Goal: Task Accomplishment & Management: Complete application form

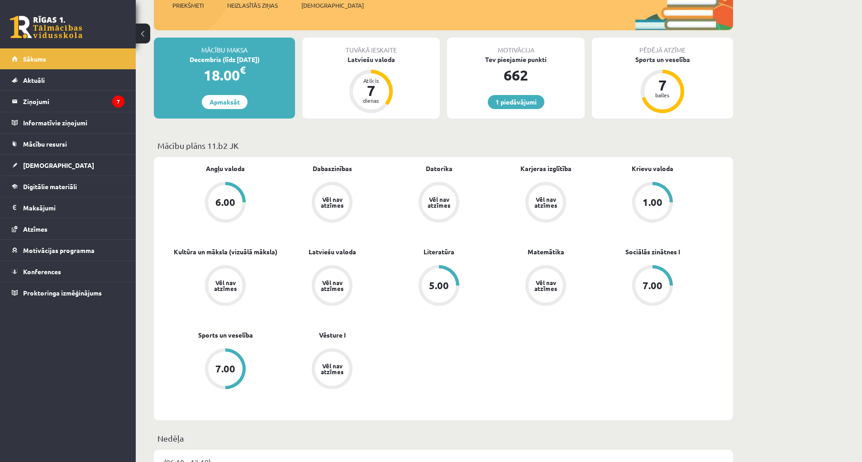
scroll to position [317, 0]
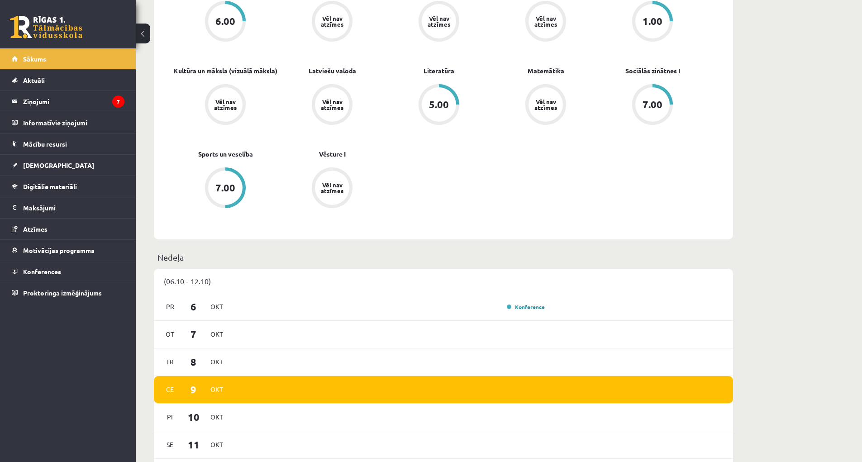
click at [41, 167] on span "[DEMOGRAPHIC_DATA]" at bounding box center [58, 165] width 71 height 8
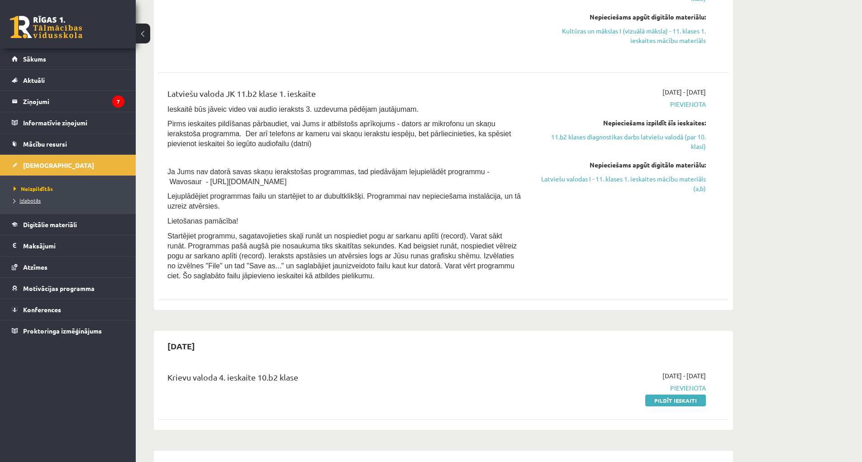
click at [32, 201] on span "Izlabotās" at bounding box center [27, 200] width 27 height 7
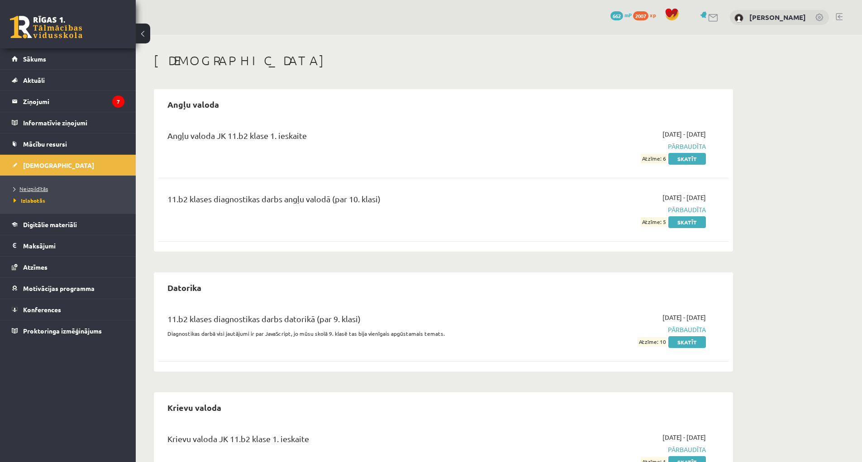
click at [38, 186] on span "Neizpildītās" at bounding box center [31, 188] width 34 height 7
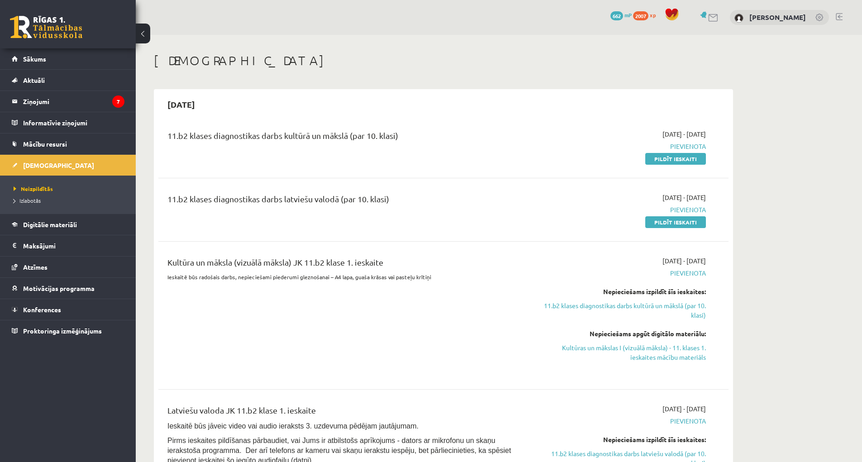
drag, startPoint x: 694, startPoint y: 155, endPoint x: 473, endPoint y: 20, distance: 259.4
click at [694, 154] on link "Pildīt ieskaiti" at bounding box center [676, 159] width 61 height 12
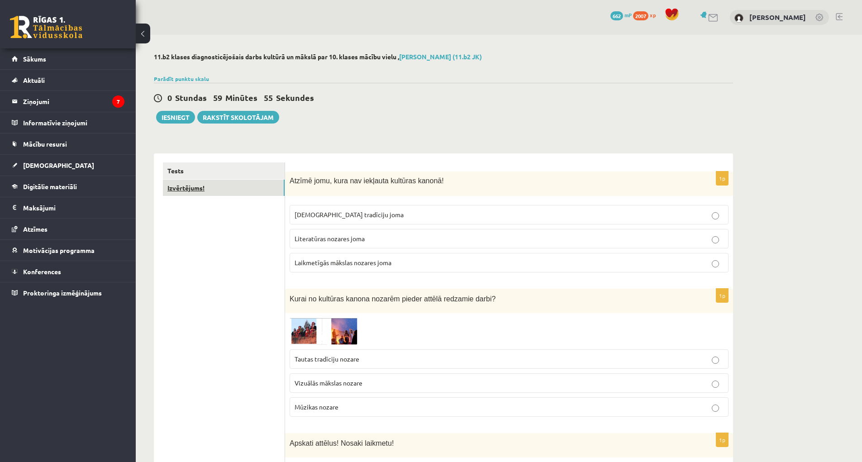
click at [219, 193] on link "Izvērtējums!" at bounding box center [224, 188] width 122 height 17
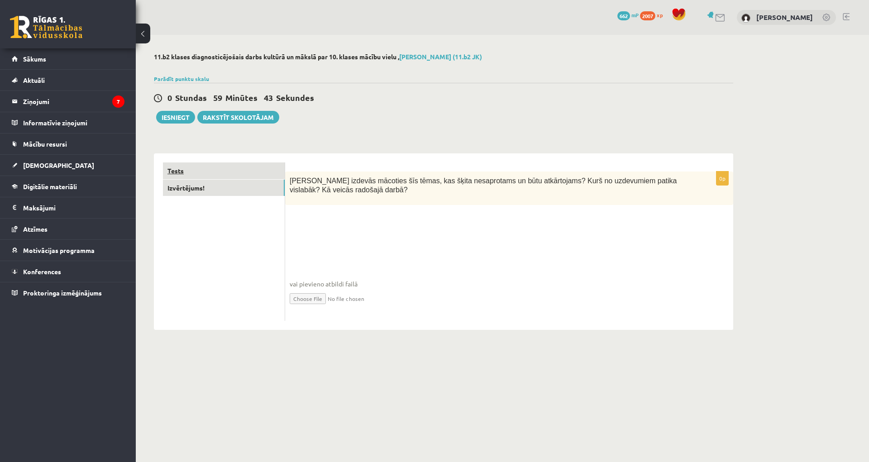
click at [215, 172] on link "Tests" at bounding box center [224, 171] width 122 height 17
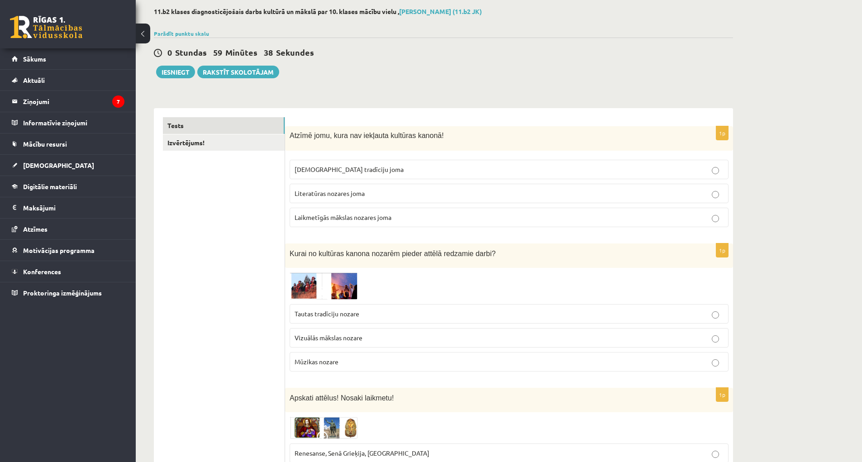
scroll to position [136, 0]
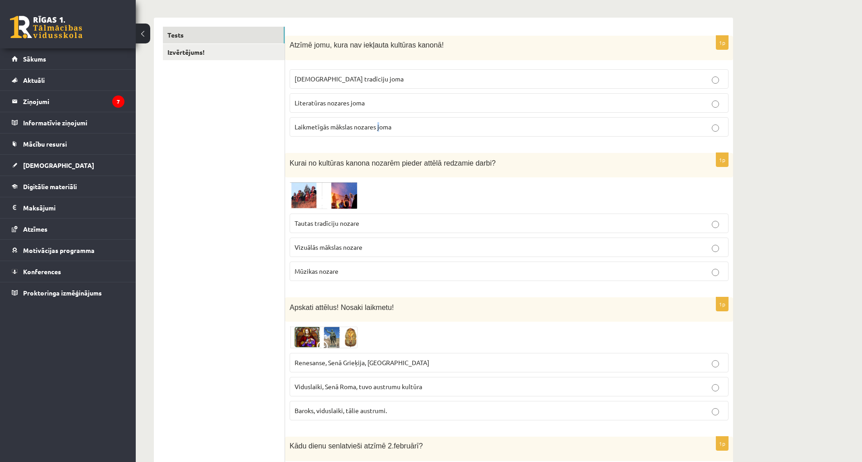
click at [381, 133] on label "Laikmetīgās mākslas nozares joma" at bounding box center [509, 126] width 439 height 19
click at [386, 131] on p "Laikmetīgās mākslas nozares joma" at bounding box center [509, 127] width 429 height 10
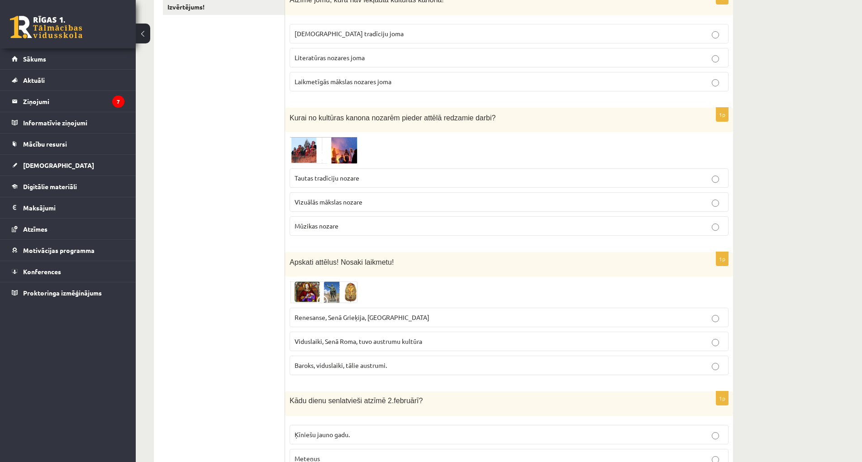
click at [356, 148] on img at bounding box center [324, 150] width 68 height 27
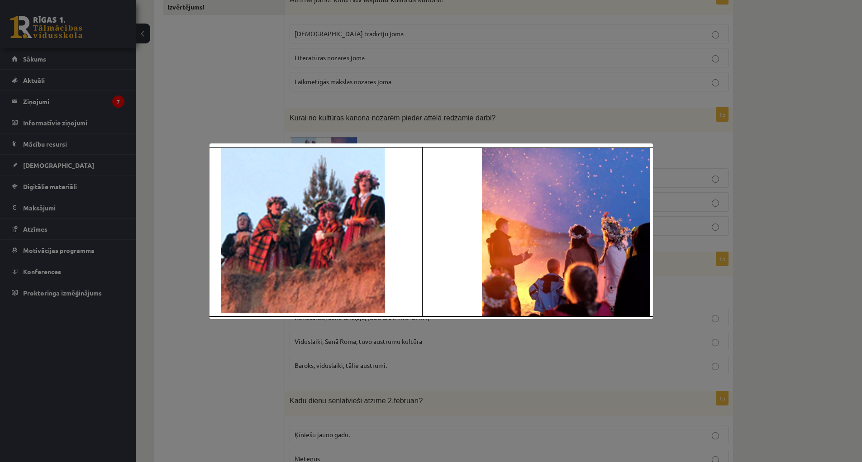
click at [201, 113] on div at bounding box center [431, 231] width 862 height 462
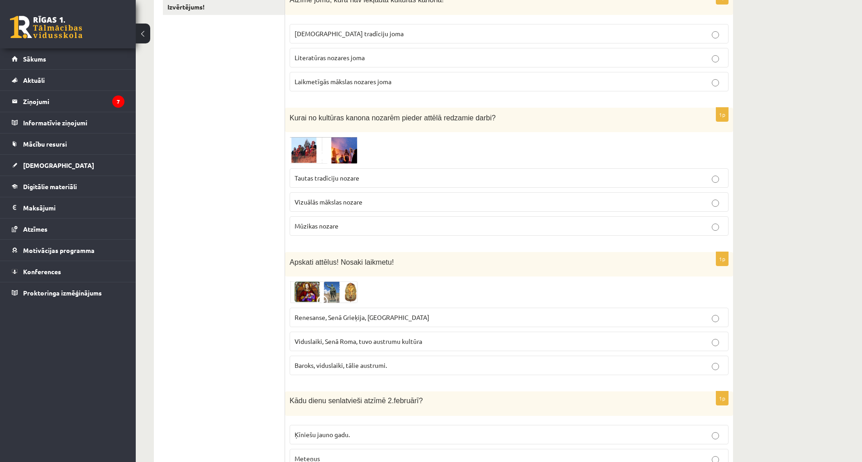
click at [344, 178] on span "Tautas tradīciju nozare" at bounding box center [327, 178] width 65 height 8
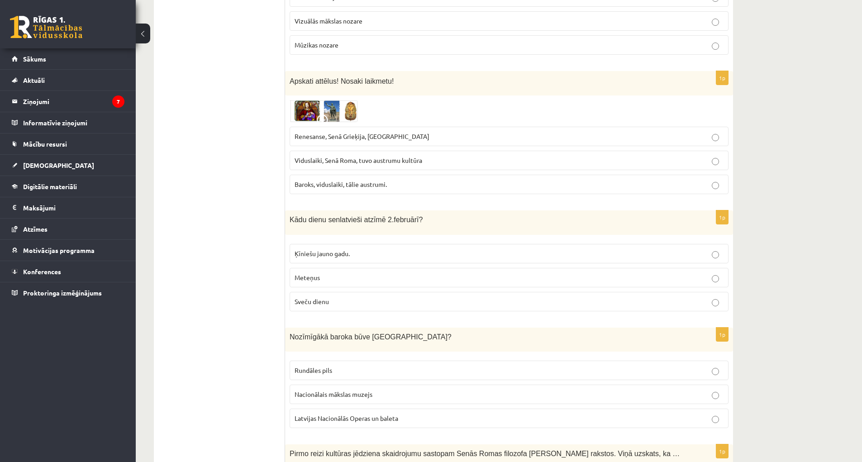
click at [309, 101] on img at bounding box center [324, 111] width 68 height 22
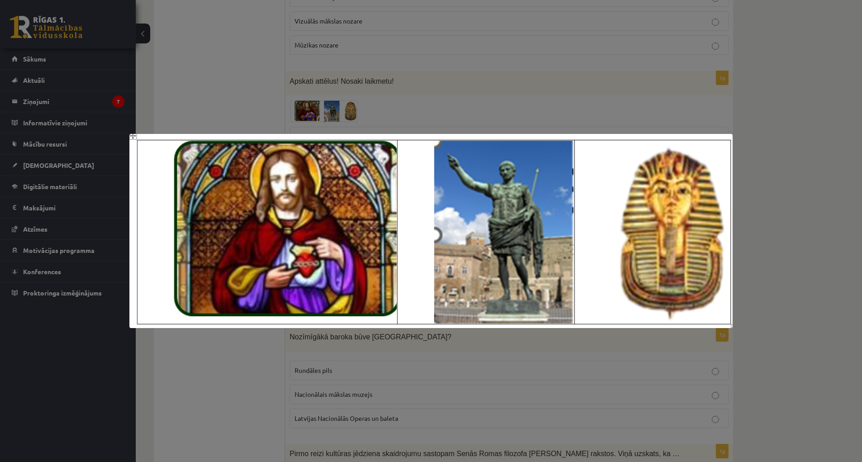
click at [644, 113] on div at bounding box center [431, 231] width 862 height 462
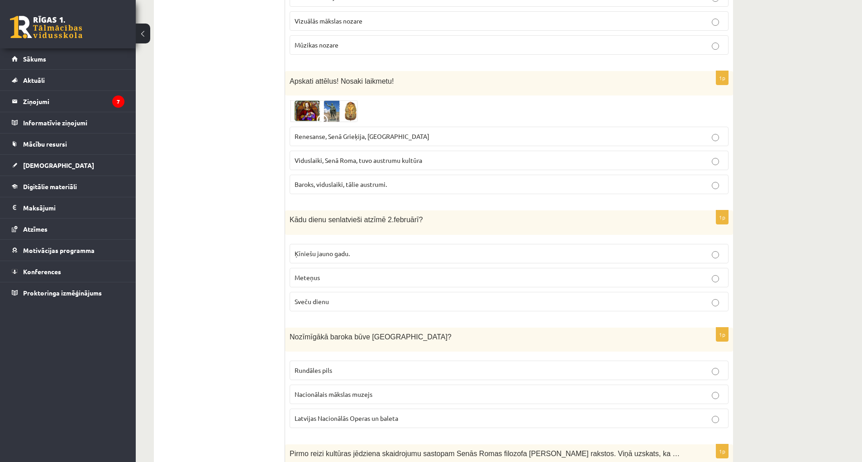
click at [384, 135] on span "Renesanse, Senā Grieķija, Ēģipte" at bounding box center [362, 136] width 135 height 8
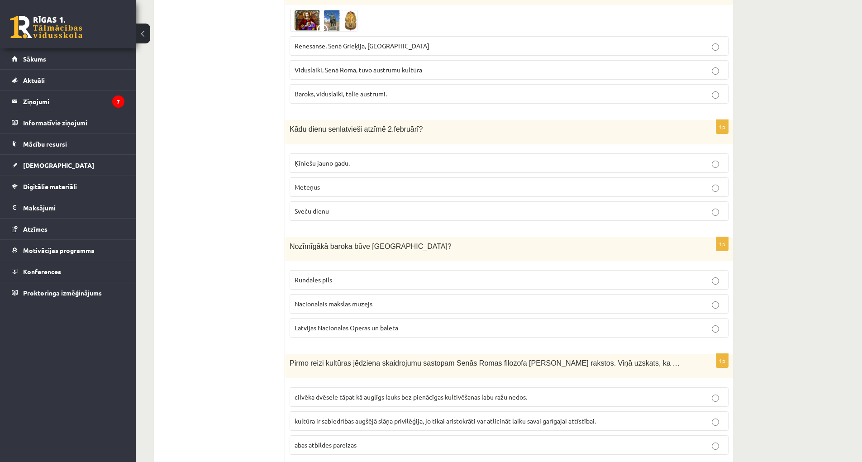
click at [439, 206] on label "Sveču dienu" at bounding box center [509, 210] width 439 height 19
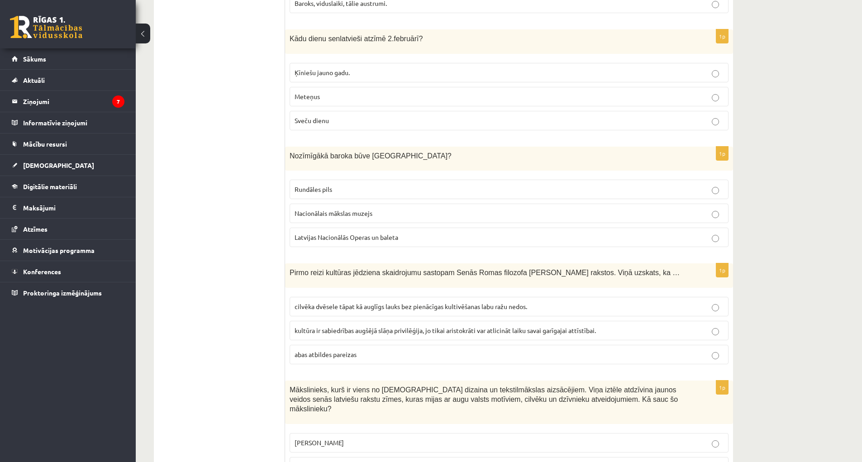
click at [454, 192] on p "Rundāles pils" at bounding box center [509, 190] width 429 height 10
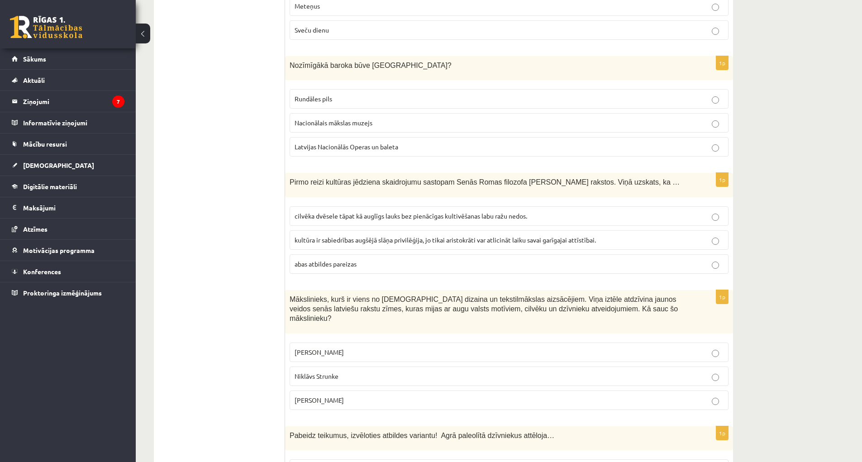
scroll to position [679, 0]
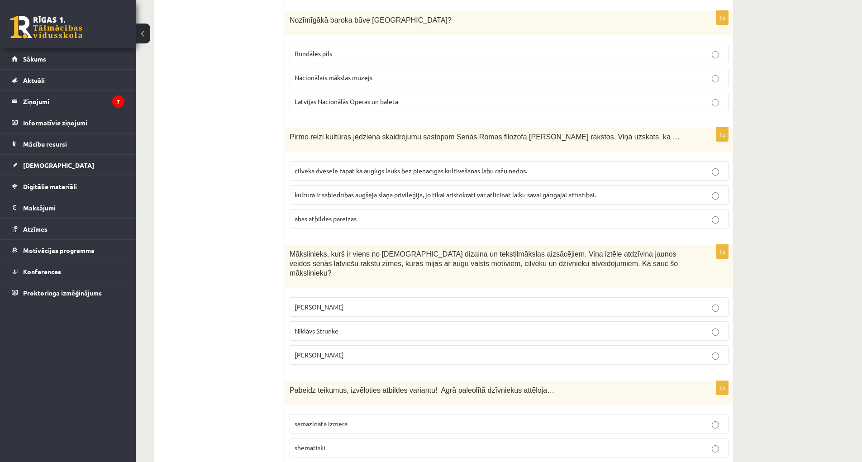
click at [580, 202] on label "kultūra ir sabiedrības augšējā slāņa privilēģija, jo tikai aristokrāti var atli…" at bounding box center [509, 194] width 439 height 19
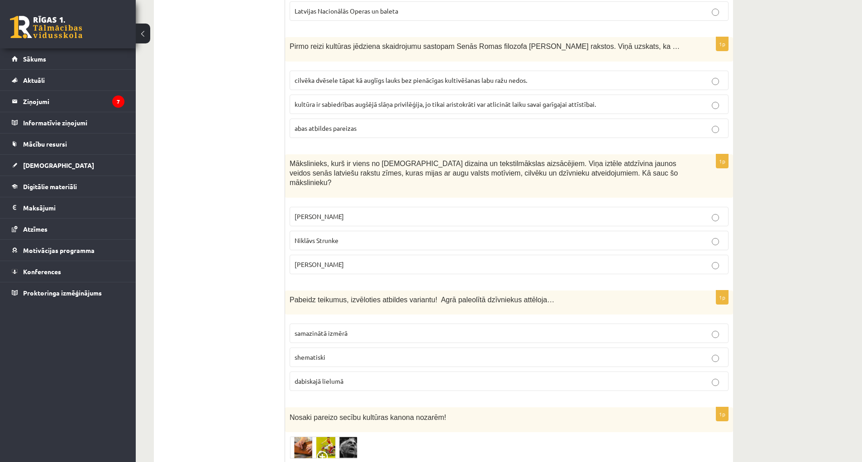
click at [344, 212] on p "Ansis Cīrulis" at bounding box center [509, 217] width 429 height 10
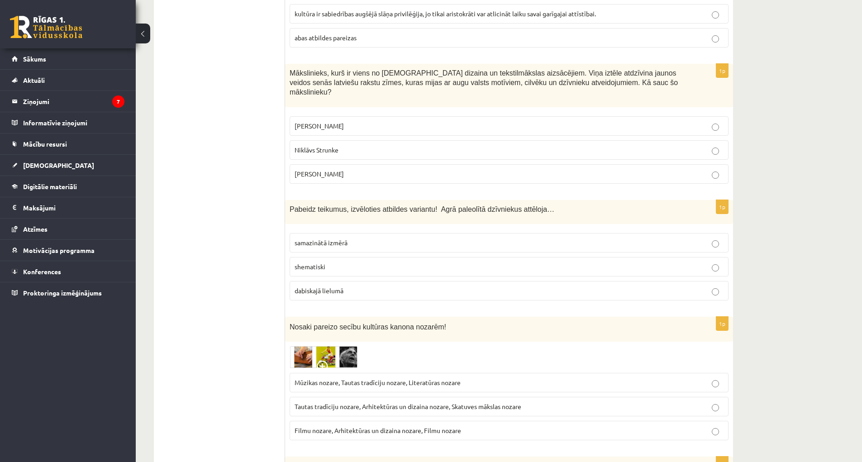
scroll to position [905, 0]
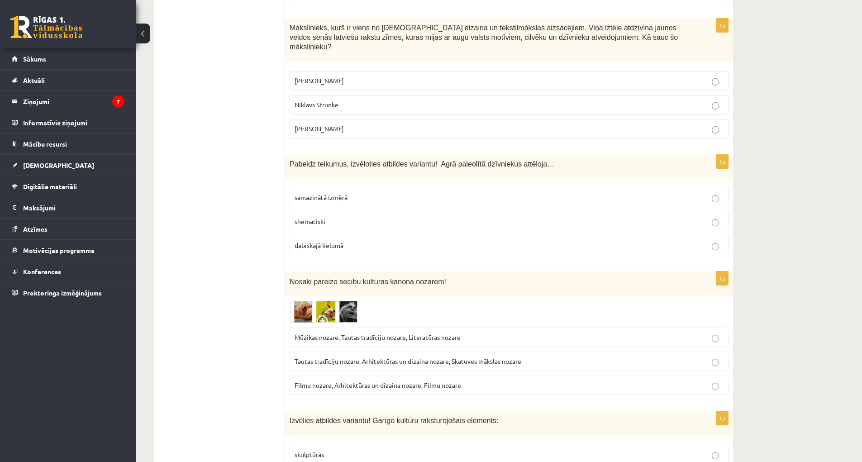
click at [394, 242] on label "dabiskajā lielumā" at bounding box center [509, 245] width 439 height 19
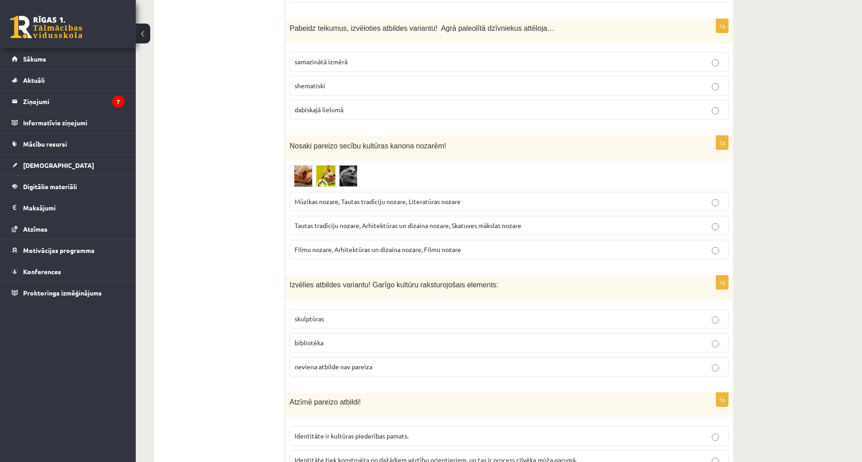
click at [349, 167] on img at bounding box center [324, 176] width 68 height 22
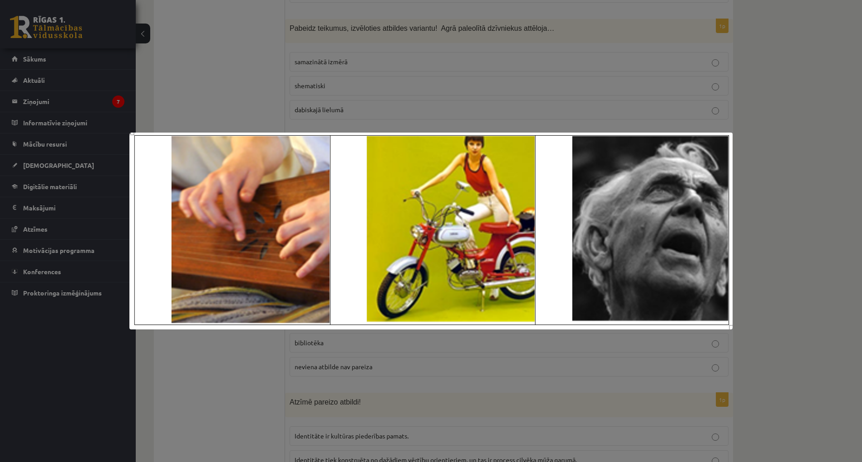
click at [239, 69] on div at bounding box center [431, 231] width 862 height 462
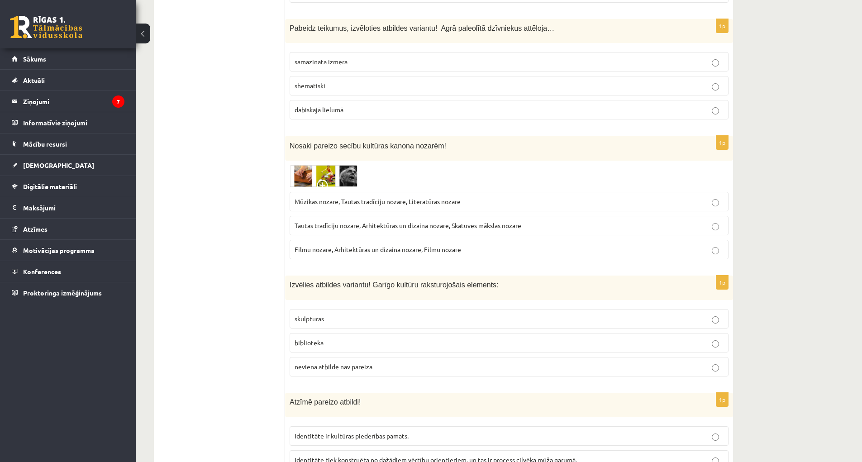
click at [319, 165] on img at bounding box center [324, 176] width 68 height 22
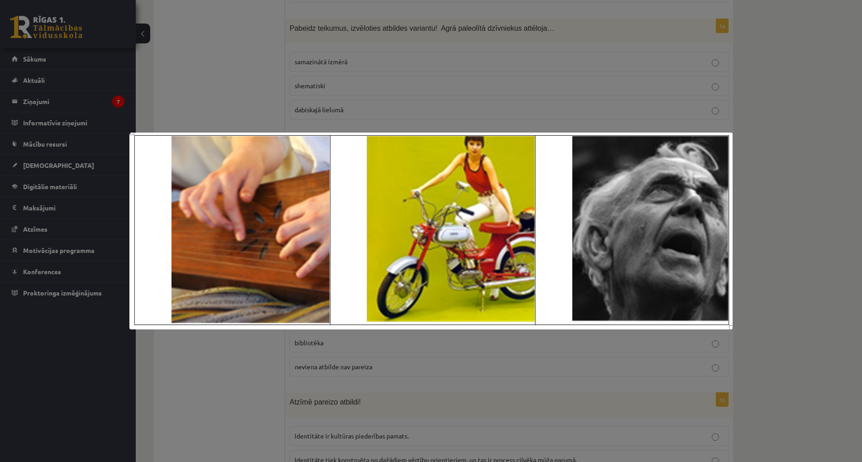
click at [220, 86] on div at bounding box center [431, 231] width 862 height 462
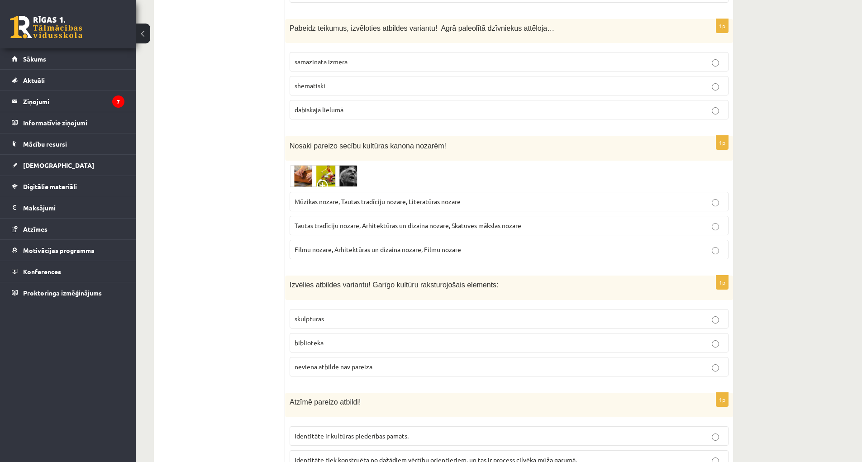
click at [351, 165] on img at bounding box center [324, 176] width 68 height 22
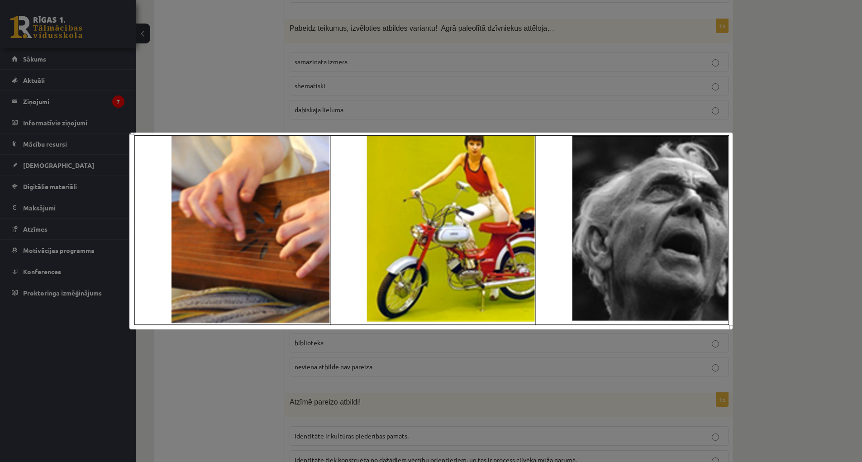
click at [769, 109] on div at bounding box center [431, 231] width 862 height 462
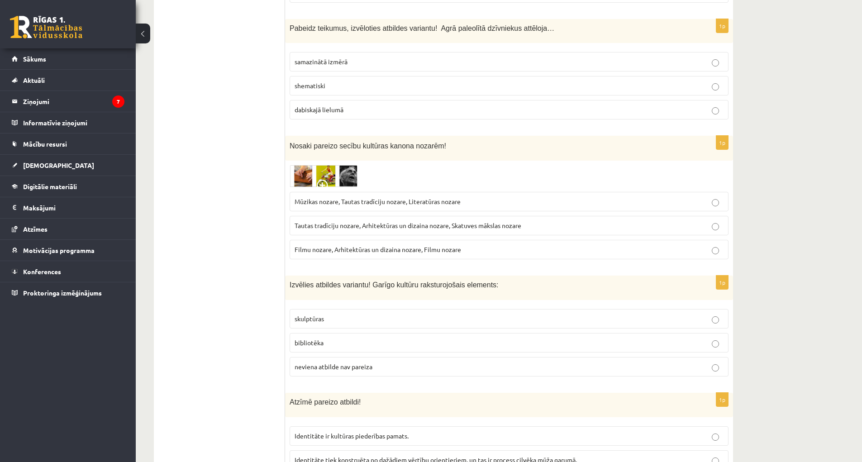
click at [339, 165] on img at bounding box center [324, 176] width 68 height 22
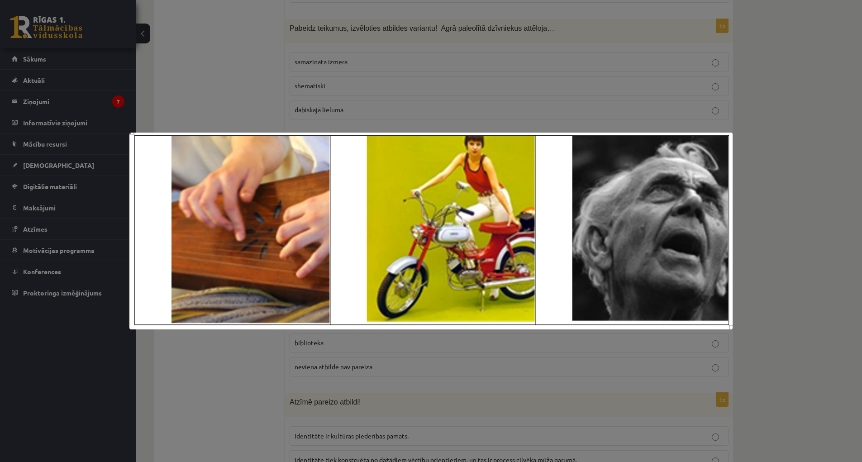
click at [769, 76] on div at bounding box center [431, 231] width 862 height 462
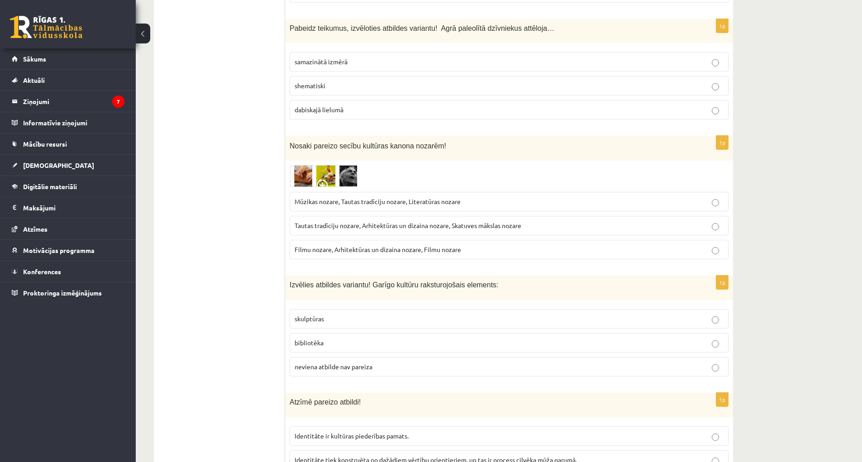
click at [464, 197] on p "Mūzikas nozare, Tautas tradīciju nozare, Literatūras nozare" at bounding box center [509, 202] width 429 height 10
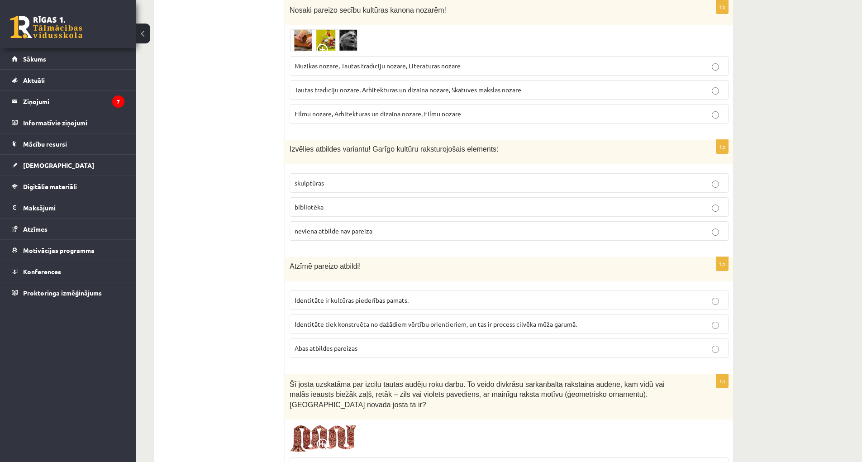
click at [369, 227] on p "neviena atbilde nav pareiza" at bounding box center [509, 231] width 429 height 10
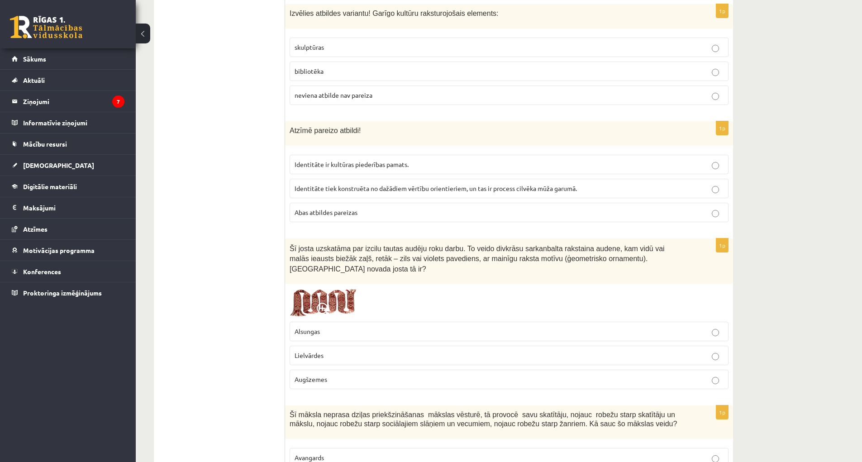
click at [331, 62] on label "bibliotēka" at bounding box center [509, 71] width 439 height 19
click at [351, 91] on span "neviena atbilde nav pareiza" at bounding box center [334, 95] width 78 height 8
click at [369, 208] on p "Abas atbildes pareizas" at bounding box center [509, 213] width 429 height 10
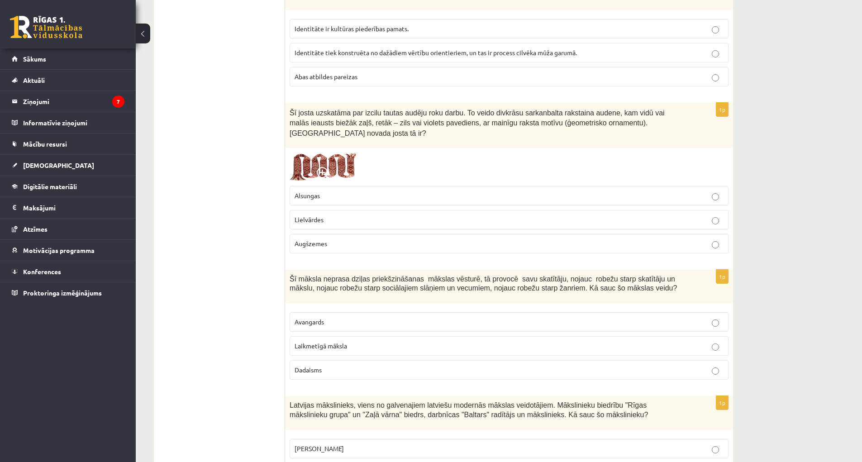
click at [370, 215] on p "Lielvārdes" at bounding box center [509, 220] width 429 height 10
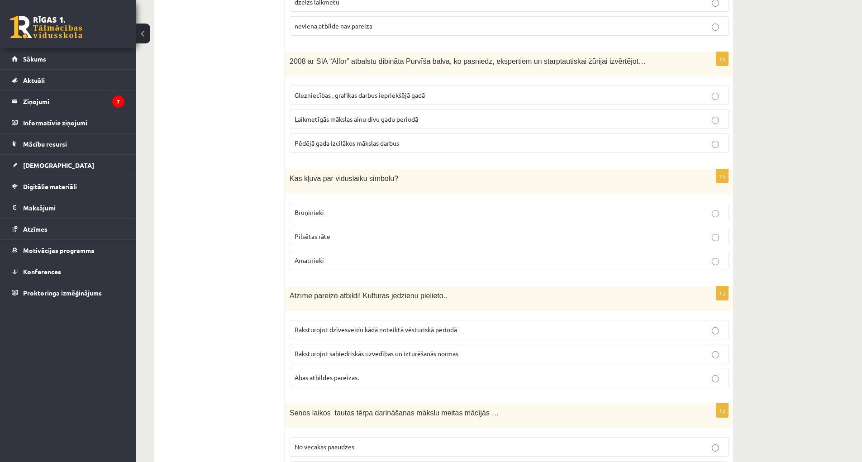
scroll to position [3508, 0]
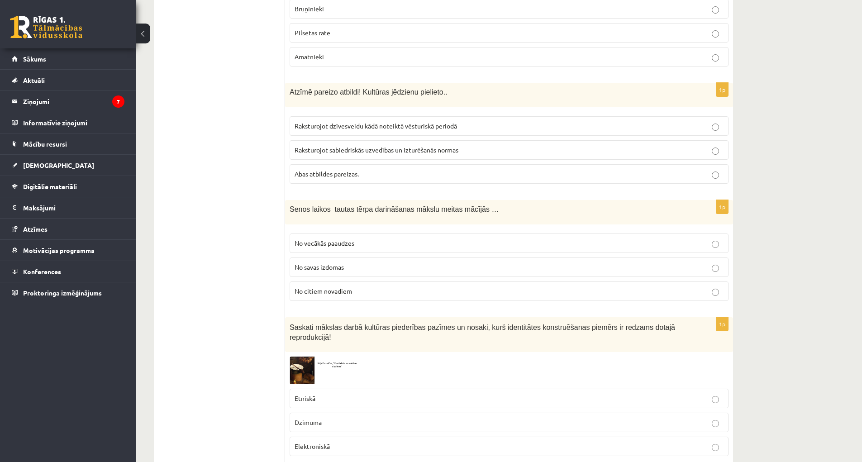
click at [296, 357] on img at bounding box center [324, 371] width 68 height 28
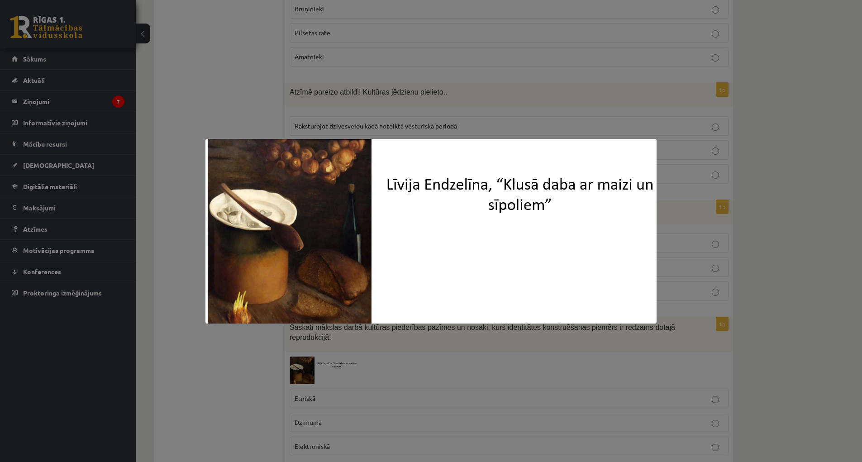
click at [196, 92] on div at bounding box center [431, 231] width 862 height 462
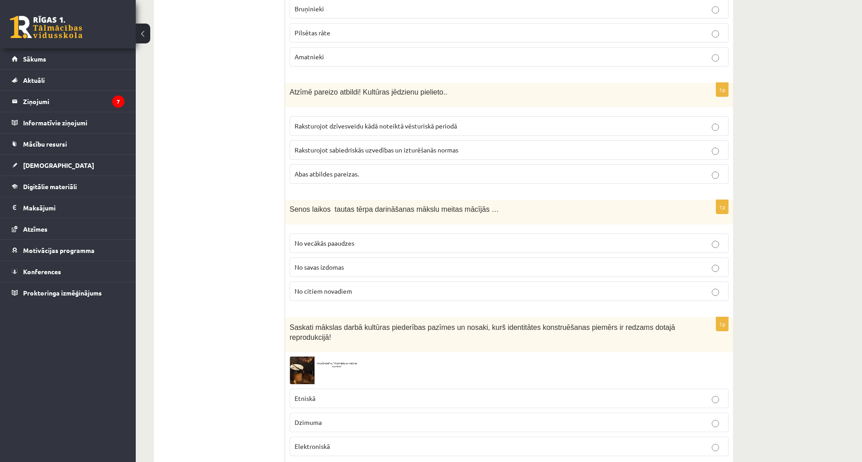
click at [368, 418] on p "Dzimuma" at bounding box center [509, 423] width 429 height 10
click at [376, 394] on p "Etniskā" at bounding box center [509, 399] width 429 height 10
click at [372, 239] on p "No vecākās paaudzes" at bounding box center [509, 244] width 429 height 10
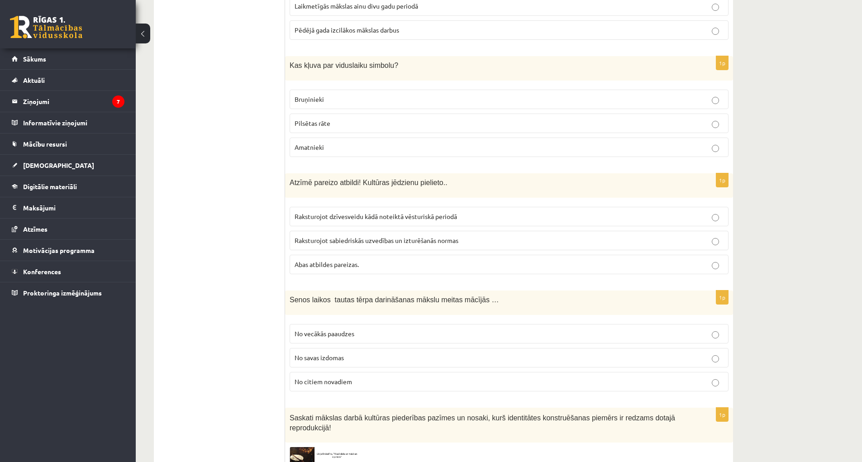
scroll to position [3373, 0]
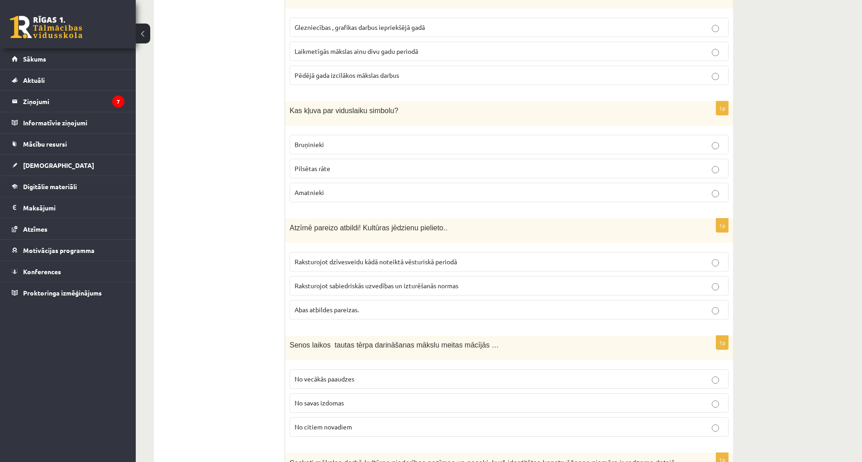
click at [469, 281] on p "Raksturojot sabiedriskās uzvedības un izturēšanās normas" at bounding box center [509, 286] width 429 height 10
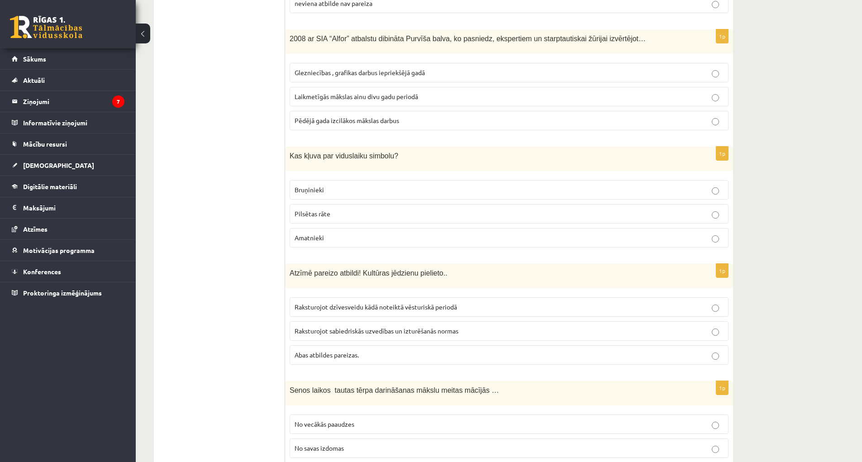
scroll to position [3237, 0]
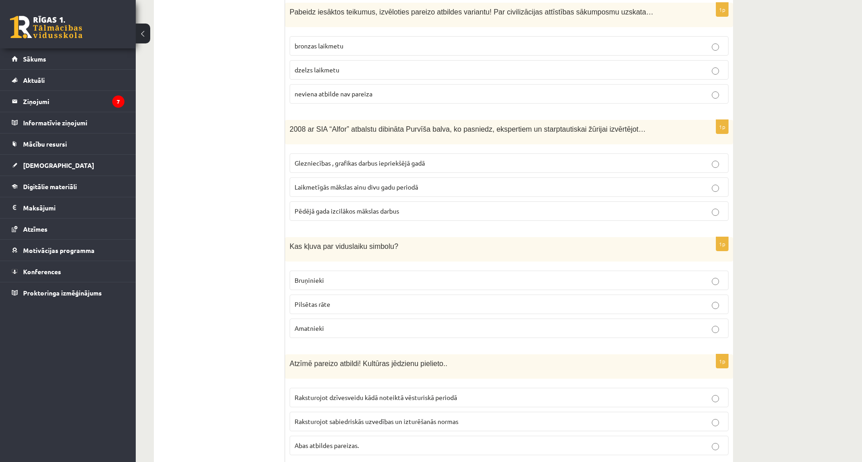
click at [470, 276] on p "Bruņinieki" at bounding box center [509, 281] width 429 height 10
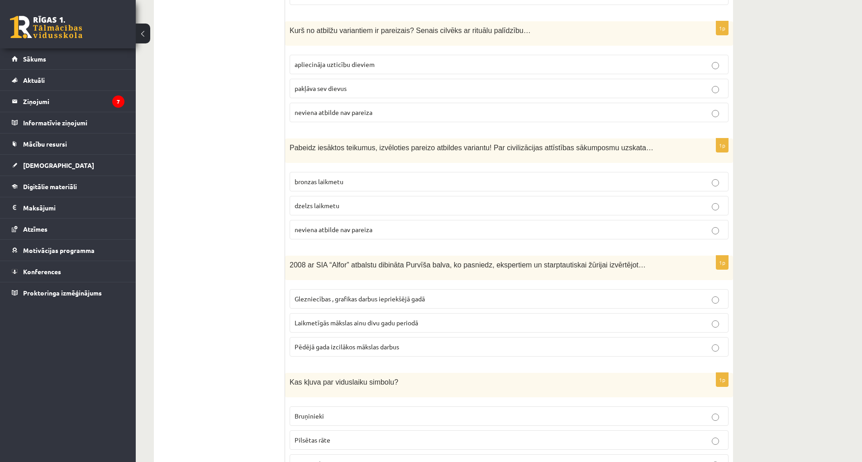
click at [631, 342] on p "Pēdējā gada izcilākos mākslas darbus" at bounding box center [509, 347] width 429 height 10
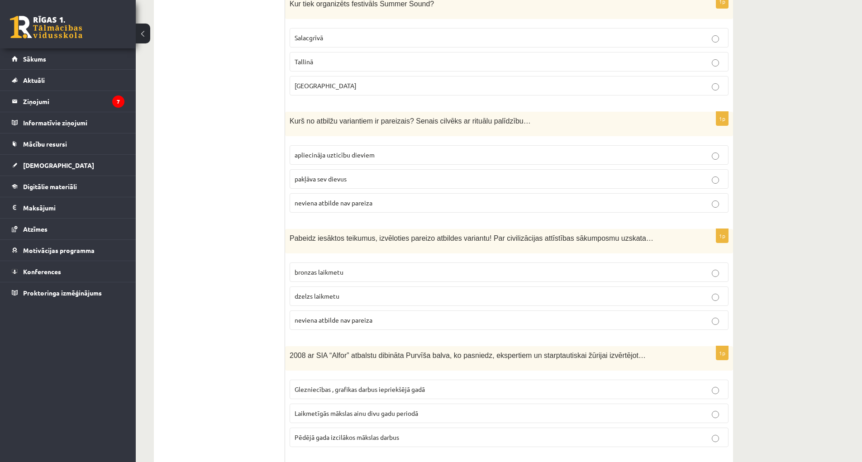
click at [574, 268] on p "bronzas laikmetu" at bounding box center [509, 273] width 429 height 10
click at [670, 150] on p "apliecināja uzticību dieviem" at bounding box center [509, 155] width 429 height 10
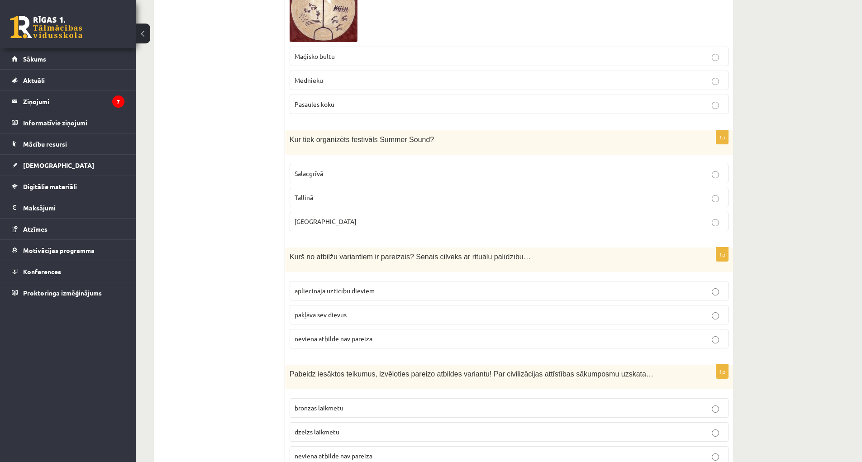
scroll to position [2829, 0]
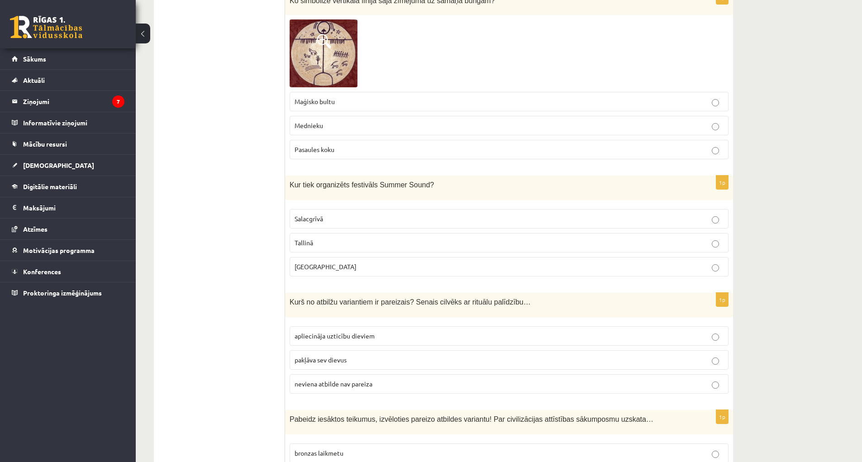
click at [430, 214] on p "Salacgrīvā" at bounding box center [509, 219] width 429 height 10
click at [431, 214] on p "Salacgrīvā" at bounding box center [509, 219] width 429 height 10
click at [445, 262] on p "Liepājā" at bounding box center [509, 267] width 429 height 10
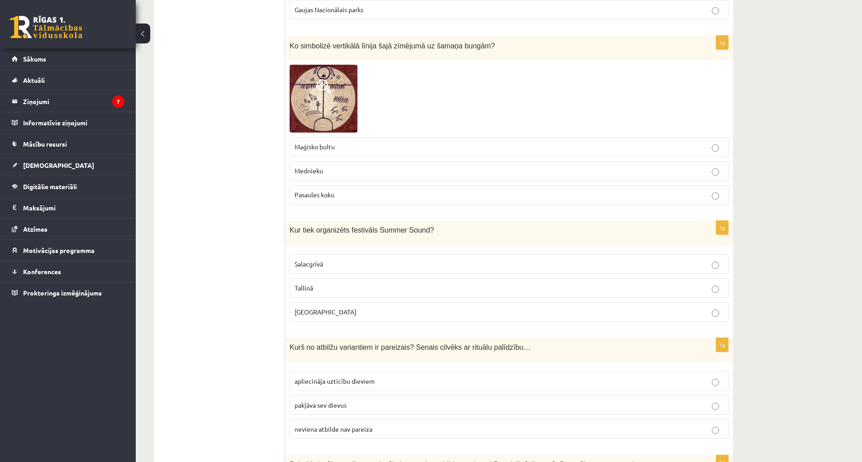
scroll to position [2739, 0]
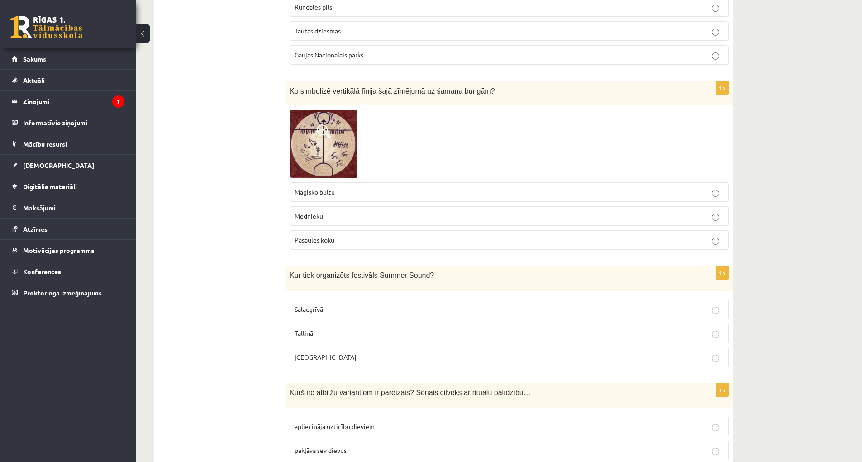
click at [352, 139] on img at bounding box center [324, 144] width 68 height 68
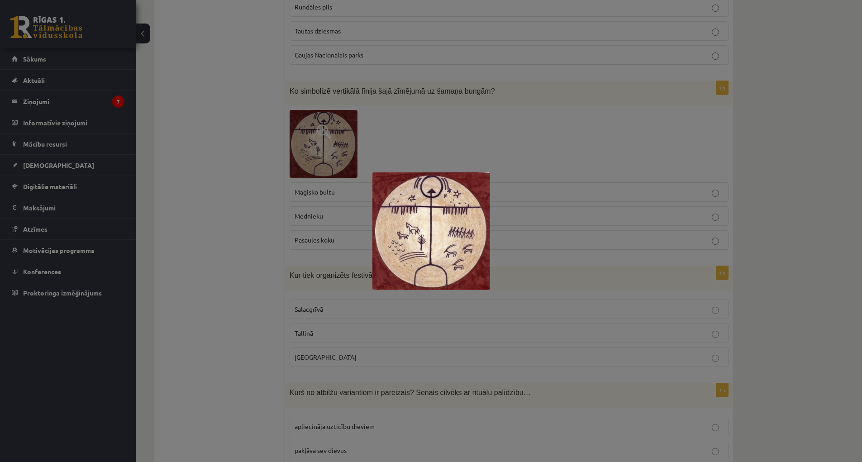
click at [481, 126] on div at bounding box center [431, 231] width 862 height 462
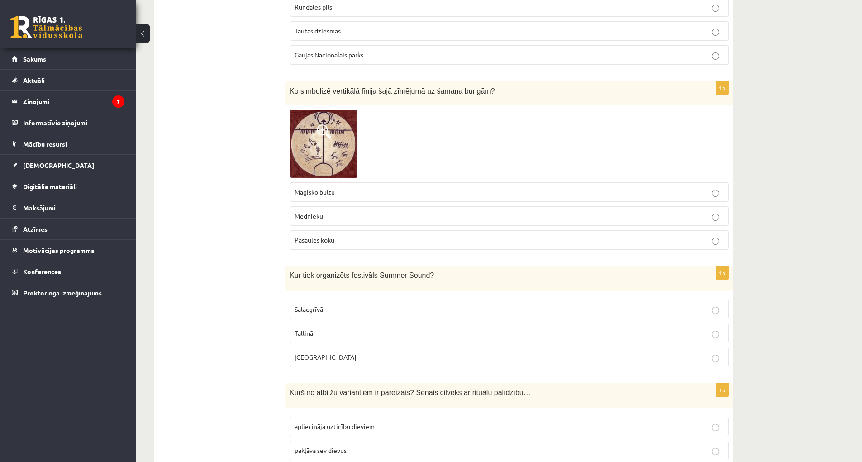
click at [400, 206] on label "Mednieku" at bounding box center [509, 215] width 439 height 19
click at [401, 187] on p "Maģisko bultu" at bounding box center [509, 192] width 429 height 10
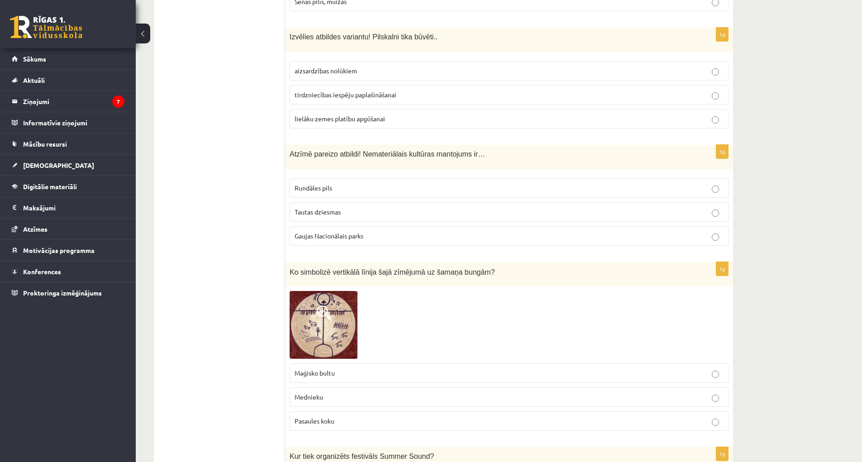
scroll to position [2512, 0]
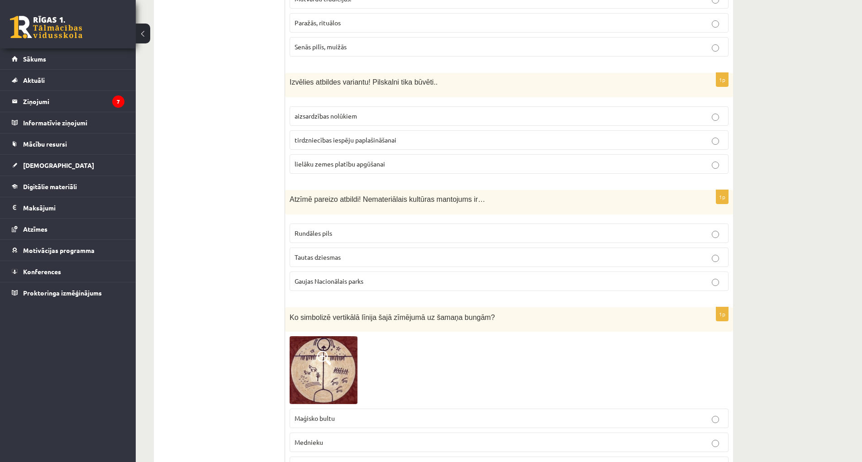
click at [350, 253] on p "Tautas dziesmas" at bounding box center [509, 258] width 429 height 10
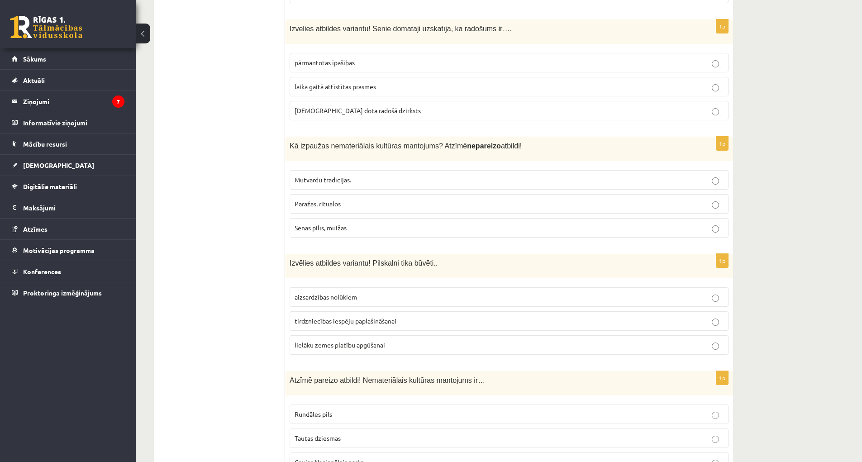
click at [347, 287] on label "aizsardzības nolūkiem" at bounding box center [509, 296] width 439 height 19
click at [336, 224] on span "Senās pilīs, muižās" at bounding box center [321, 228] width 52 height 8
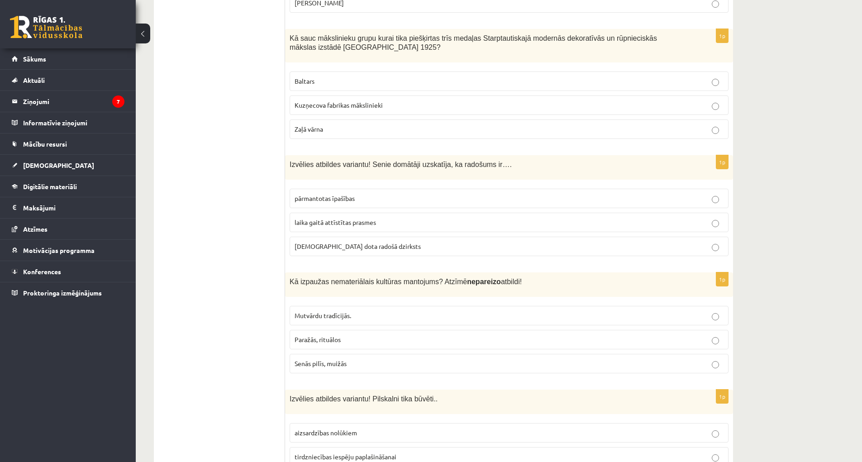
click at [419, 242] on p "dieva dota radošā dzirksts" at bounding box center [509, 247] width 429 height 10
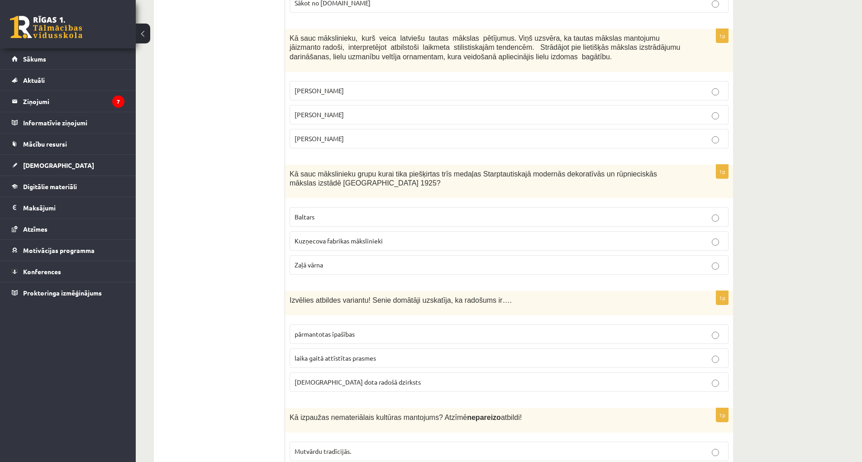
click at [403, 236] on p "Kuzņecova fabrikas mākslinieki" at bounding box center [509, 241] width 429 height 10
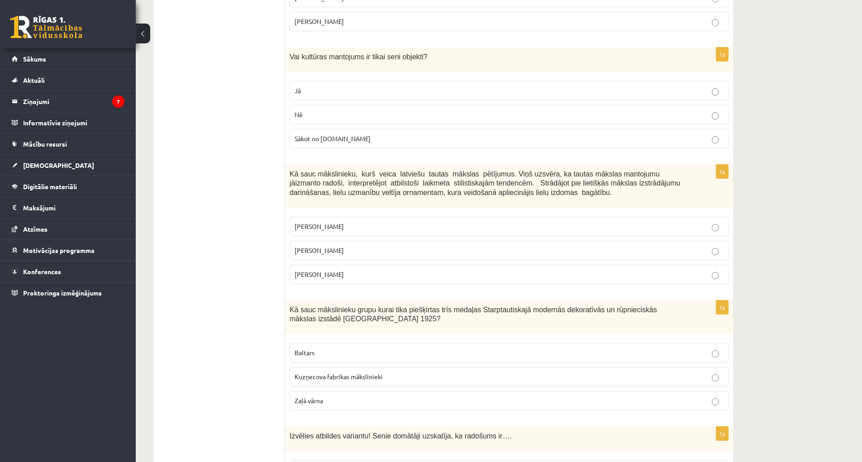
click at [396, 222] on p "Ansis Cīrulis" at bounding box center [509, 227] width 429 height 10
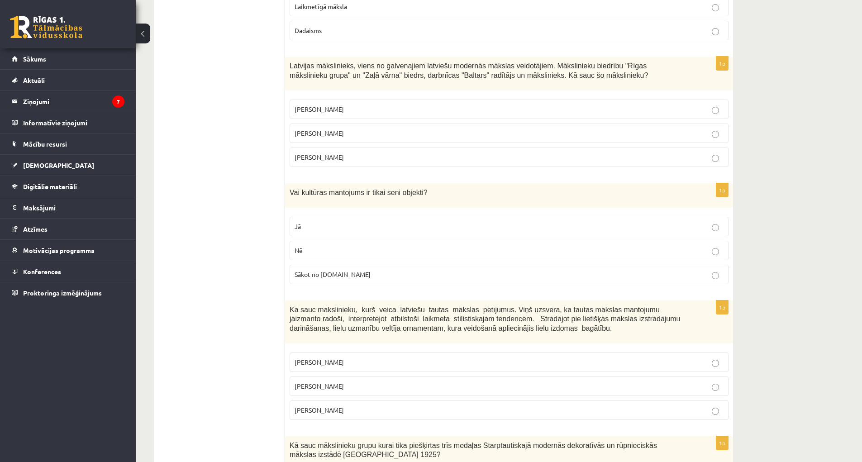
click at [354, 241] on label "Nē" at bounding box center [509, 250] width 439 height 19
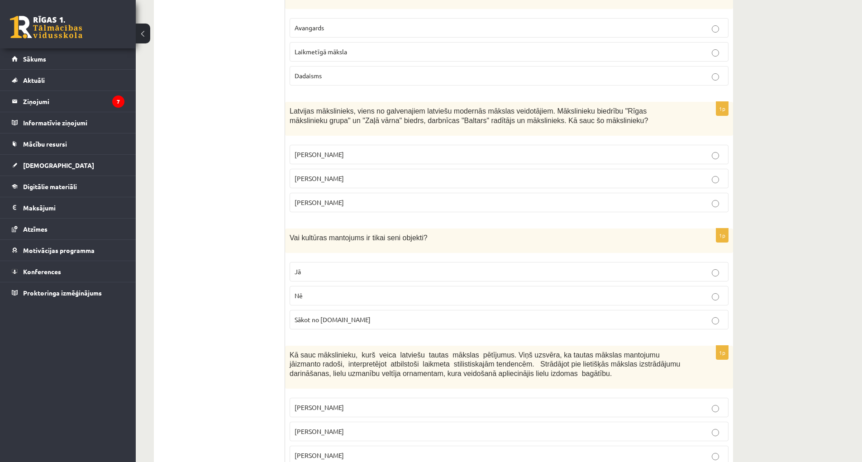
scroll to position [1652, 0]
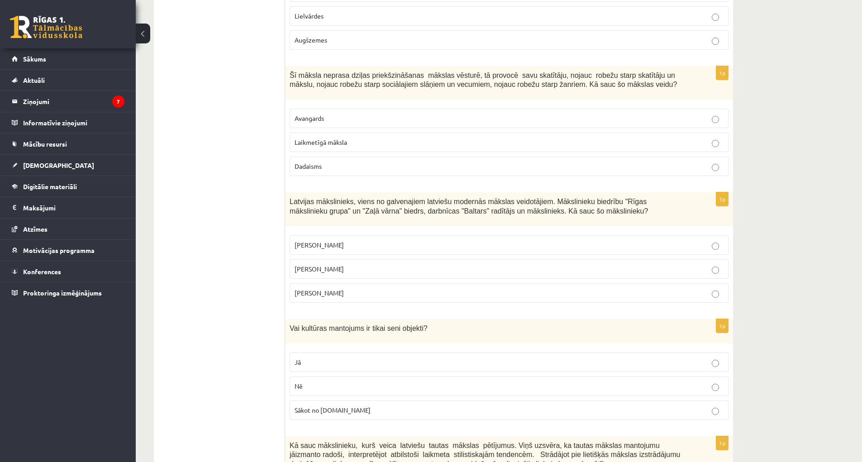
click at [426, 264] on p "Romāns Suta" at bounding box center [509, 269] width 429 height 10
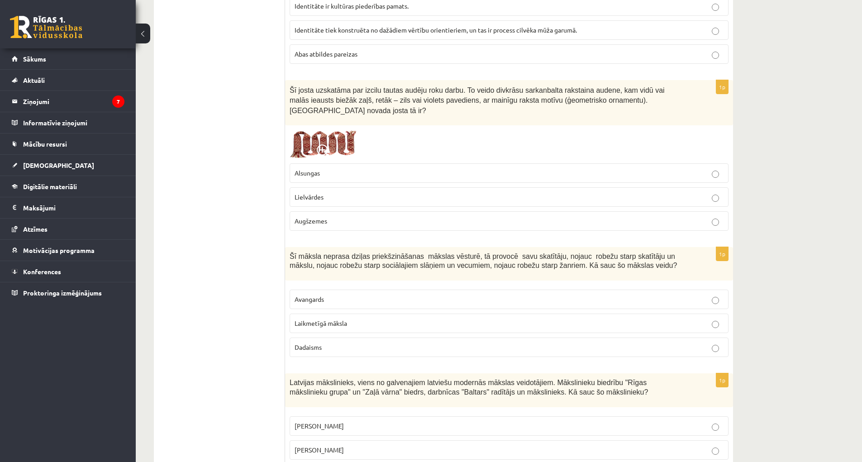
scroll to position [1517, 0]
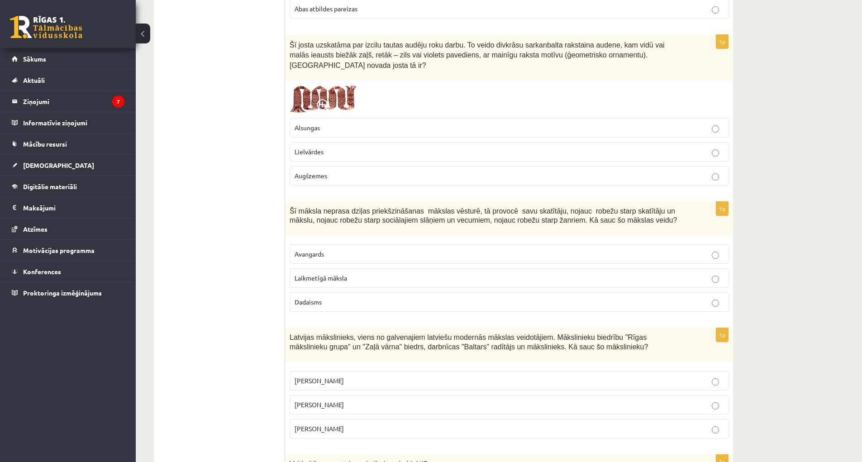
click at [392, 273] on p "Laikmetīgā māksla" at bounding box center [509, 278] width 429 height 10
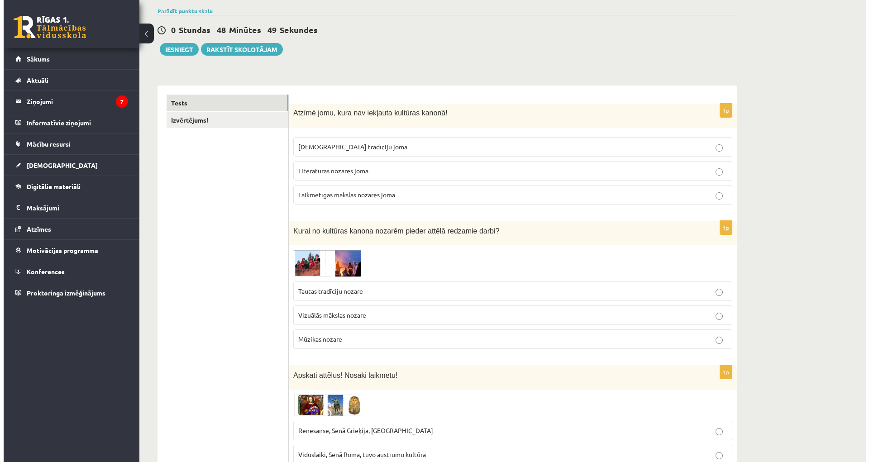
scroll to position [0, 0]
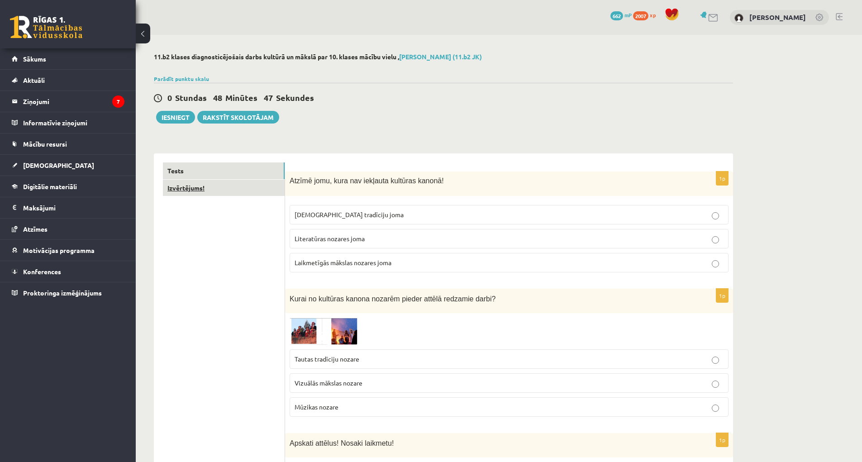
click at [203, 190] on link "Izvērtējums!" at bounding box center [224, 188] width 122 height 17
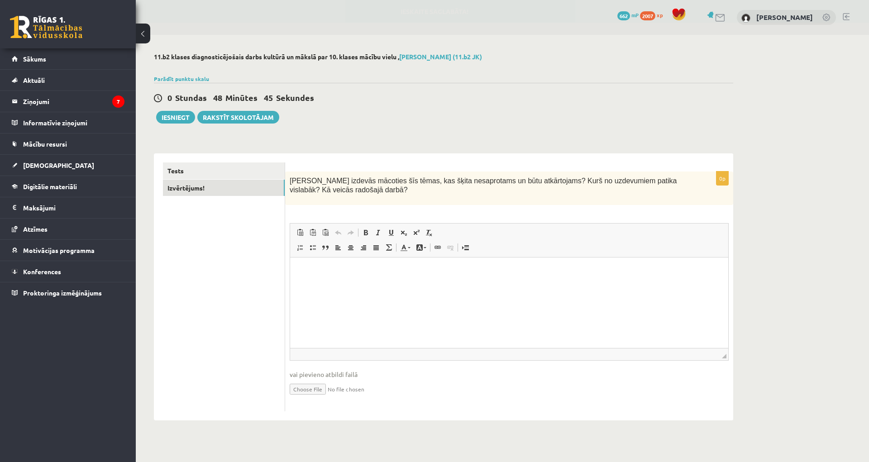
drag, startPoint x: 378, startPoint y: 226, endPoint x: 394, endPoint y: 241, distance: 21.8
click at [395, 242] on span "Insert/Remove Numbered List Insert/Remove Bulleted List Block Quote Align Left …" at bounding box center [346, 248] width 104 height 15
click at [373, 273] on p "Editor, wiswyg-editor-user-answer-47433839865040" at bounding box center [509, 272] width 420 height 10
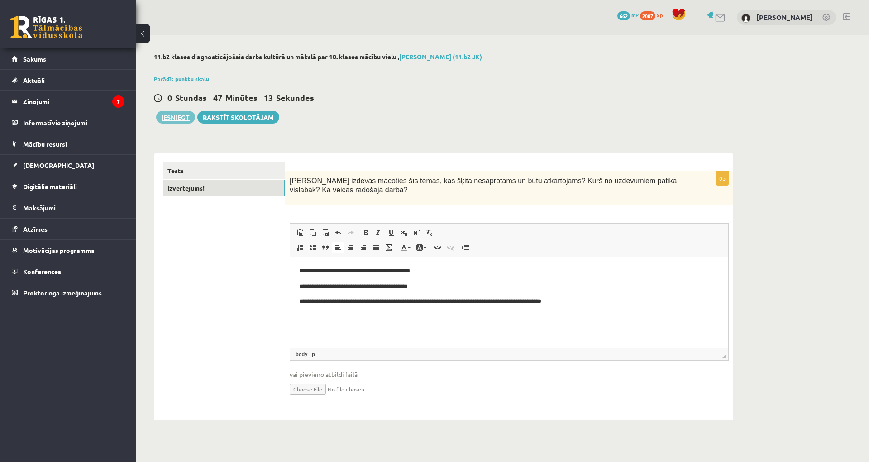
click at [187, 117] on button "Iesniegt" at bounding box center [175, 117] width 39 height 13
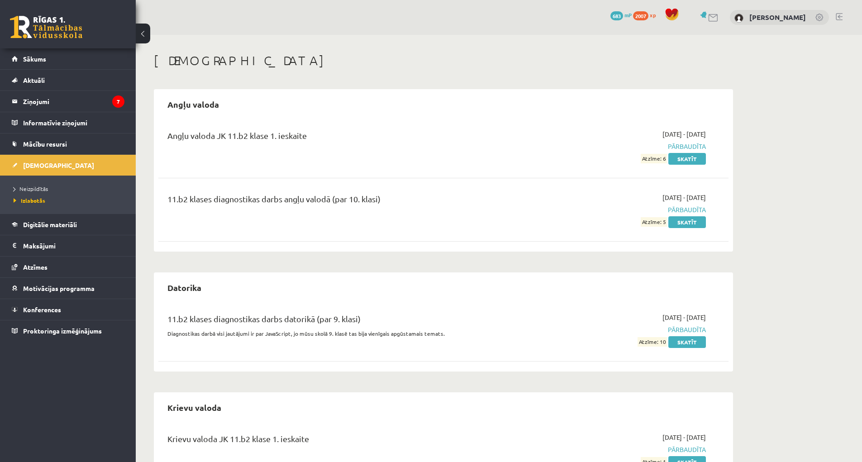
click at [34, 184] on li "Neizpildītās" at bounding box center [70, 189] width 113 height 12
click at [30, 191] on span "Neizpildītās" at bounding box center [33, 188] width 39 height 7
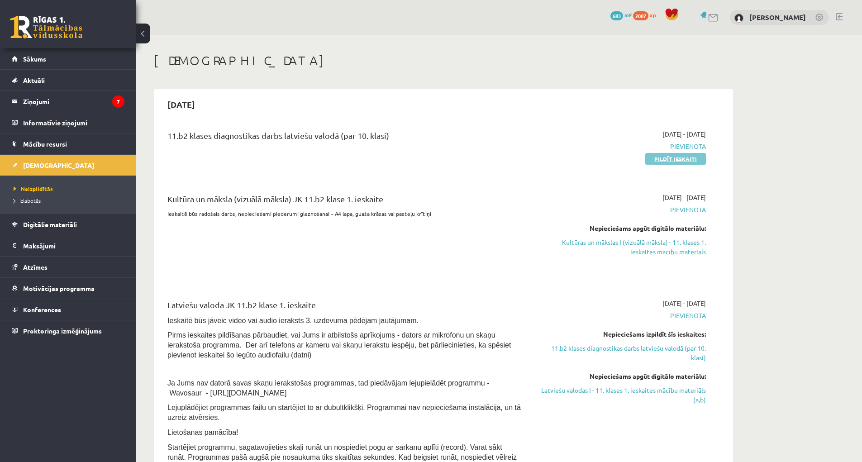
click at [688, 163] on link "Pildīt ieskaiti" at bounding box center [676, 159] width 61 height 12
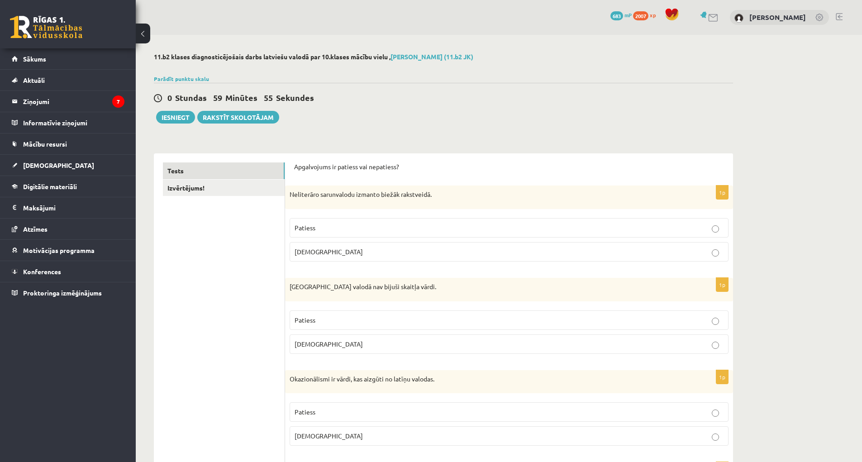
scroll to position [91, 0]
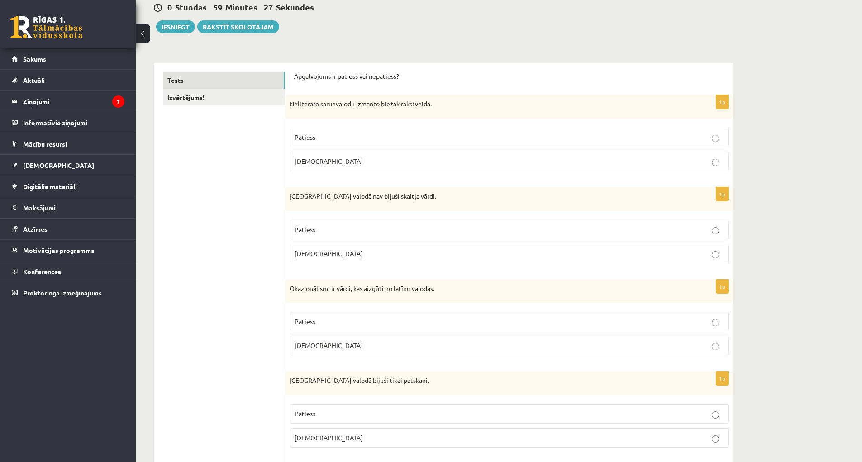
click at [469, 135] on p "Patiess" at bounding box center [509, 138] width 429 height 10
click at [397, 252] on p "Aplams" at bounding box center [509, 254] width 429 height 10
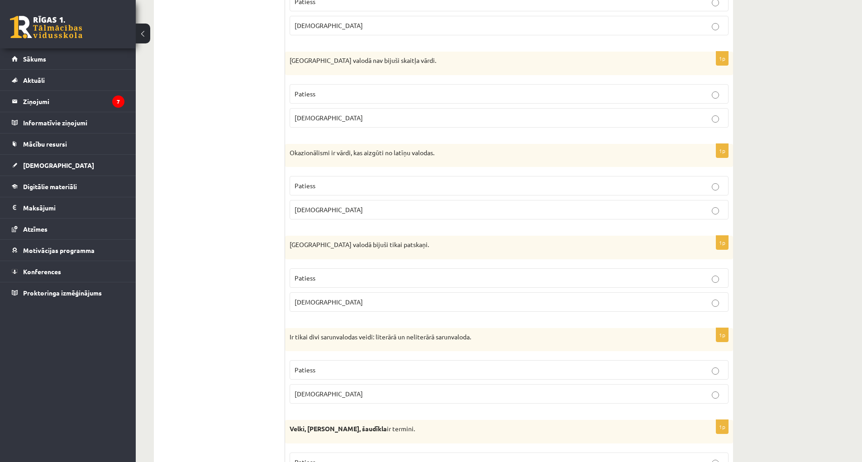
click at [430, 86] on label "Patiess" at bounding box center [509, 93] width 439 height 19
click at [408, 184] on p "Patiess" at bounding box center [509, 186] width 429 height 10
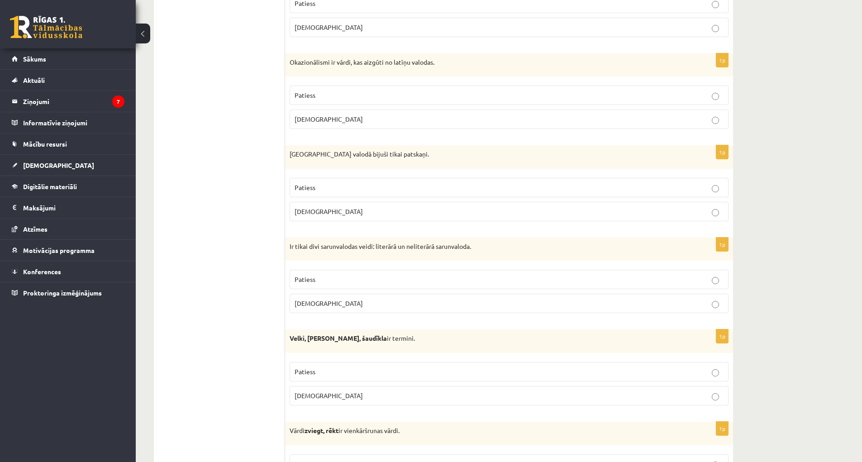
click at [440, 213] on p "Aplams" at bounding box center [509, 212] width 429 height 10
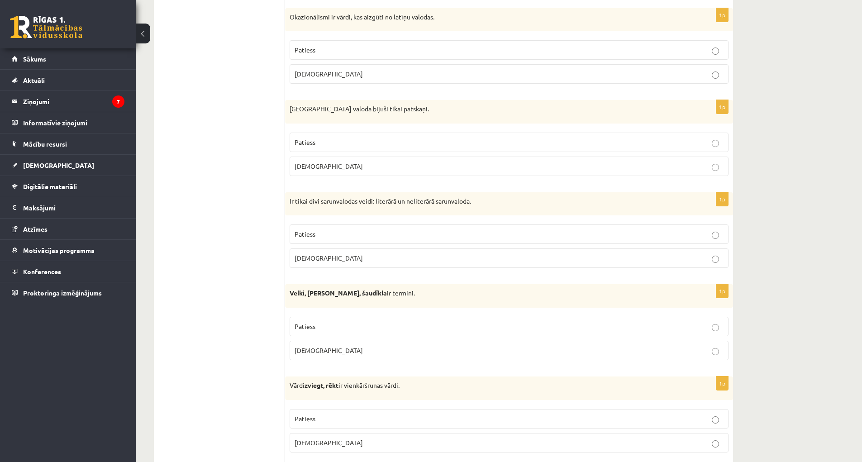
scroll to position [453, 0]
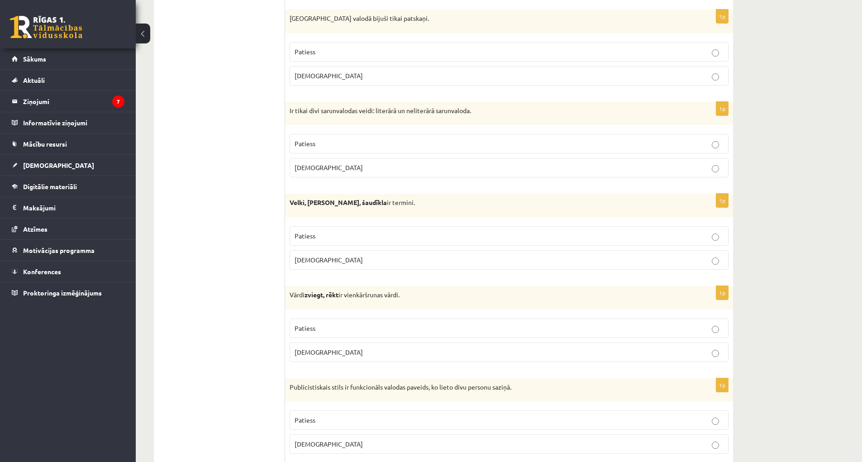
click at [447, 159] on label "Aplams" at bounding box center [509, 167] width 439 height 19
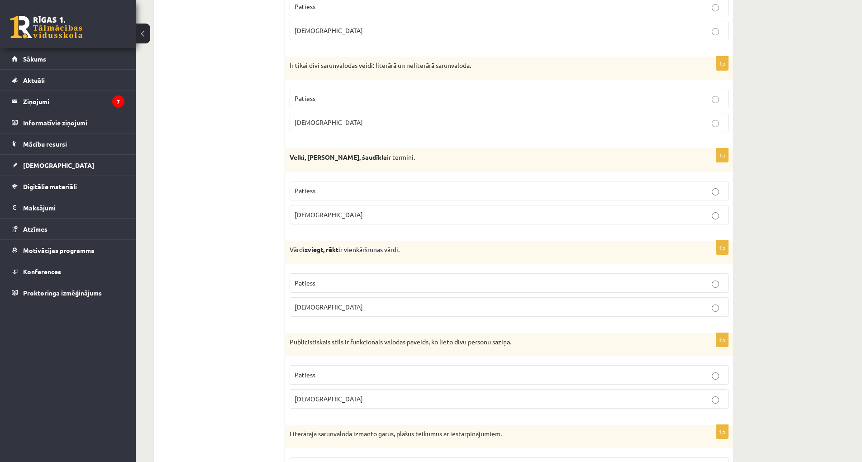
click at [722, 194] on p "Patiess" at bounding box center [509, 191] width 429 height 10
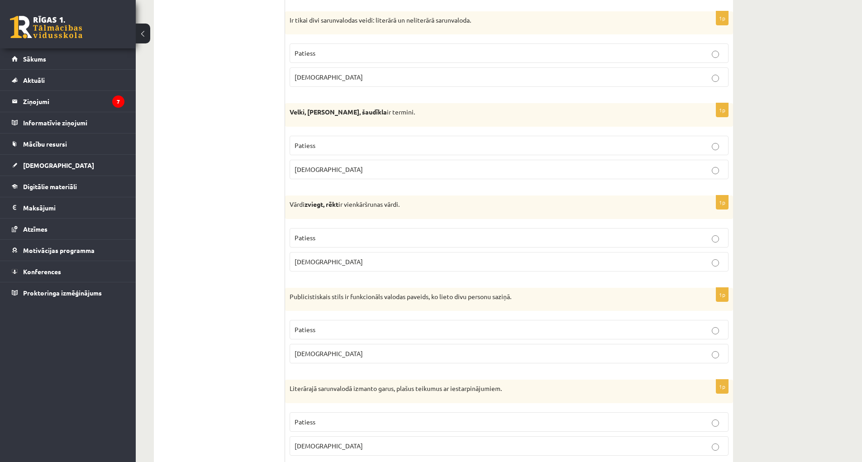
click at [427, 244] on label "Patiess" at bounding box center [509, 237] width 439 height 19
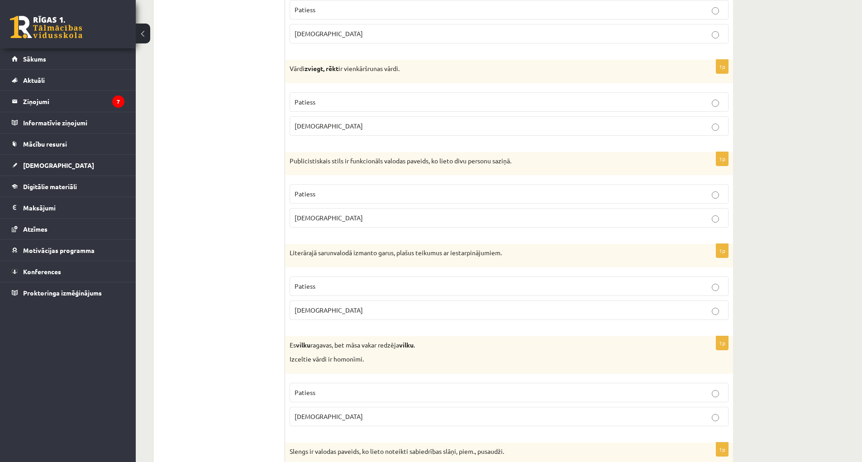
scroll to position [815, 0]
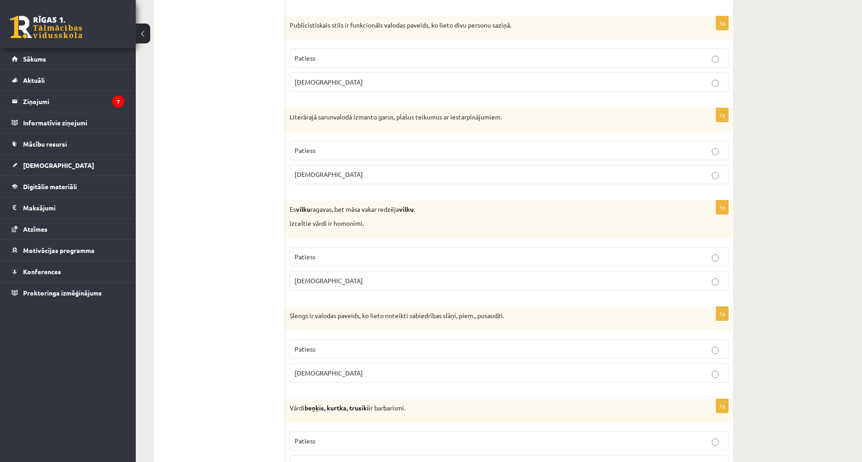
click at [365, 261] on p "Patiess" at bounding box center [509, 257] width 429 height 10
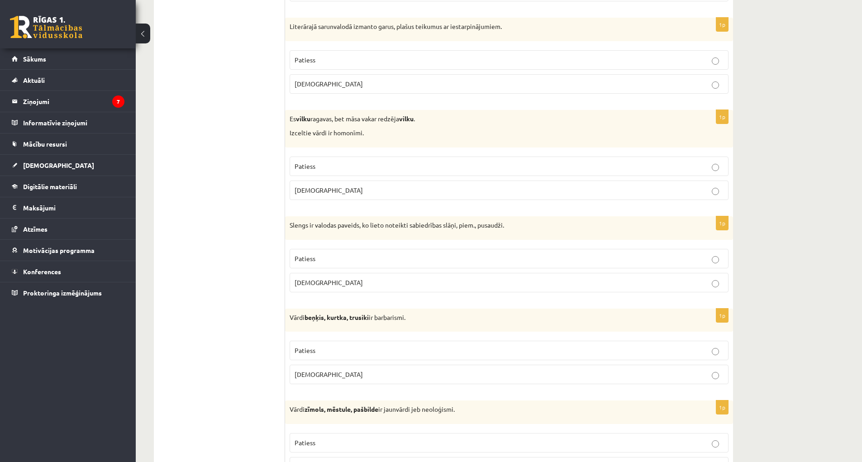
click at [378, 352] on p "Patiess" at bounding box center [509, 351] width 429 height 10
click at [388, 264] on label "Patiess" at bounding box center [509, 258] width 439 height 19
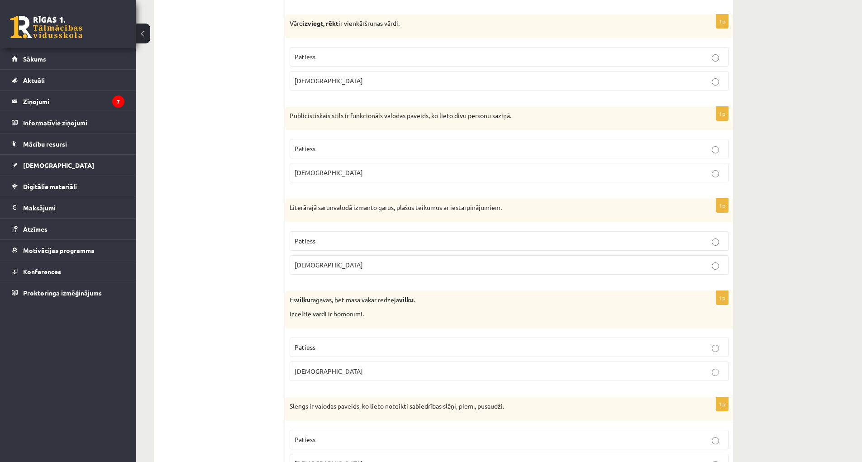
click at [410, 239] on p "Patiess" at bounding box center [509, 241] width 429 height 10
click at [407, 171] on p "[DEMOGRAPHIC_DATA]" at bounding box center [509, 173] width 429 height 10
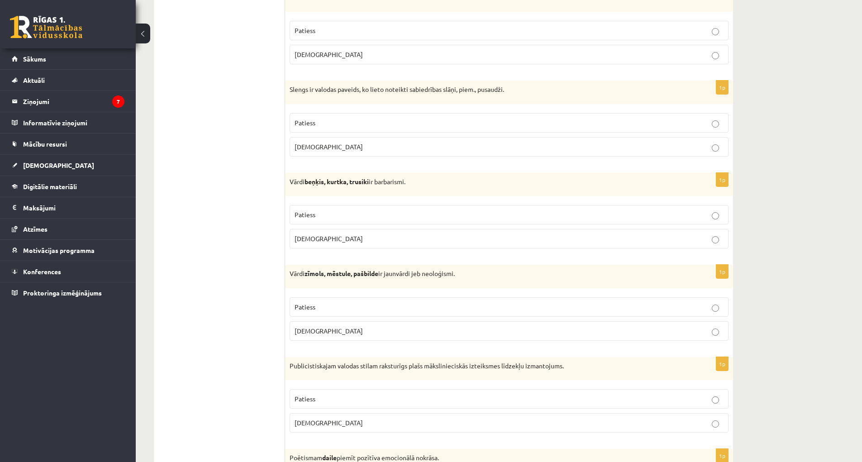
scroll to position [1177, 0]
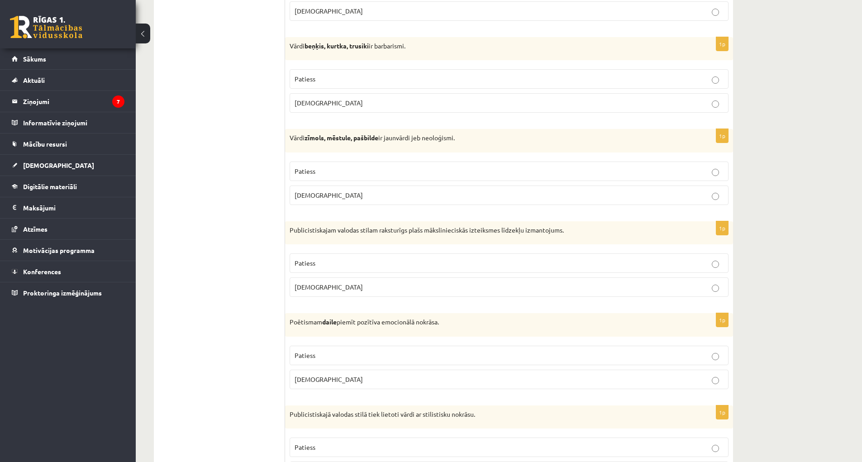
click at [439, 173] on p "Patiess" at bounding box center [509, 172] width 429 height 10
drag, startPoint x: 723, startPoint y: 268, endPoint x: 721, endPoint y: 264, distance: 4.9
click at [723, 268] on p "Patiess" at bounding box center [509, 263] width 429 height 10
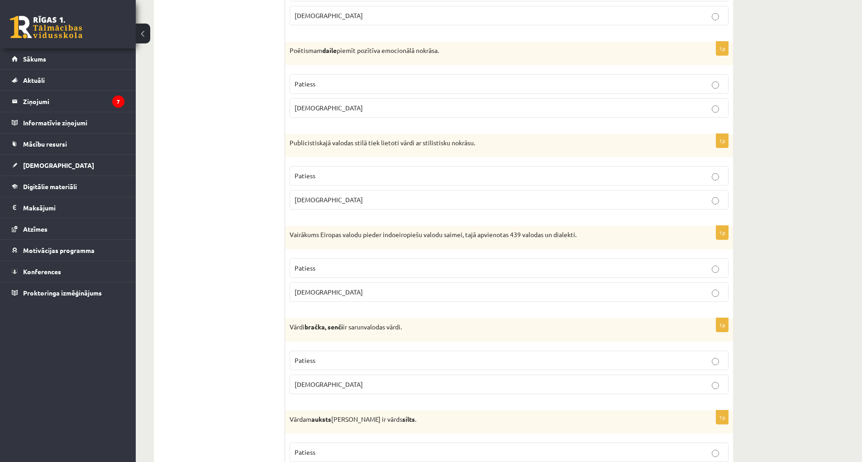
scroll to position [1494, 0]
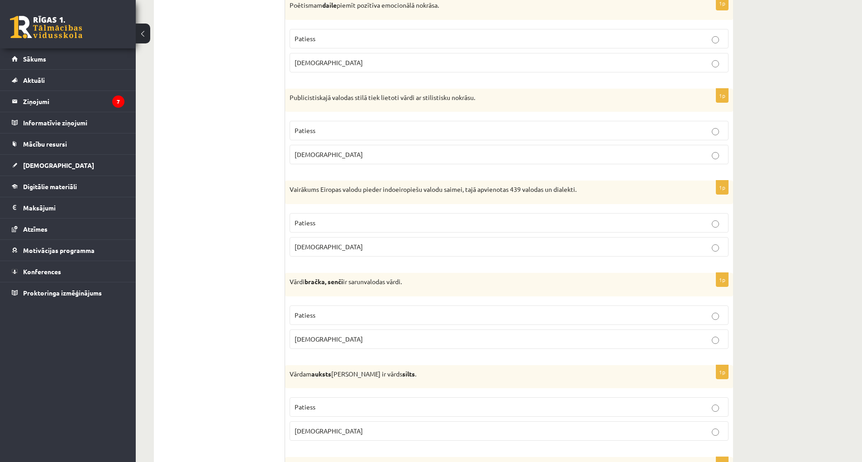
click at [563, 334] on label "Aplams" at bounding box center [509, 339] width 439 height 19
click at [677, 248] on p "Aplams" at bounding box center [509, 247] width 429 height 10
click at [661, 221] on p "Patiess" at bounding box center [509, 223] width 429 height 10
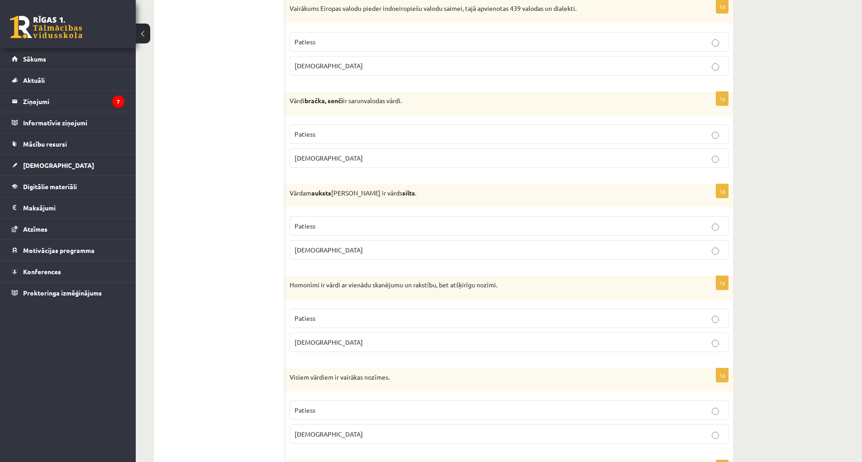
scroll to position [1765, 0]
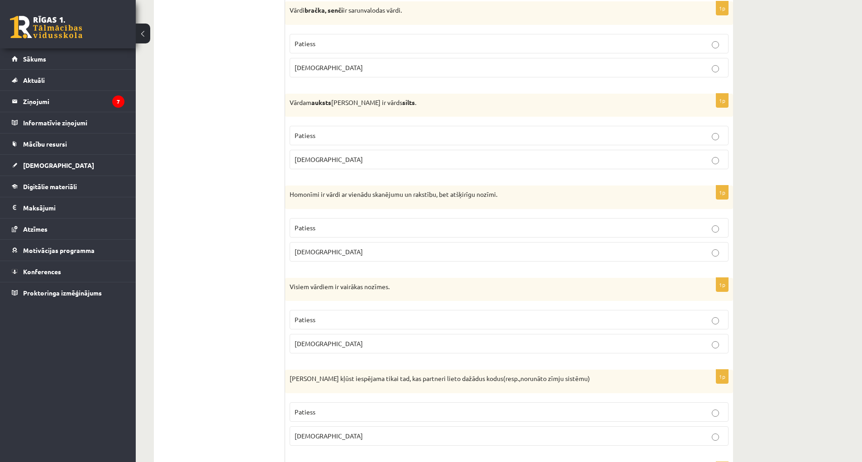
click at [563, 231] on p "Patiess" at bounding box center [509, 228] width 429 height 10
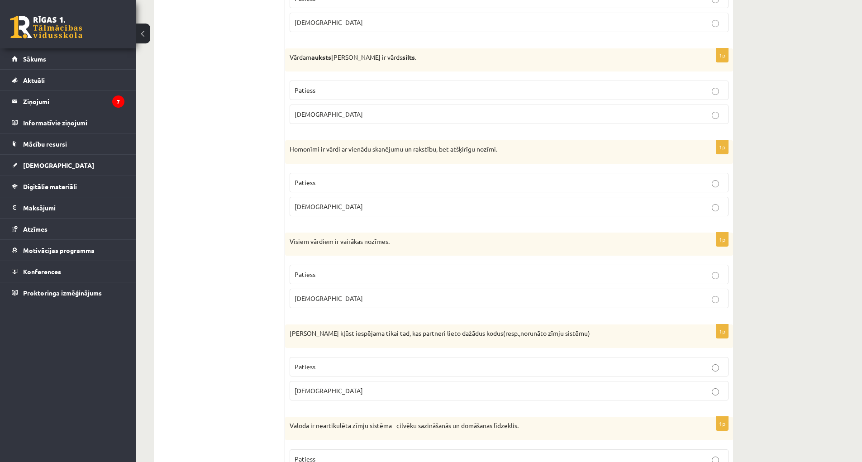
click at [630, 297] on p "Aplams" at bounding box center [509, 299] width 429 height 10
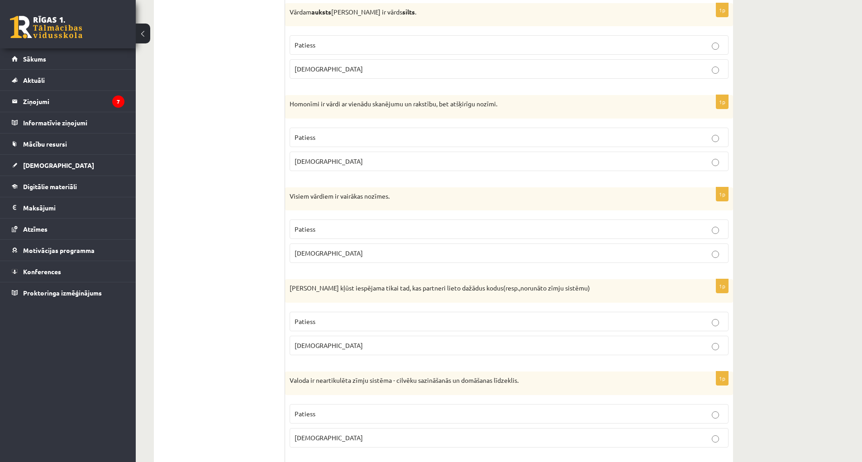
scroll to position [1901, 0]
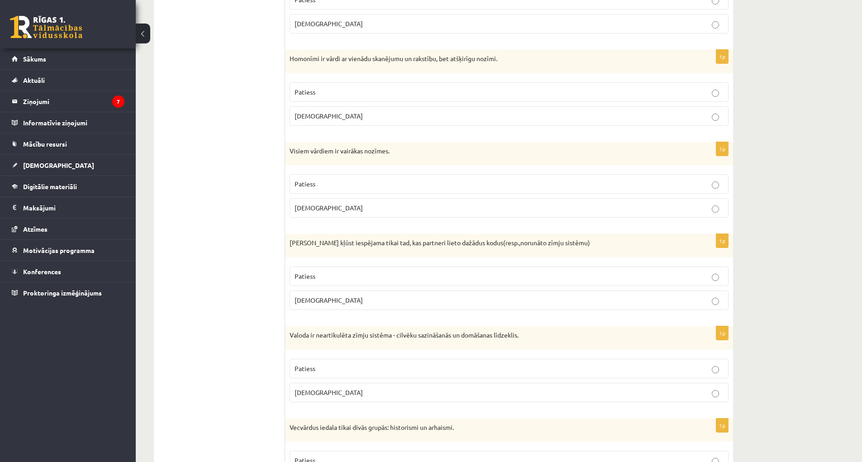
click at [716, 313] on fieldset "Patiess Aplams" at bounding box center [509, 287] width 439 height 51
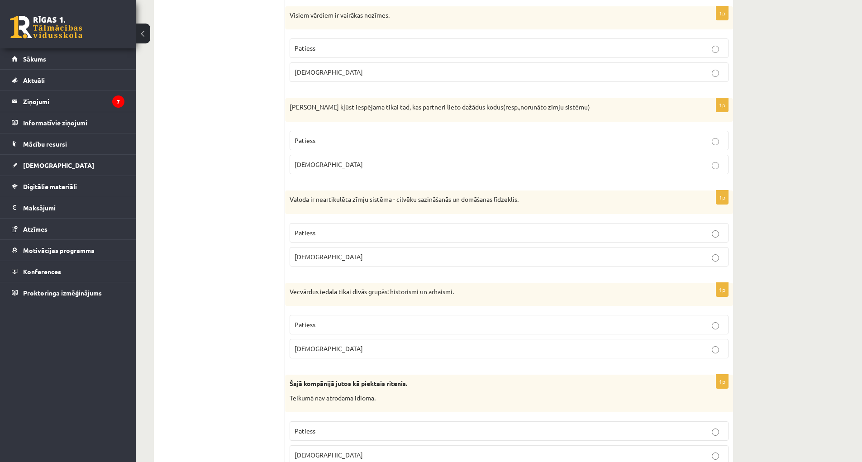
click at [711, 238] on label "Patiess" at bounding box center [509, 232] width 439 height 19
click at [602, 320] on label "Patiess" at bounding box center [509, 324] width 439 height 19
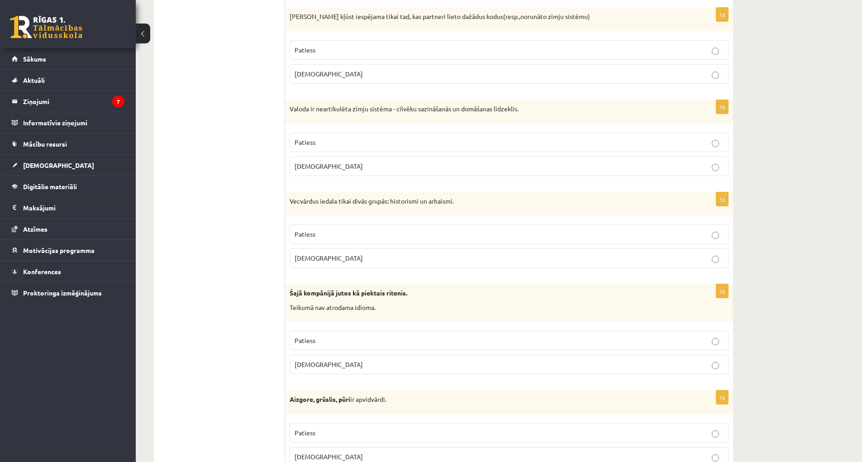
scroll to position [2218, 0]
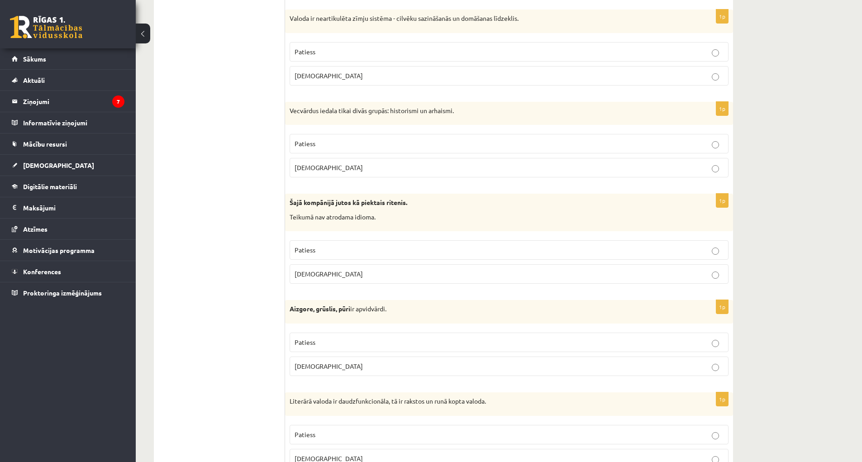
click at [700, 252] on p "Patiess" at bounding box center [509, 250] width 429 height 10
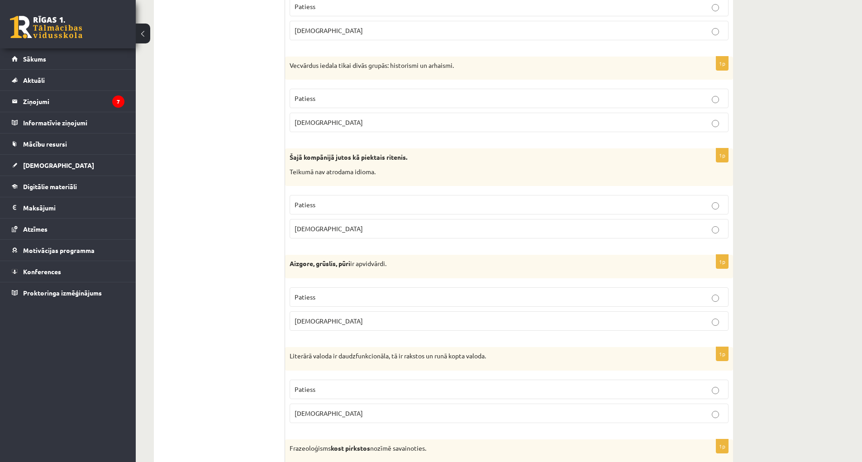
click at [712, 297] on label "Patiess" at bounding box center [509, 296] width 439 height 19
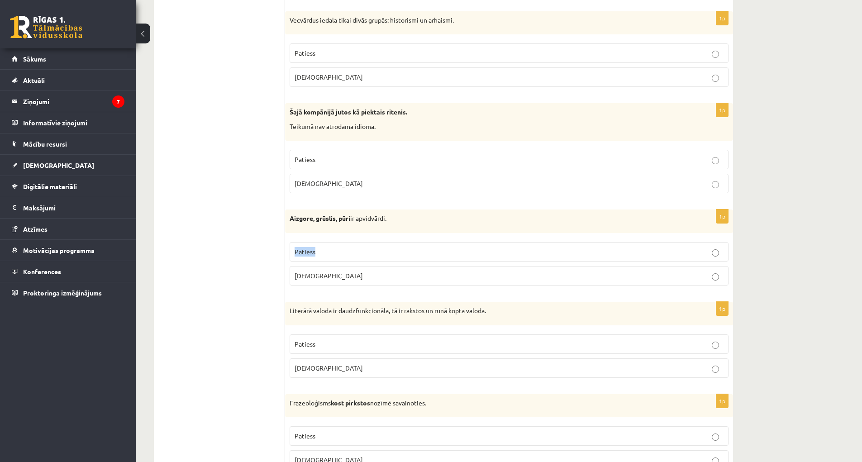
scroll to position [2354, 0]
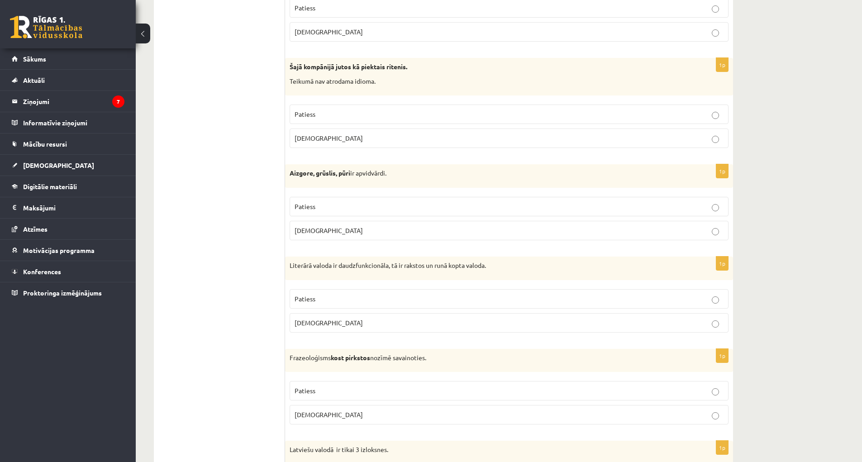
click at [628, 296] on p "Patiess" at bounding box center [509, 299] width 429 height 10
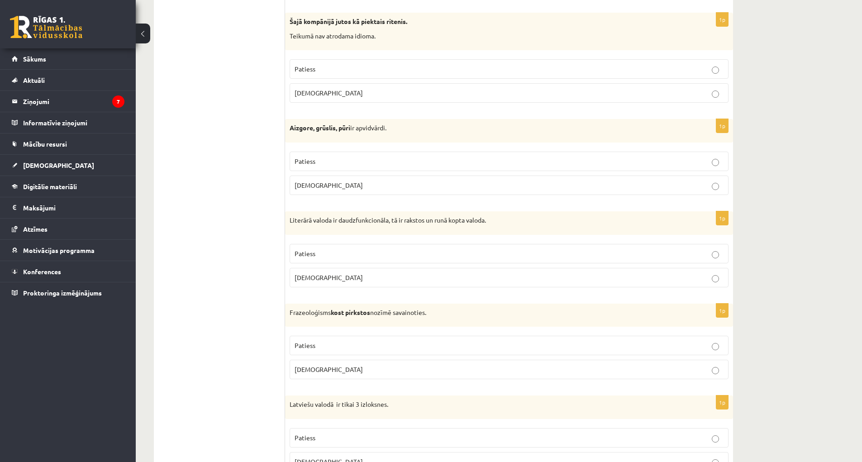
scroll to position [2490, 0]
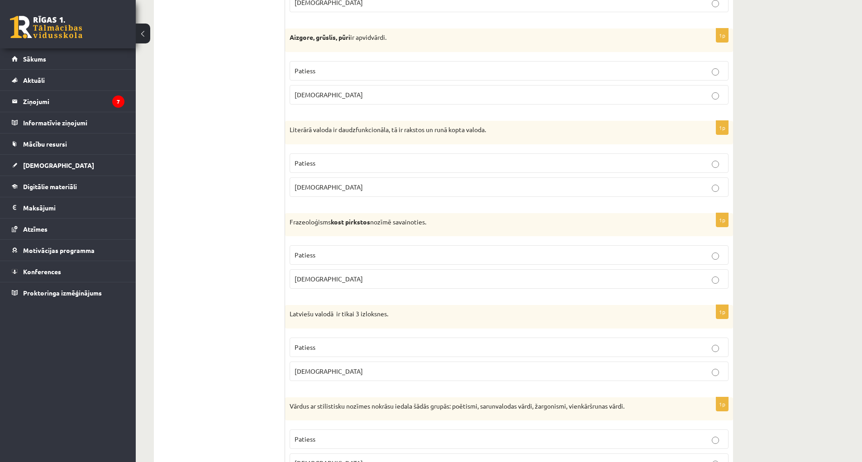
click at [488, 282] on p "Aplams" at bounding box center [509, 279] width 429 height 10
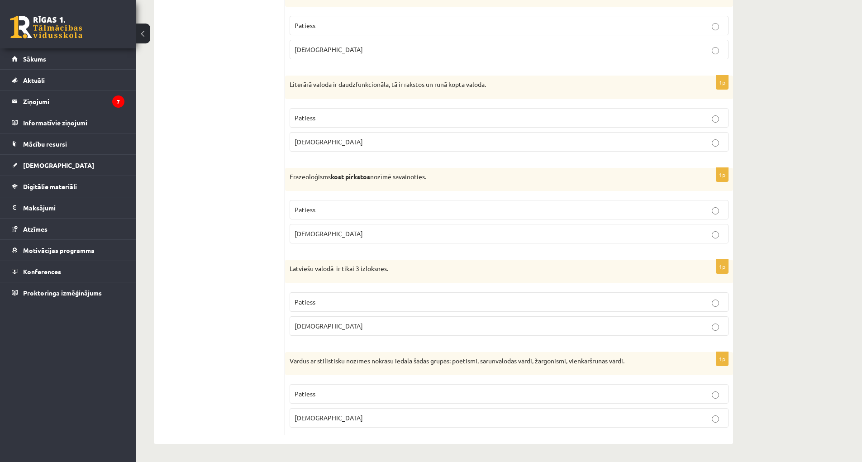
scroll to position [2536, 0]
click at [620, 326] on p "Aplams" at bounding box center [509, 326] width 429 height 10
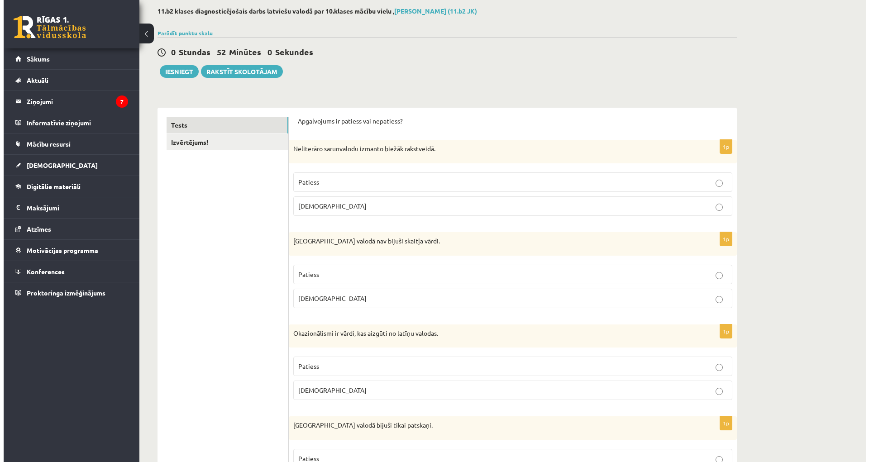
scroll to position [0, 0]
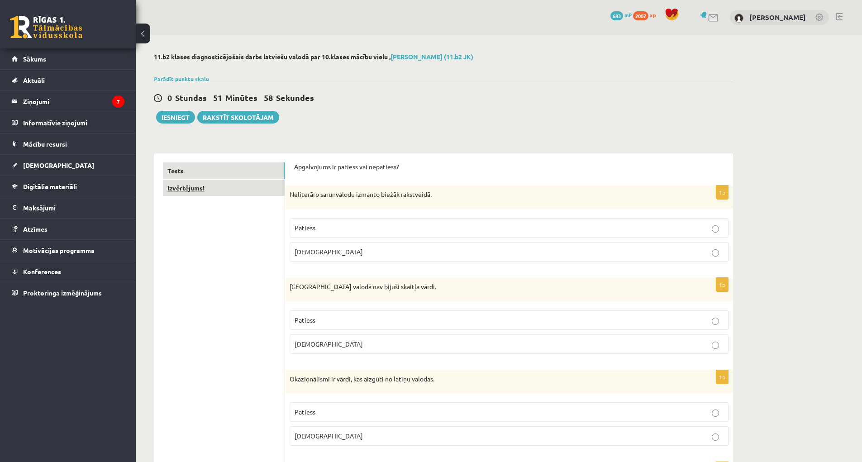
click at [184, 191] on link "Izvērtējums!" at bounding box center [224, 188] width 122 height 17
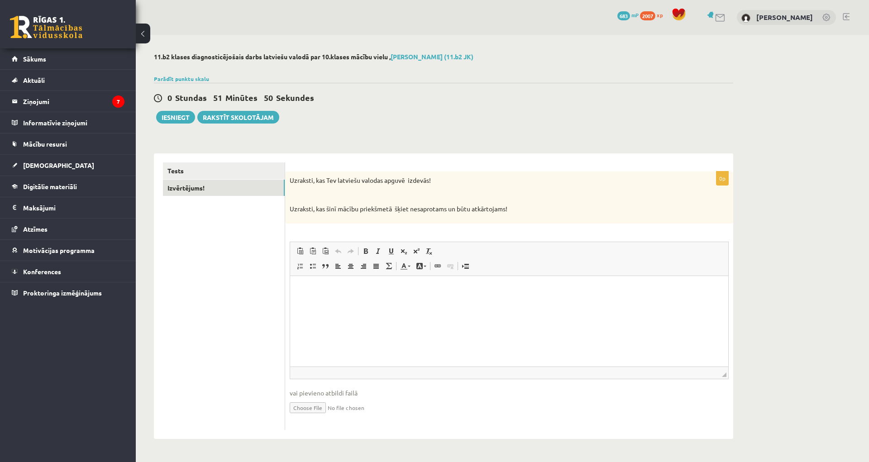
click at [414, 301] on html at bounding box center [509, 290] width 438 height 28
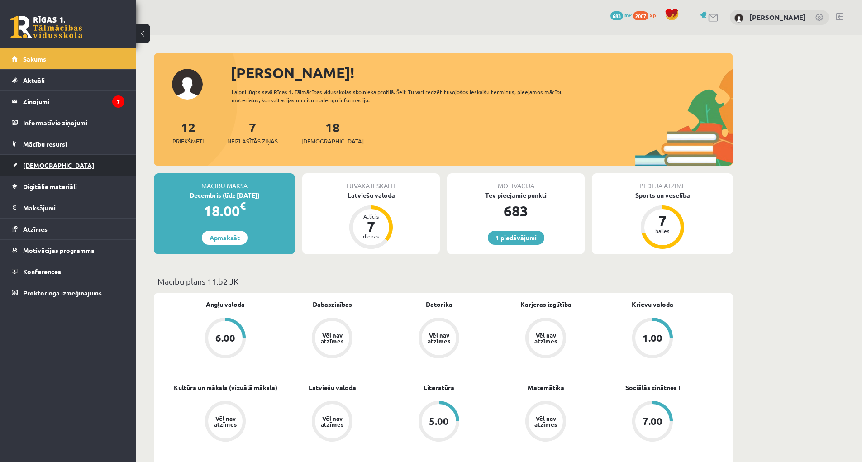
click at [33, 159] on link "[DEMOGRAPHIC_DATA]" at bounding box center [68, 165] width 113 height 21
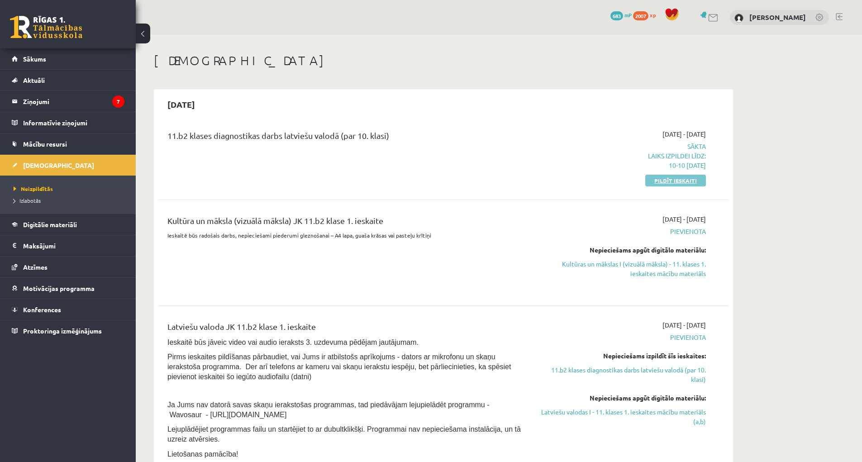
click at [676, 179] on link "Pildīt ieskaiti" at bounding box center [676, 181] width 61 height 12
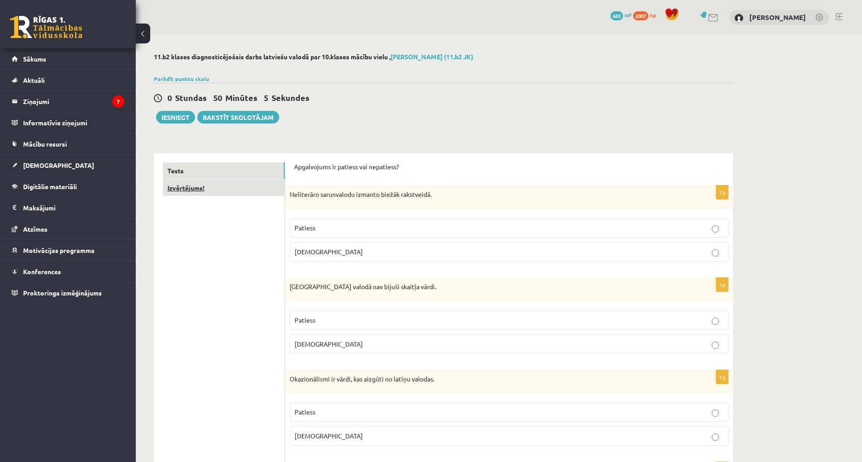
click at [220, 184] on link "Izvērtējums!" at bounding box center [224, 188] width 122 height 17
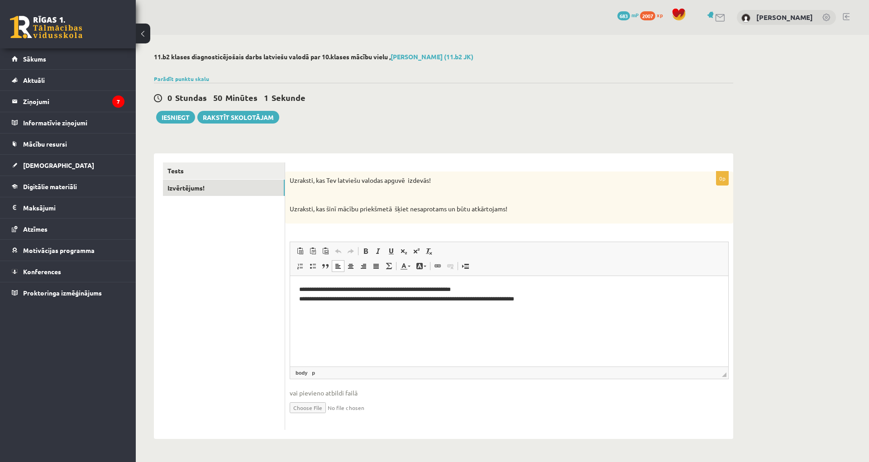
click at [562, 302] on p "**********" at bounding box center [509, 294] width 420 height 19
click at [169, 120] on button "Iesniegt" at bounding box center [175, 117] width 39 height 13
click at [259, 173] on link "Tests" at bounding box center [224, 171] width 122 height 17
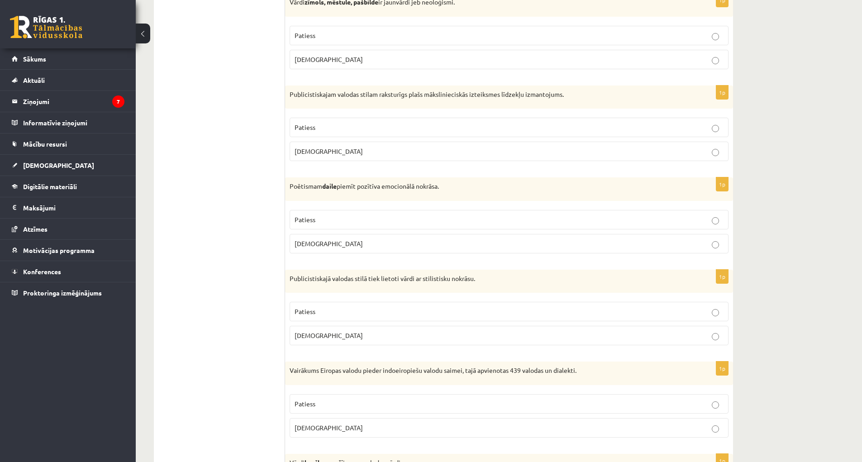
scroll to position [1358, 0]
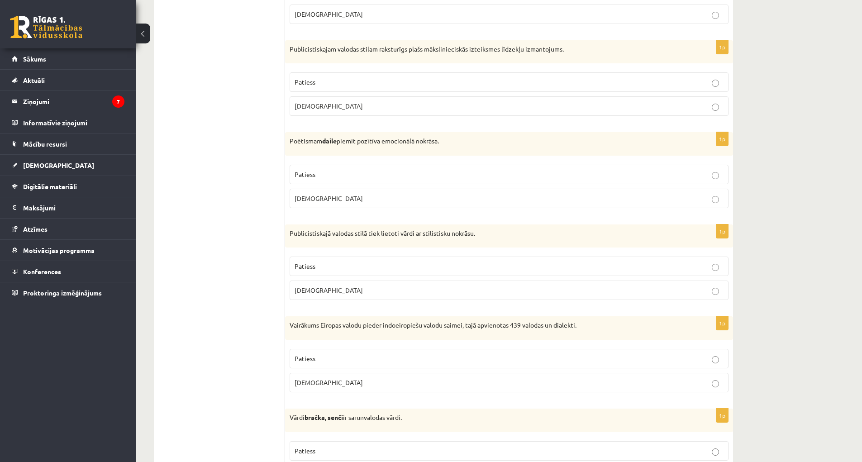
click at [422, 285] on label "Aplams" at bounding box center [509, 290] width 439 height 19
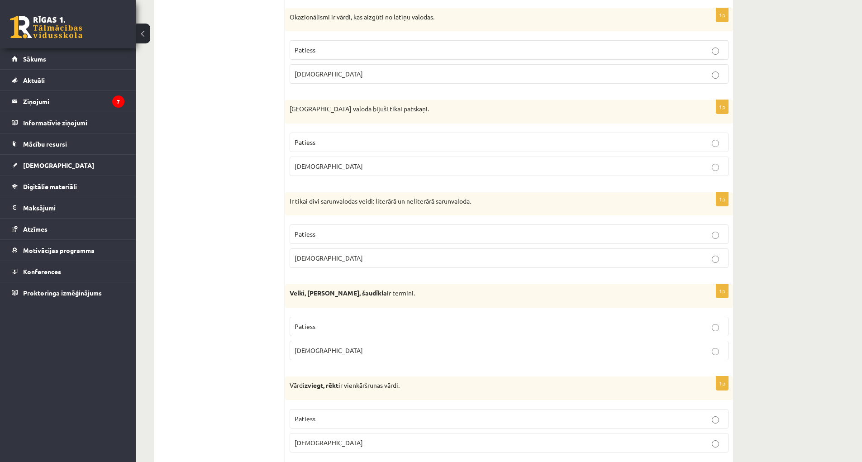
scroll to position [0, 0]
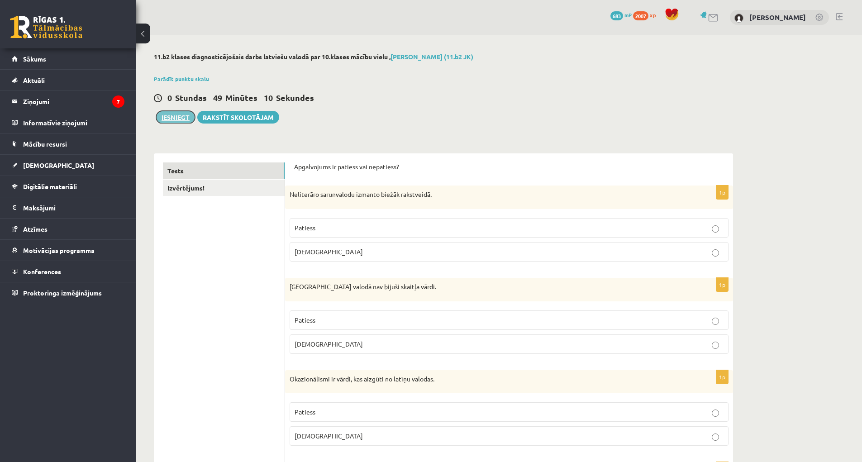
click at [185, 120] on button "Iesniegt" at bounding box center [175, 117] width 39 height 13
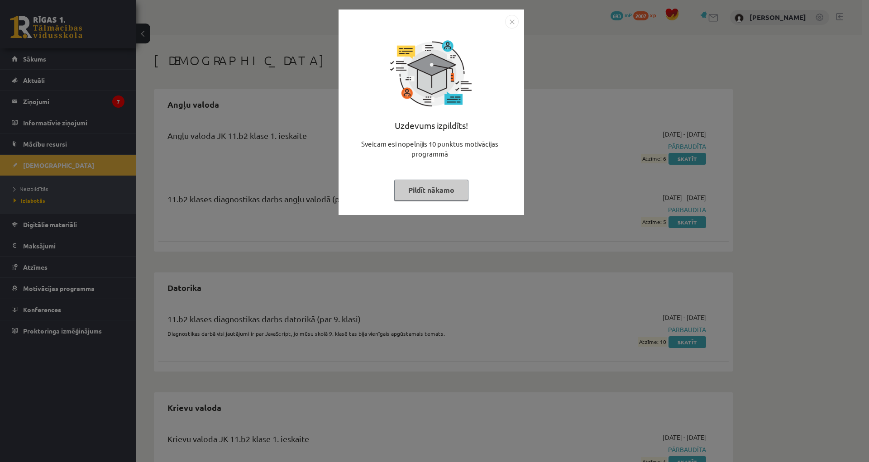
click at [452, 182] on button "Pildīt nākamo" at bounding box center [431, 190] width 74 height 21
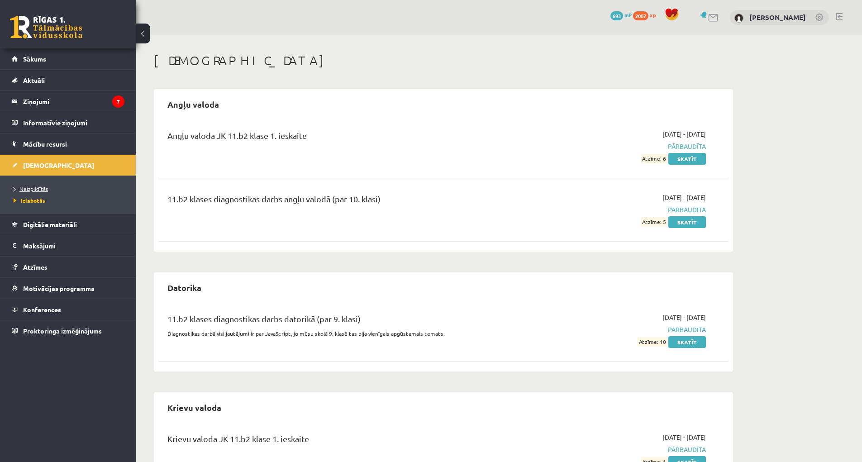
click at [37, 187] on span "Neizpildītās" at bounding box center [31, 188] width 34 height 7
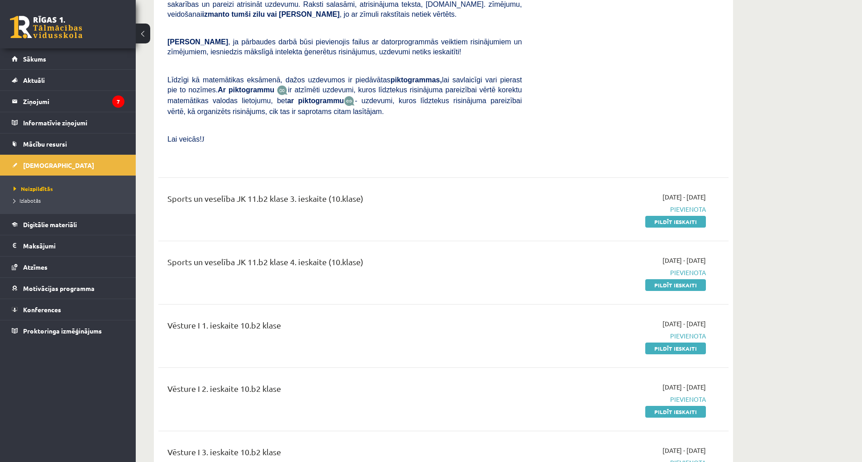
scroll to position [1901, 0]
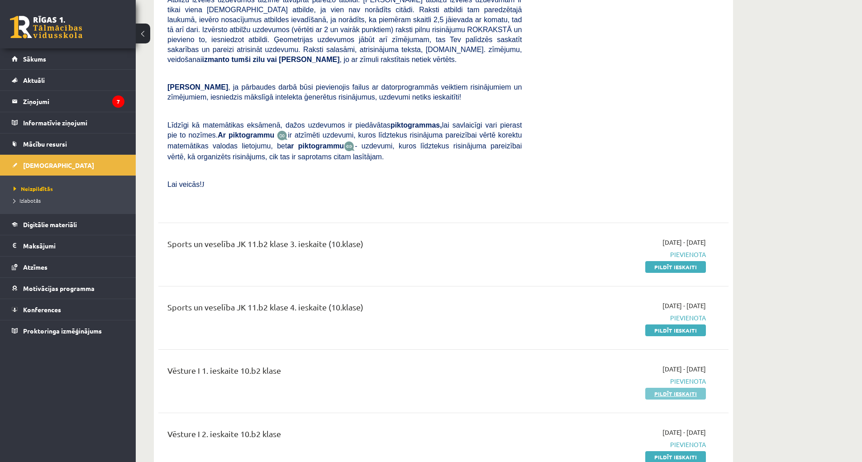
click at [679, 388] on link "Pildīt ieskaiti" at bounding box center [676, 394] width 61 height 12
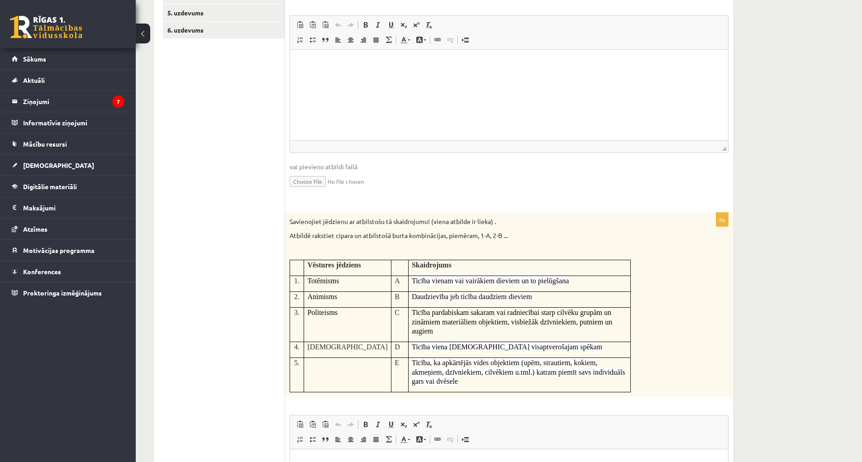
scroll to position [317, 0]
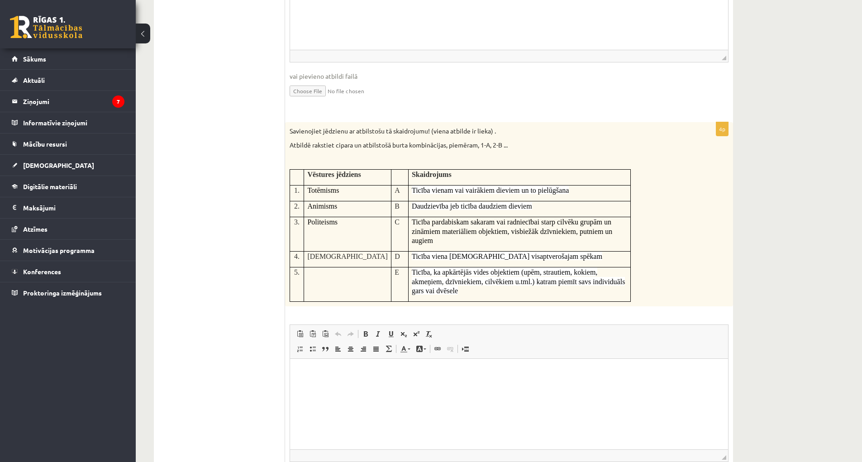
click at [347, 387] on html at bounding box center [509, 373] width 438 height 28
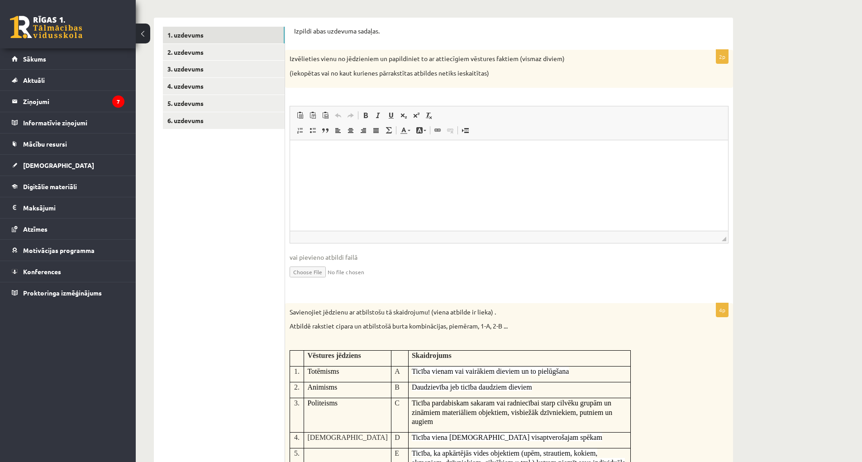
click at [336, 167] on html at bounding box center [509, 154] width 438 height 28
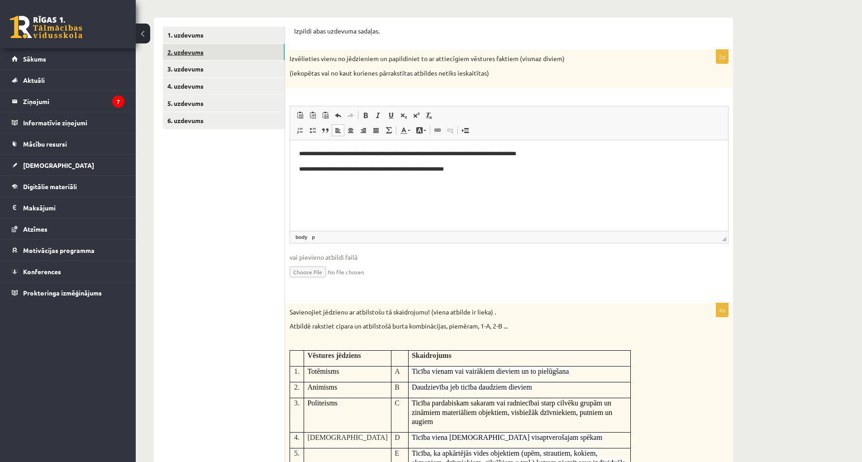
click at [200, 57] on link "2. uzdevums" at bounding box center [224, 52] width 122 height 17
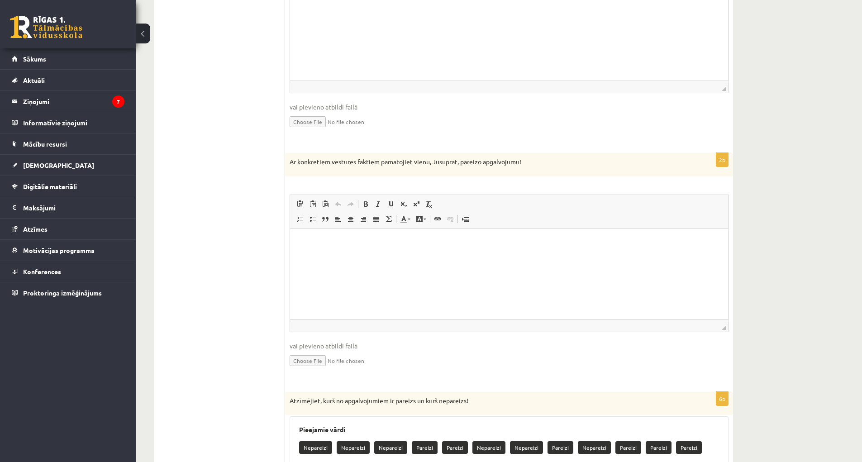
scroll to position [453, 0]
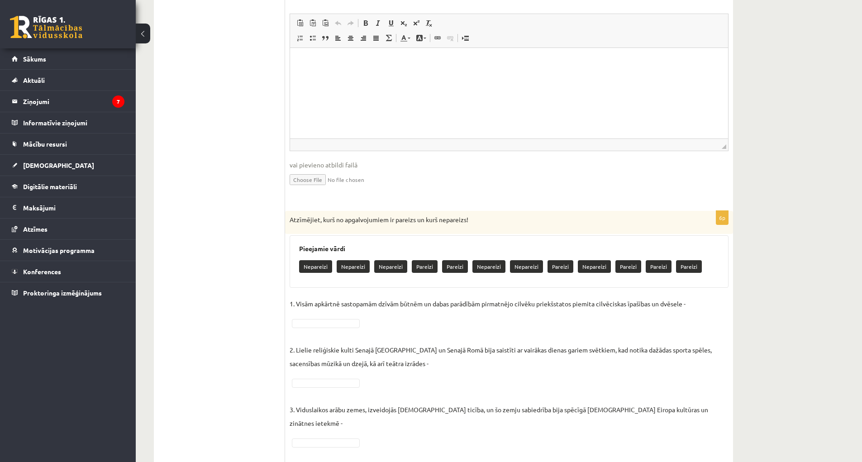
click at [457, 263] on p "Pareizi" at bounding box center [455, 266] width 26 height 13
click at [453, 270] on p "Pareizi" at bounding box center [455, 266] width 26 height 13
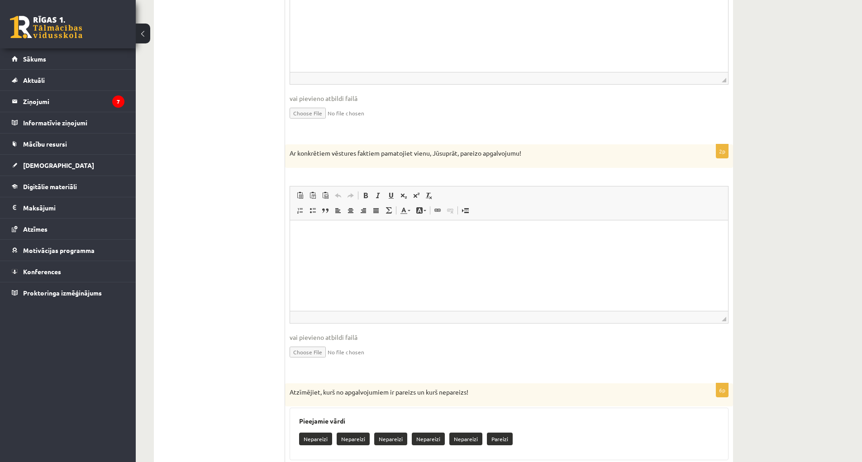
scroll to position [99, 0]
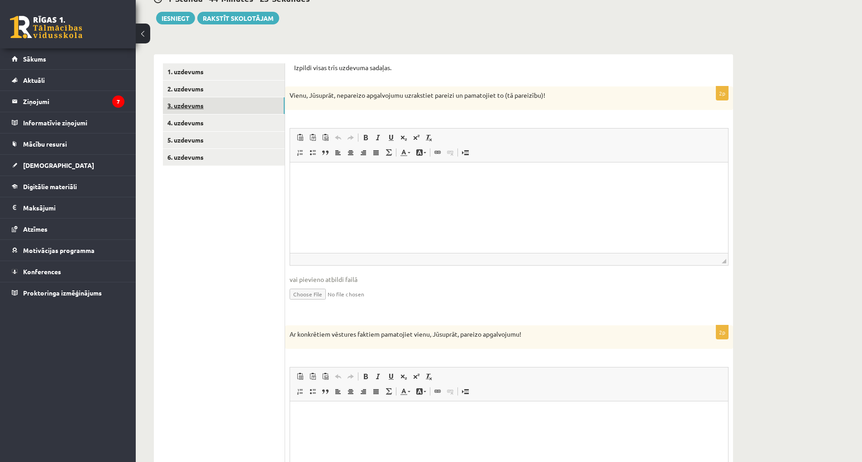
click at [210, 102] on link "3. uzdevums" at bounding box center [224, 105] width 122 height 17
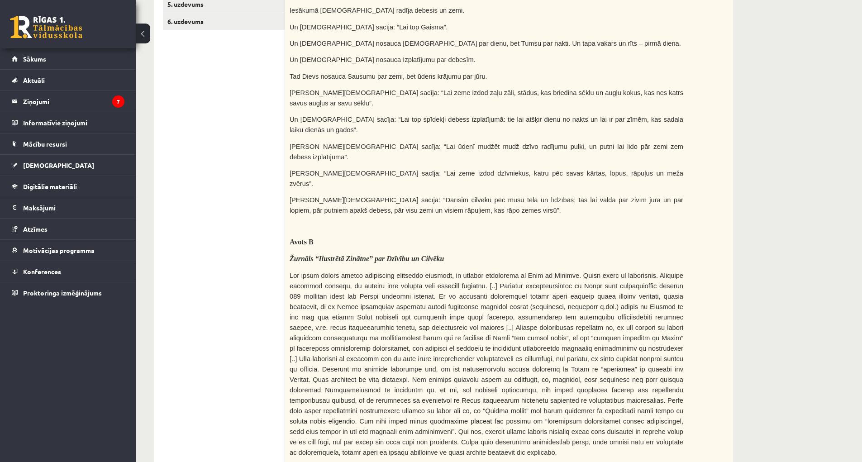
scroll to position [54, 0]
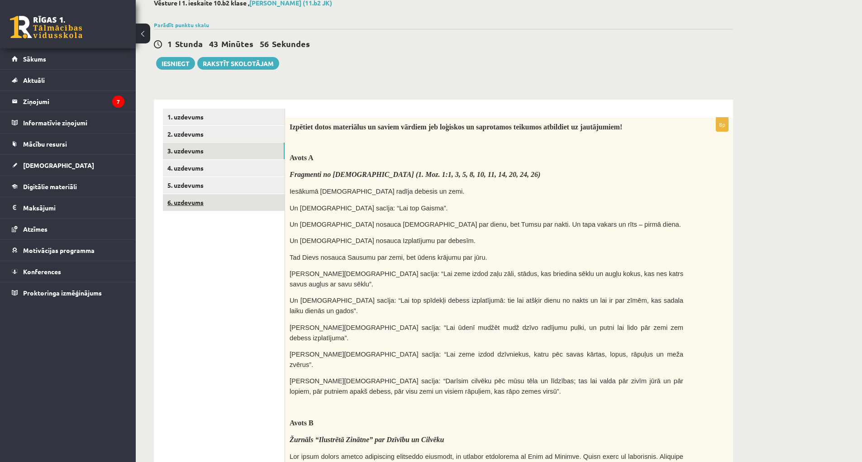
click at [182, 202] on link "6. uzdevums" at bounding box center [224, 202] width 122 height 17
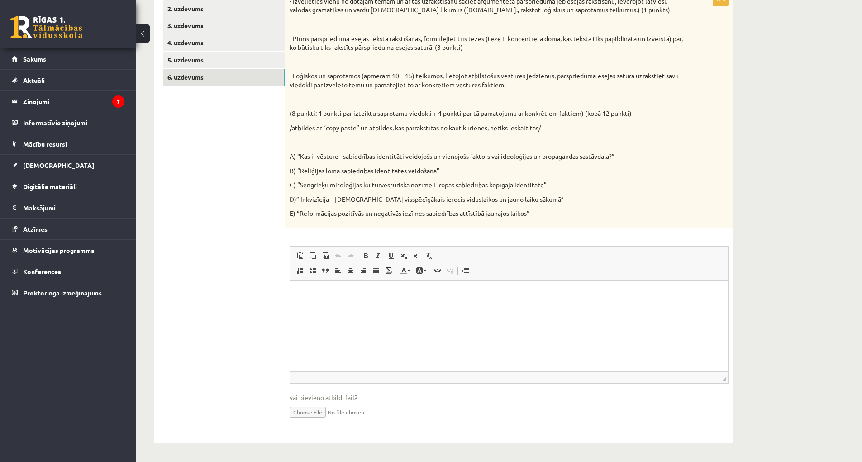
scroll to position [0, 0]
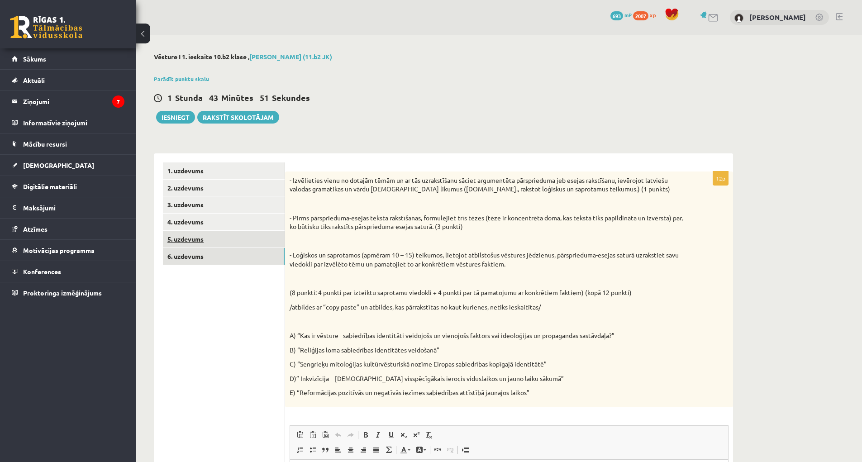
click at [202, 239] on link "5. uzdevums" at bounding box center [224, 239] width 122 height 17
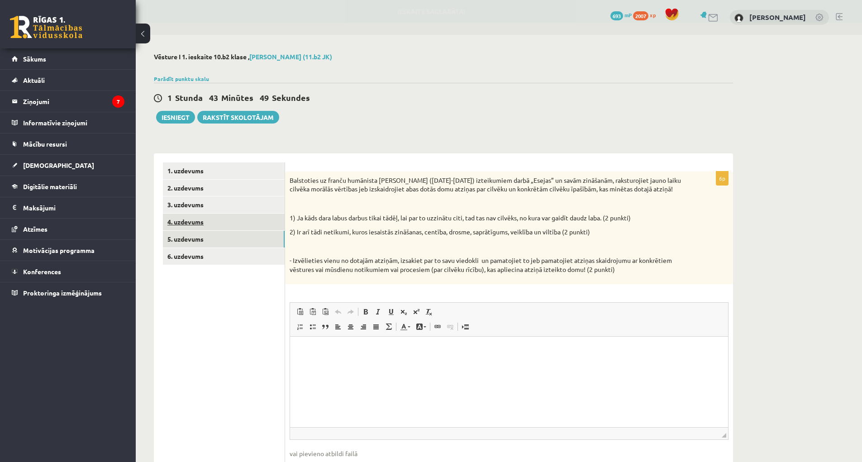
click at [187, 228] on link "4. uzdevums" at bounding box center [224, 222] width 122 height 17
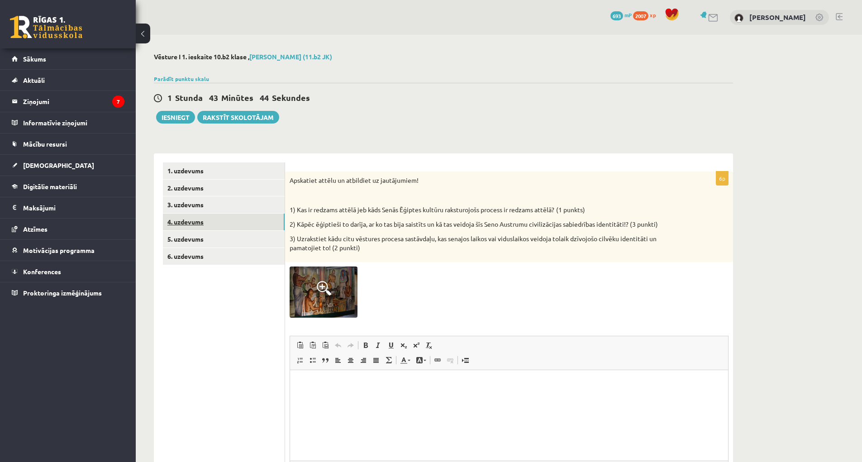
click at [185, 221] on link "4. uzdevums" at bounding box center [224, 222] width 122 height 17
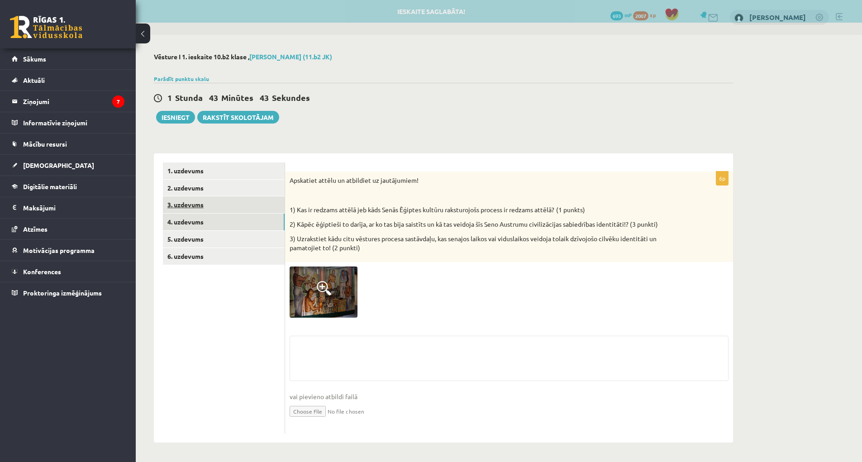
click at [191, 205] on link "3. uzdevums" at bounding box center [224, 204] width 122 height 17
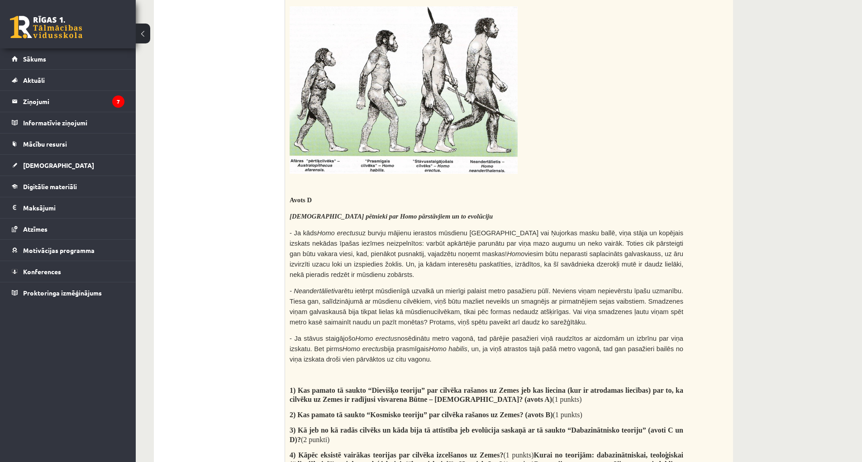
scroll to position [934, 0]
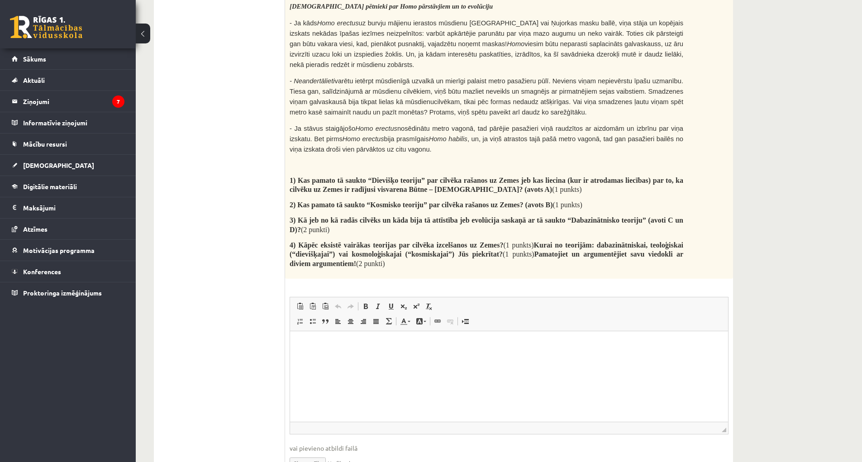
click at [347, 354] on html at bounding box center [509, 345] width 438 height 28
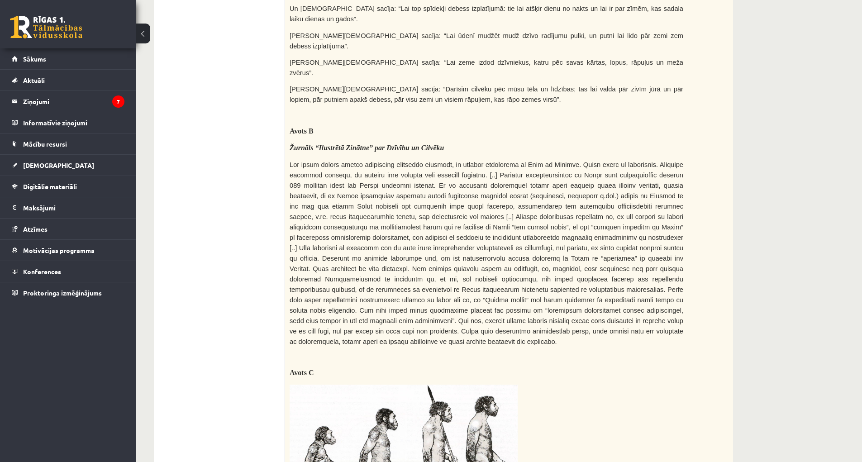
scroll to position [391, 0]
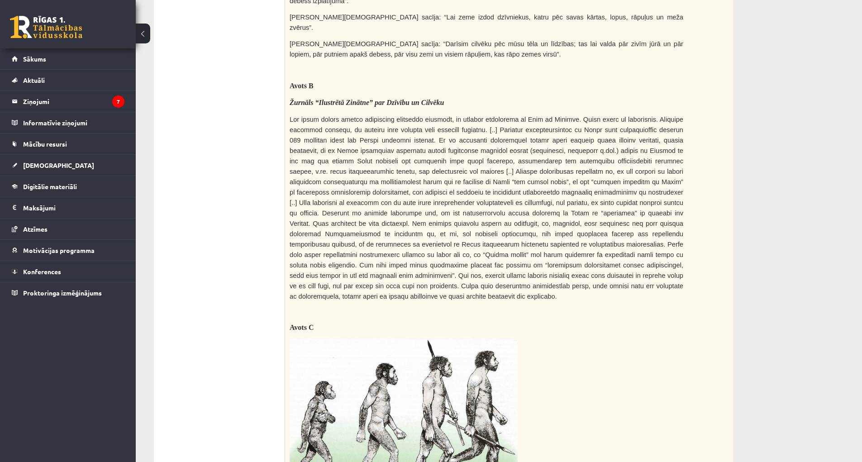
drag, startPoint x: 490, startPoint y: 299, endPoint x: 713, endPoint y: 296, distance: 223.2
click at [713, 296] on div "Izpētiet dotos materiālus un saviem vārdiem jeb loģiskos un saprotamos teikumos…" at bounding box center [509, 301] width 448 height 1042
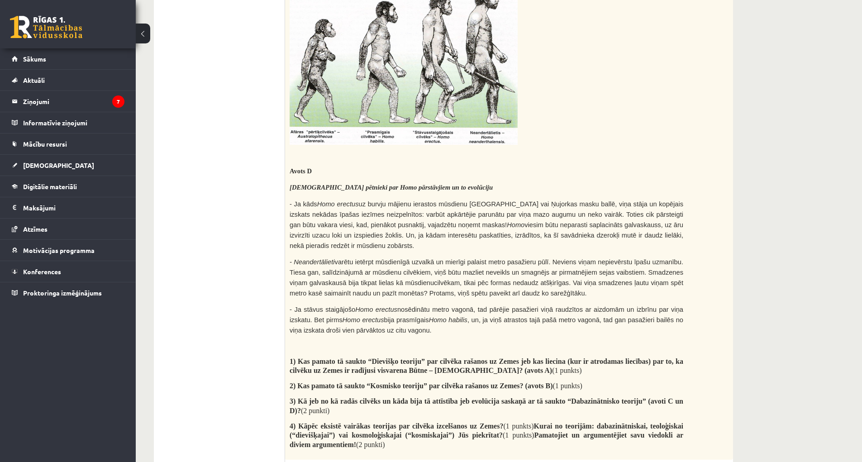
scroll to position [934, 0]
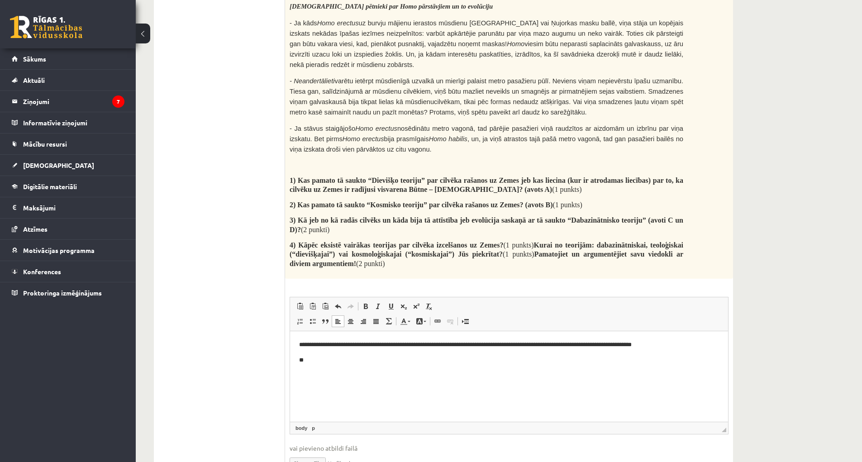
click at [318, 371] on html "**********" at bounding box center [509, 352] width 438 height 43
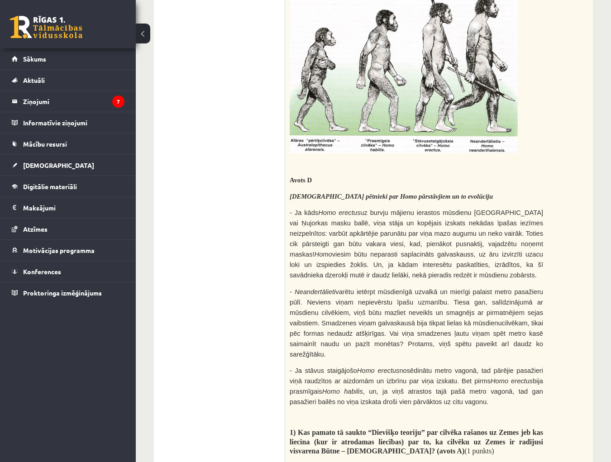
scroll to position [0, 0]
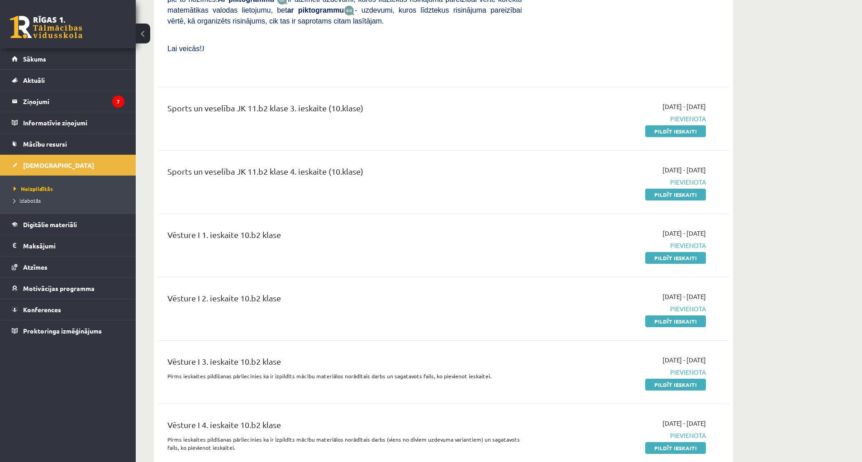
scroll to position [1992, 0]
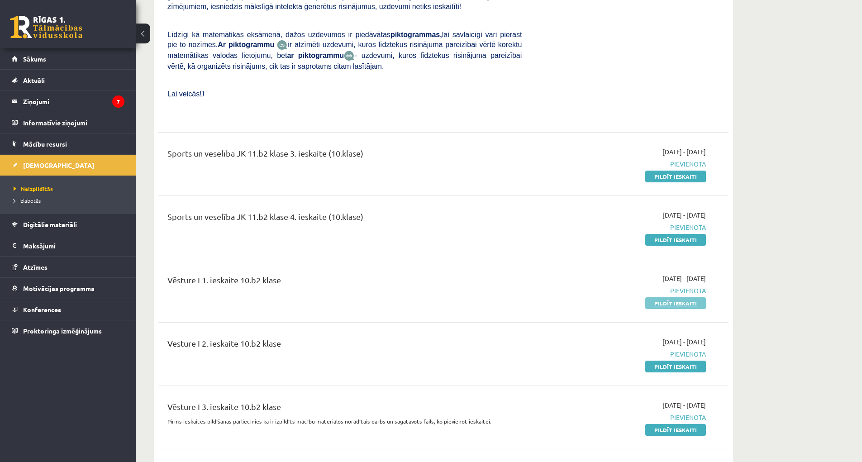
click at [655, 297] on link "Pildīt ieskaiti" at bounding box center [676, 303] width 61 height 12
drag, startPoint x: 683, startPoint y: 277, endPoint x: 477, endPoint y: 26, distance: 324.2
click at [684, 297] on link "Pildīt ieskaiti" at bounding box center [676, 303] width 61 height 12
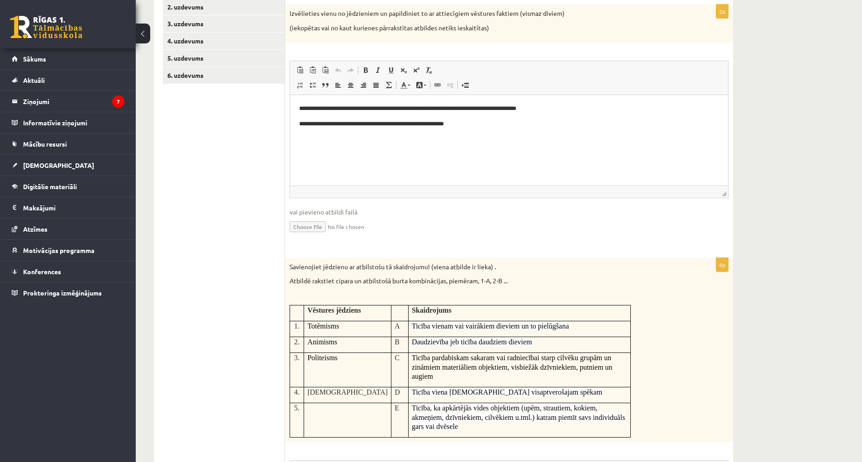
scroll to position [91, 0]
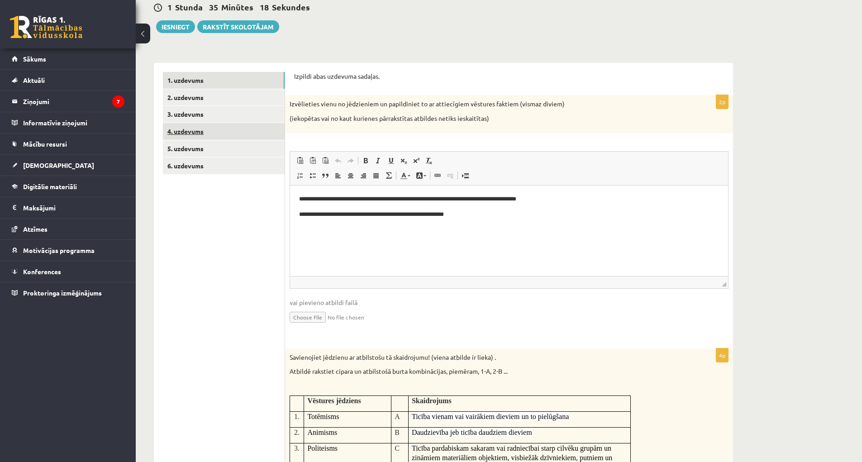
click at [216, 136] on link "4. uzdevums" at bounding box center [224, 131] width 122 height 17
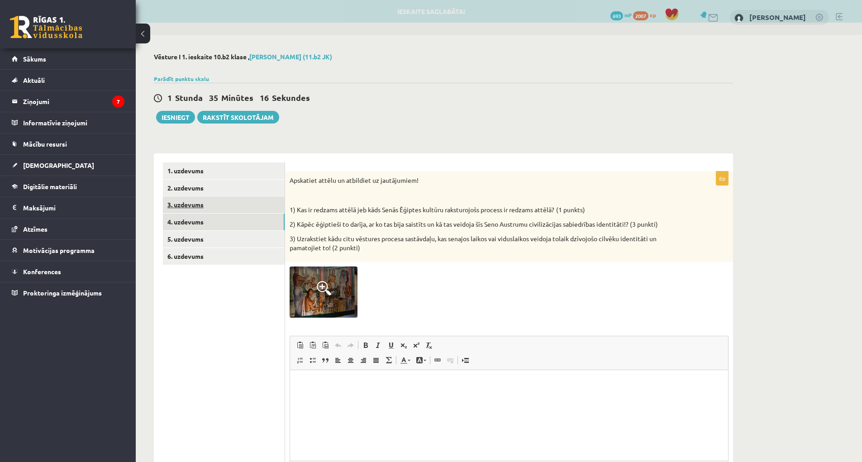
scroll to position [0, 0]
click at [233, 207] on link "3. uzdevums" at bounding box center [224, 204] width 122 height 17
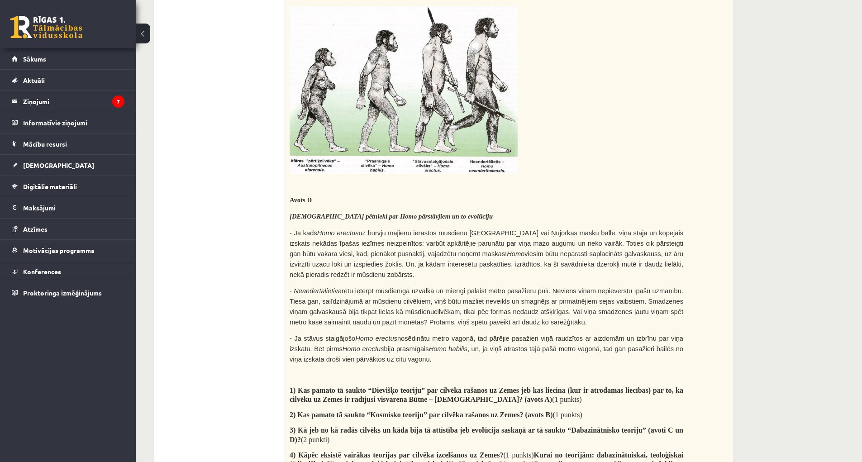
scroll to position [934, 0]
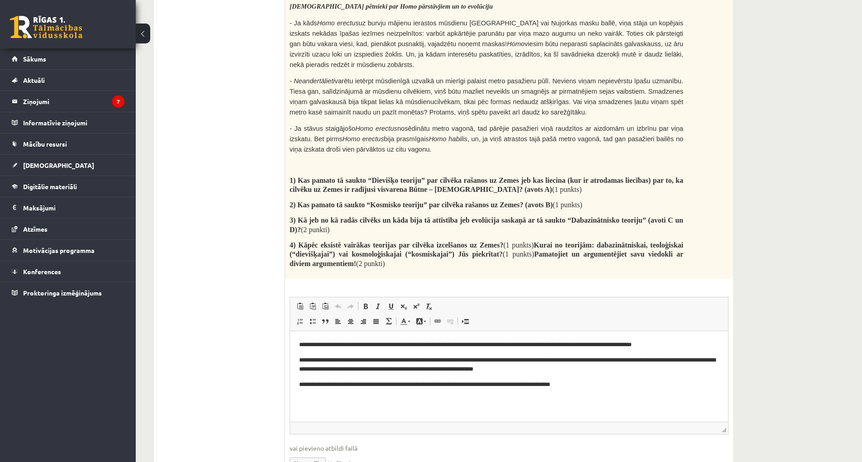
click at [594, 381] on p "**********" at bounding box center [509, 385] width 420 height 10
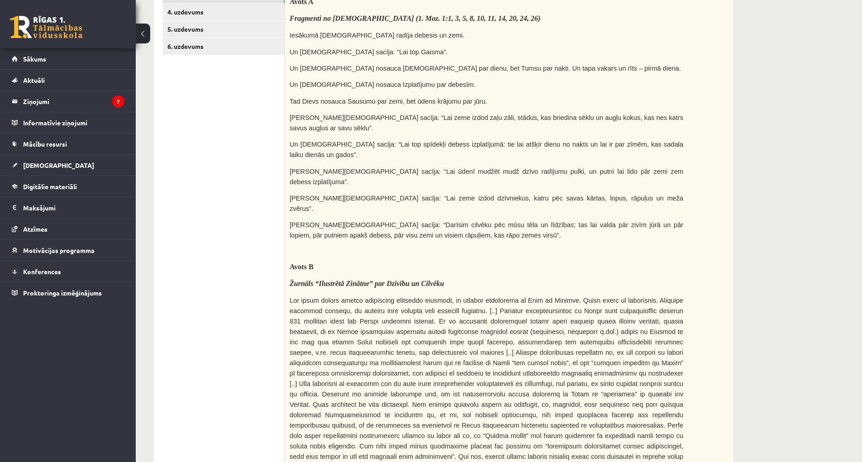
scroll to position [120, 0]
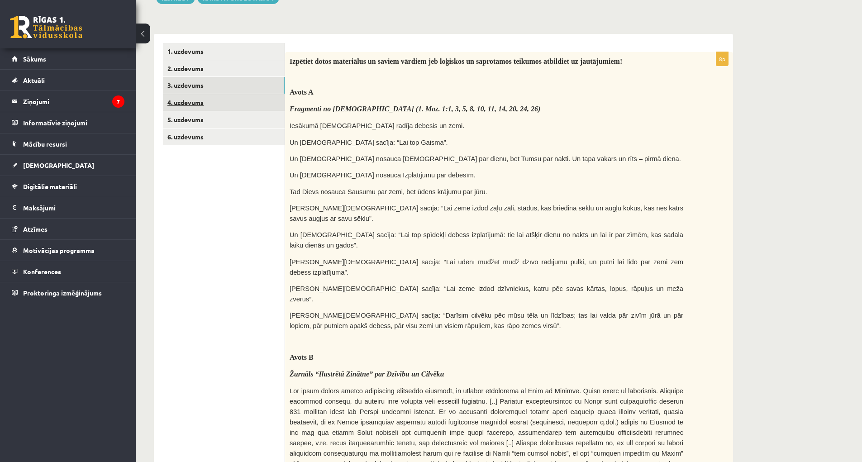
click at [181, 106] on link "4. uzdevums" at bounding box center [224, 102] width 122 height 17
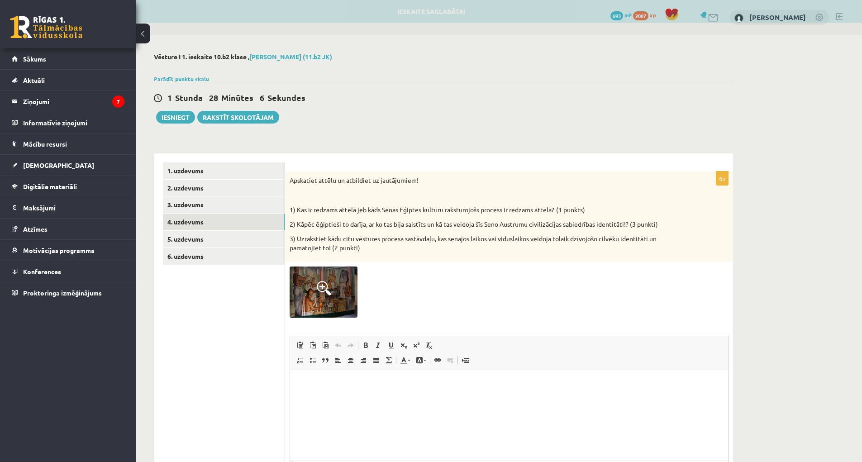
scroll to position [0, 0]
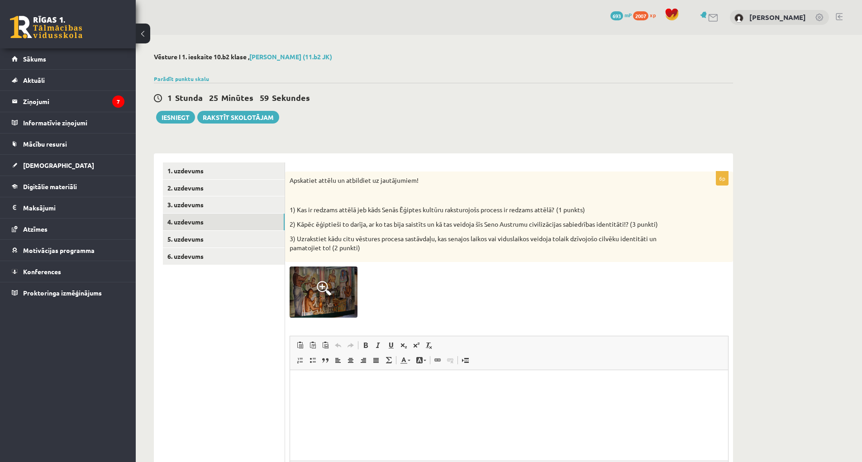
click at [335, 295] on img at bounding box center [324, 292] width 68 height 51
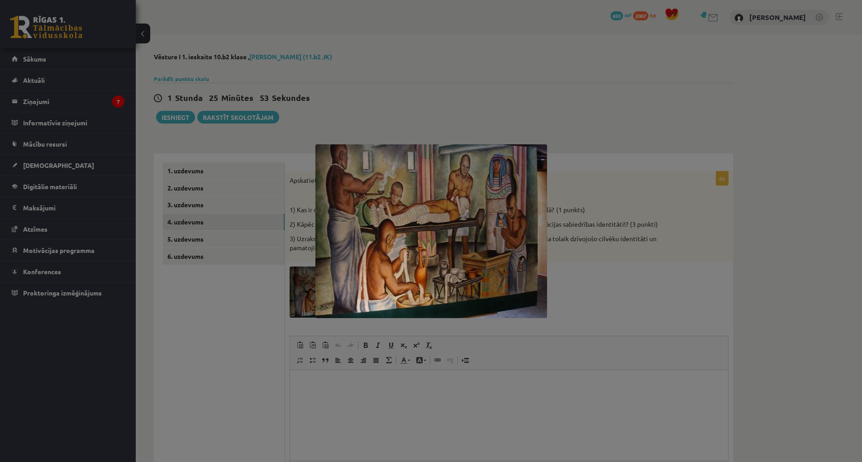
click at [650, 277] on div at bounding box center [431, 231] width 862 height 462
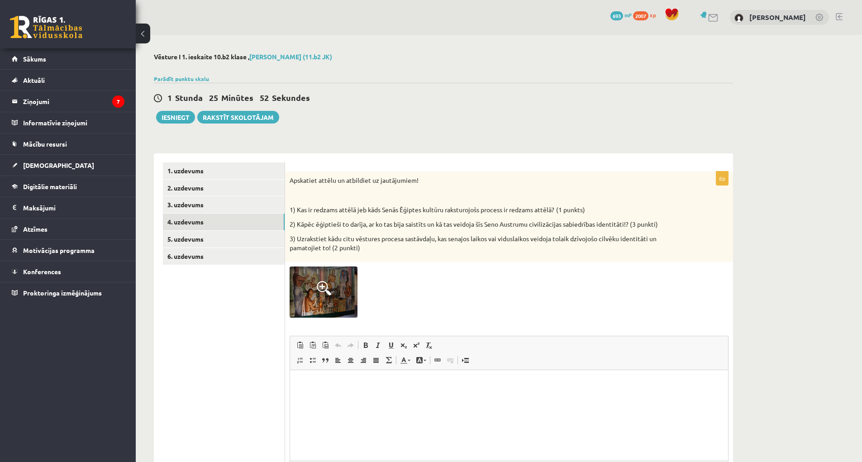
click at [375, 397] on html at bounding box center [509, 384] width 438 height 28
click at [364, 383] on p "**********" at bounding box center [509, 384] width 420 height 10
click at [367, 383] on p "**********" at bounding box center [509, 384] width 420 height 10
click at [310, 401] on p "**" at bounding box center [509, 399] width 420 height 10
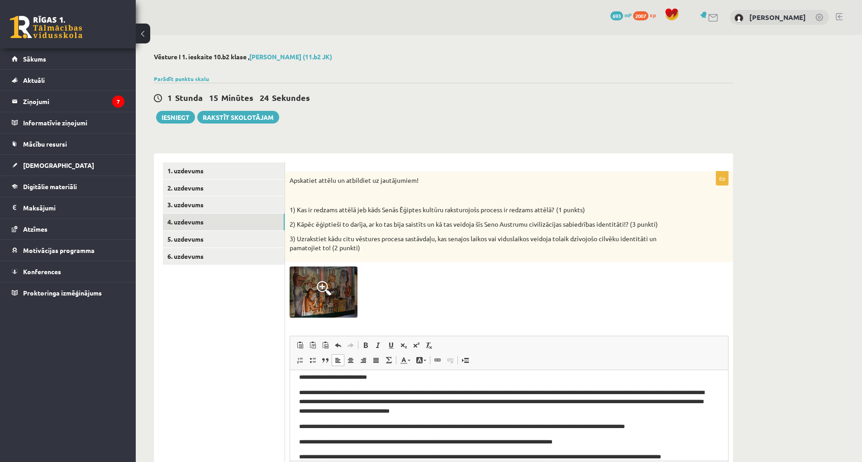
scroll to position [16, 0]
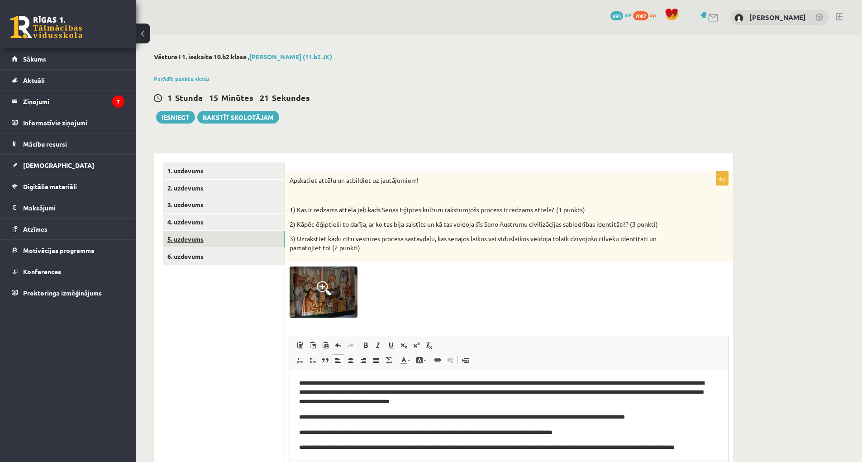
click at [206, 237] on link "5. uzdevums" at bounding box center [224, 239] width 122 height 17
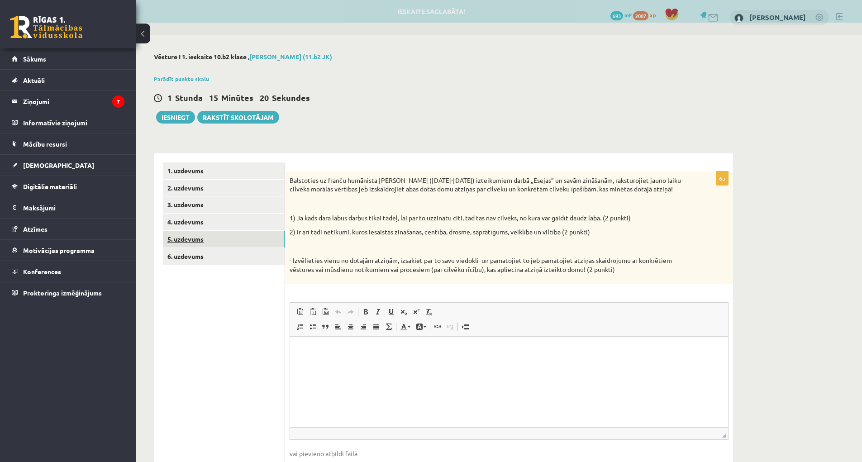
scroll to position [0, 0]
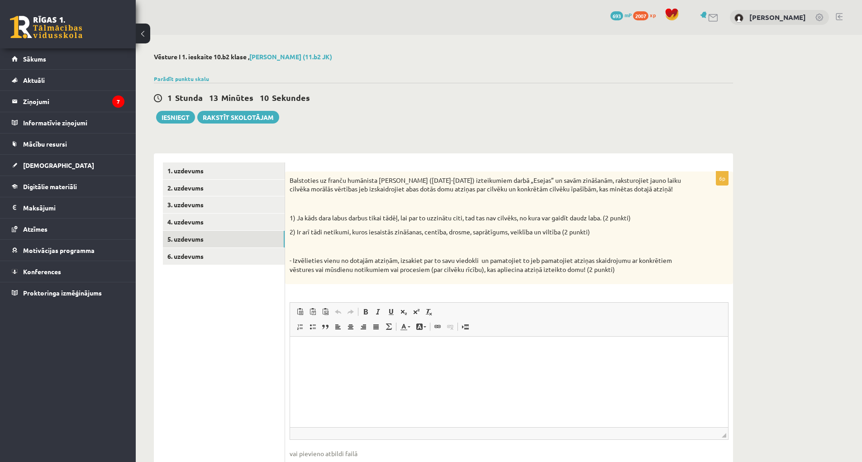
click at [360, 364] on html at bounding box center [509, 350] width 438 height 28
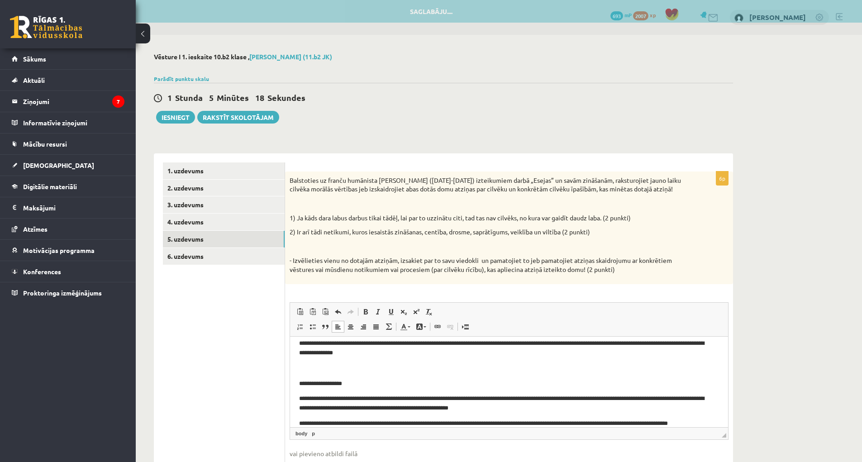
scroll to position [50, 0]
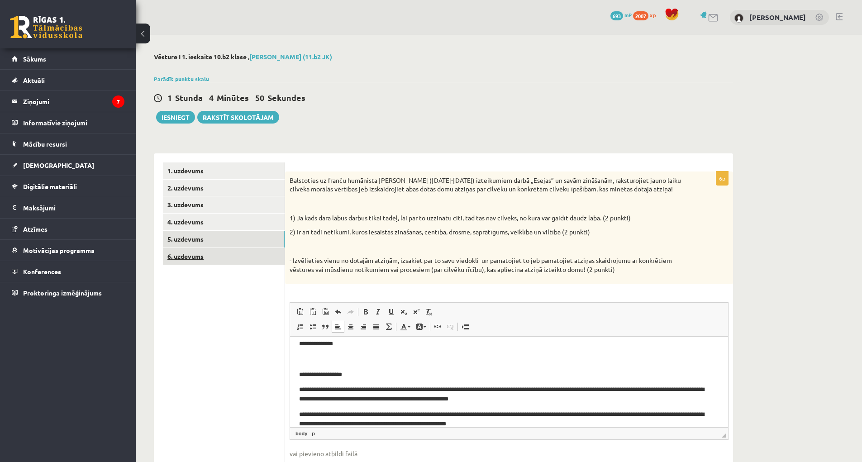
click at [204, 258] on link "6. uzdevums" at bounding box center [224, 256] width 122 height 17
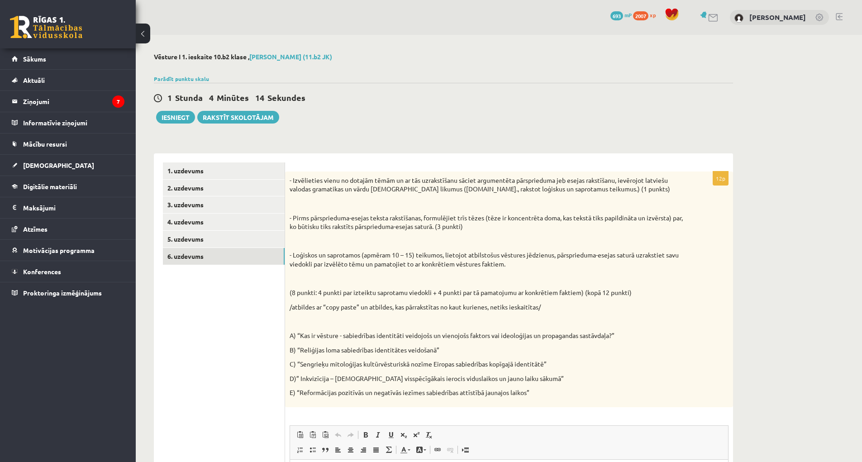
scroll to position [136, 0]
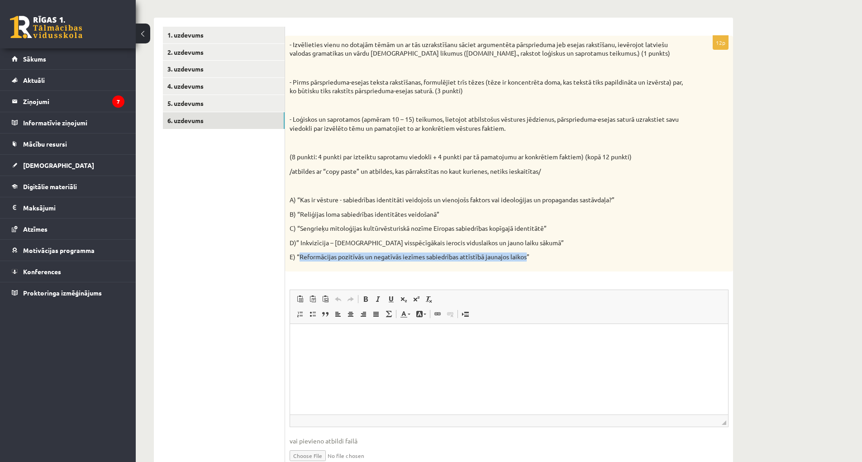
drag, startPoint x: 527, startPoint y: 256, endPoint x: 300, endPoint y: 258, distance: 226.8
click at [300, 258] on p "E) “Reformācijas pozitīvās un negatīvās iezīmes sabiedrības attīstībā jaunajos …" at bounding box center [487, 257] width 394 height 9
copy p "Reformācijas pozitīvās un negatīvās iezīmes sabiedrības attīstībā jaunajos laik…"
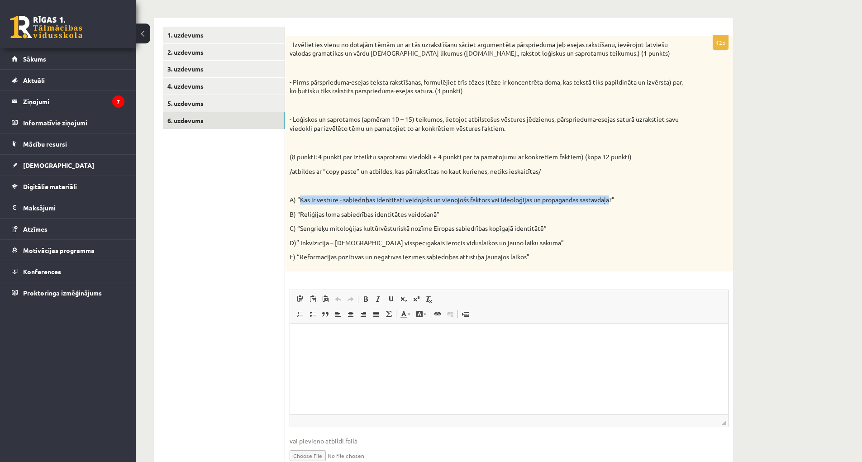
drag, startPoint x: 299, startPoint y: 202, endPoint x: 612, endPoint y: 198, distance: 313.3
click at [612, 198] on p "A) “Kas ir vēsture - sabiedrības identitāti veidojošs un vienojošs faktors vai …" at bounding box center [487, 200] width 394 height 9
copy p "Kas ir vēsture - sabiedrības identitāti veidojošs un vienojošs faktors vai ideo…"
click at [330, 344] on html at bounding box center [509, 338] width 438 height 28
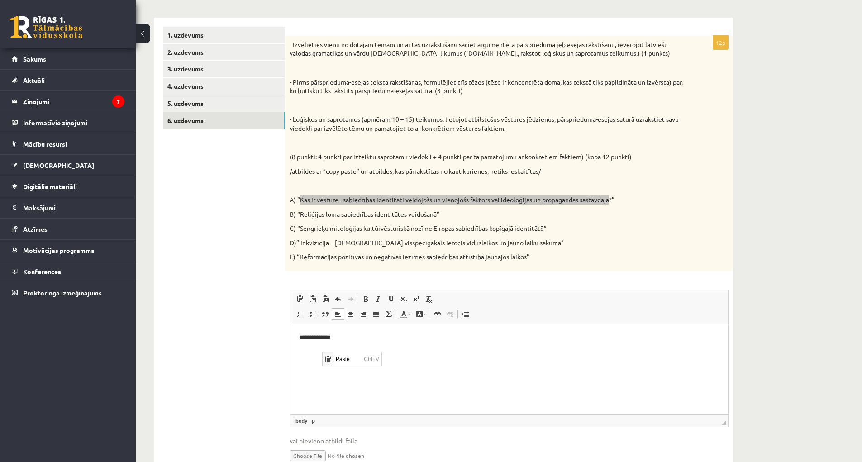
scroll to position [0, 0]
click at [336, 359] on span "Paste" at bounding box center [348, 358] width 28 height 13
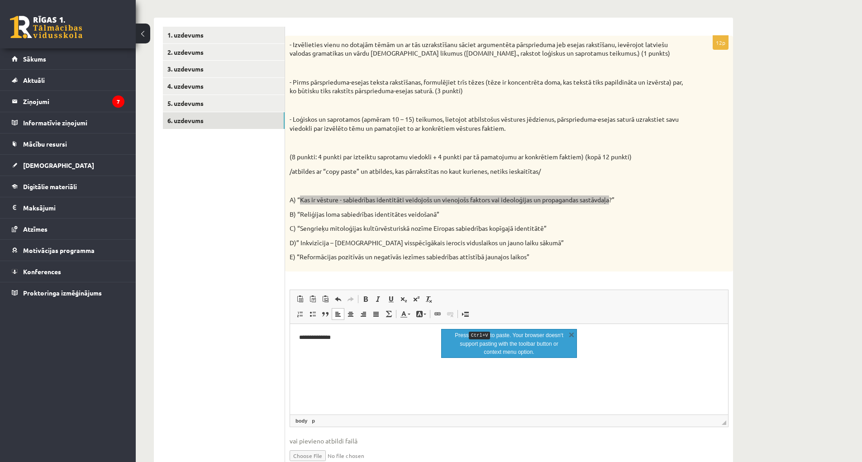
drag, startPoint x: 603, startPoint y: 521, endPoint x: 318, endPoint y: 356, distance: 329.2
click at [318, 356] on p "Editor, wiswyg-editor-user-answer-47433943972220" at bounding box center [509, 353] width 420 height 10
click at [612, 361] on html "**********" at bounding box center [509, 345] width 438 height 43
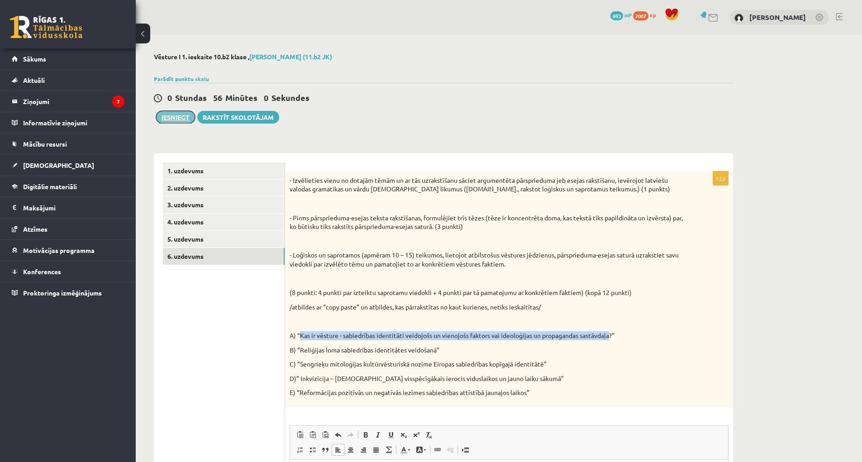
click at [172, 118] on button "Iesniegt" at bounding box center [175, 117] width 39 height 13
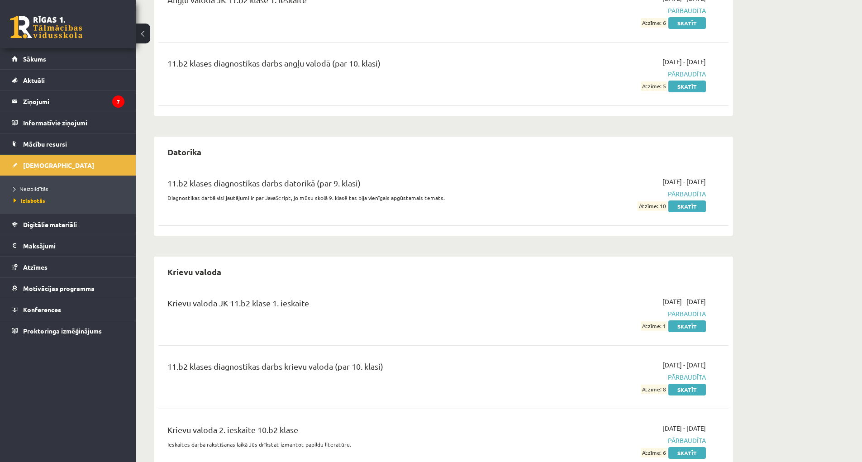
scroll to position [226, 0]
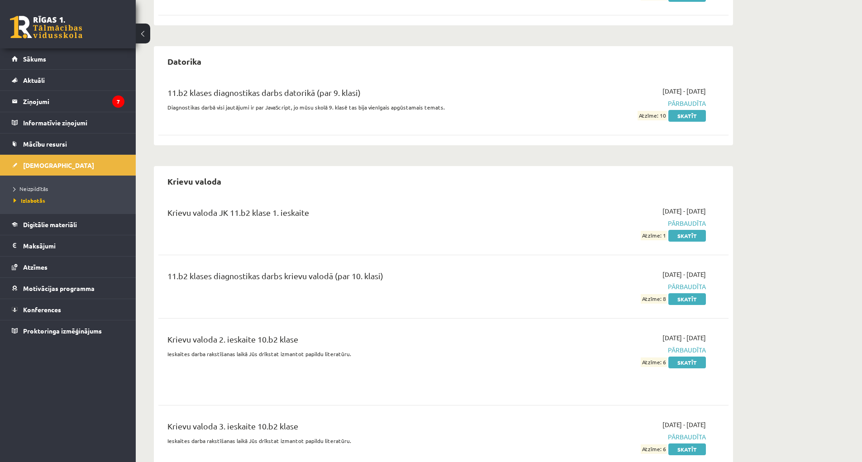
drag, startPoint x: 651, startPoint y: 279, endPoint x: 798, endPoint y: 360, distance: 168.0
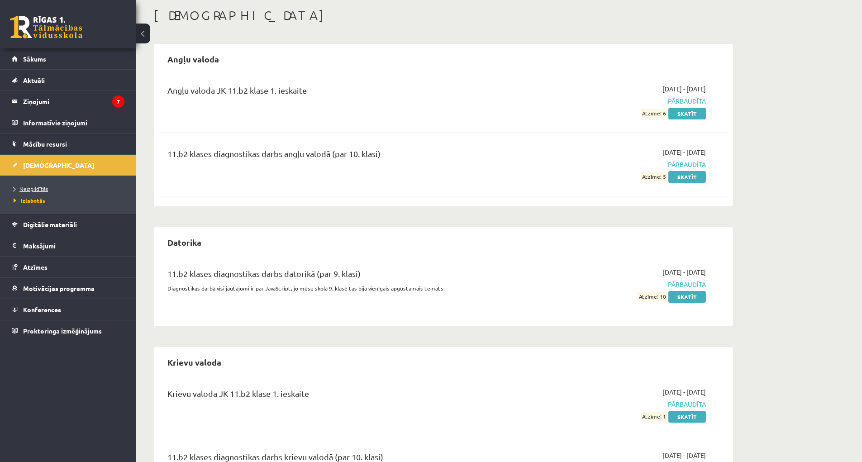
click at [43, 186] on span "Neizpildītās" at bounding box center [31, 188] width 34 height 7
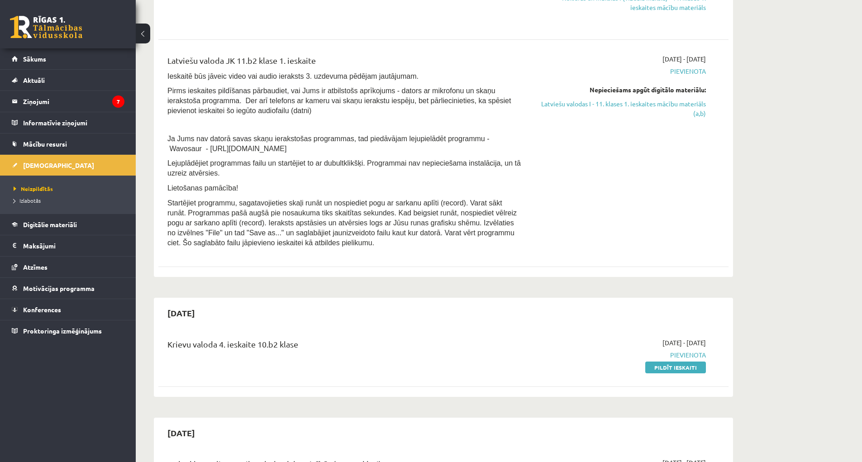
scroll to position [272, 0]
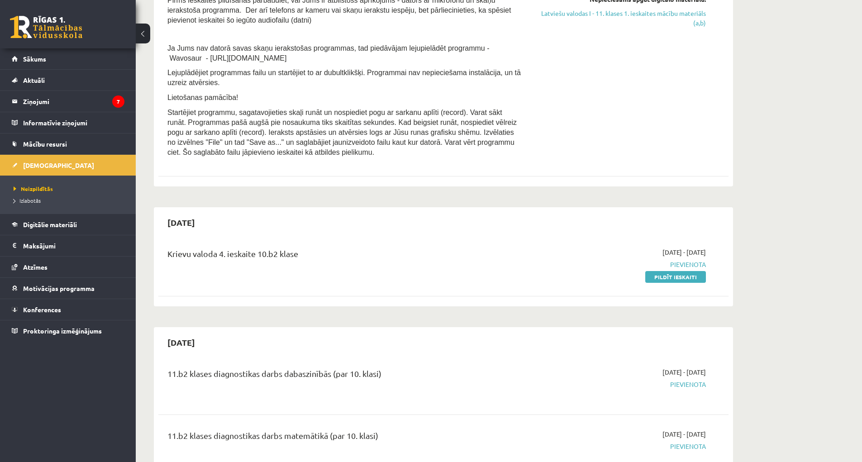
drag, startPoint x: 683, startPoint y: 274, endPoint x: 477, endPoint y: 24, distance: 323.2
click at [684, 274] on link "Pildīt ieskaiti" at bounding box center [676, 277] width 61 height 12
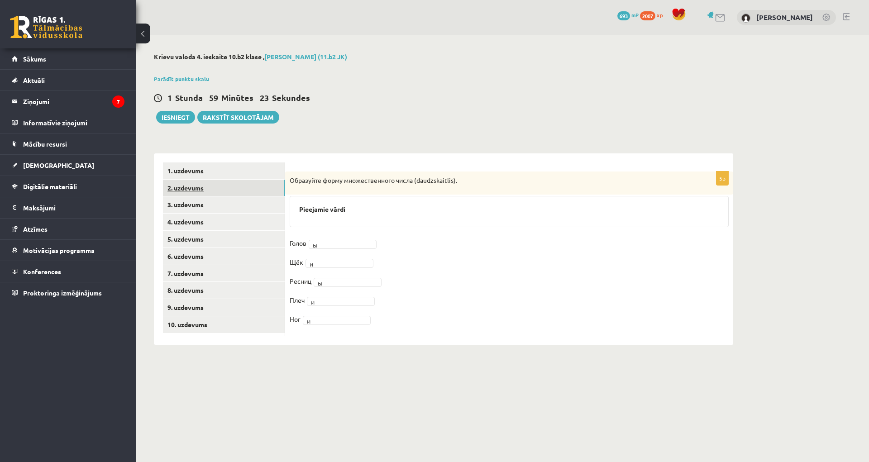
click at [189, 187] on link "2. uzdevums" at bounding box center [224, 188] width 122 height 17
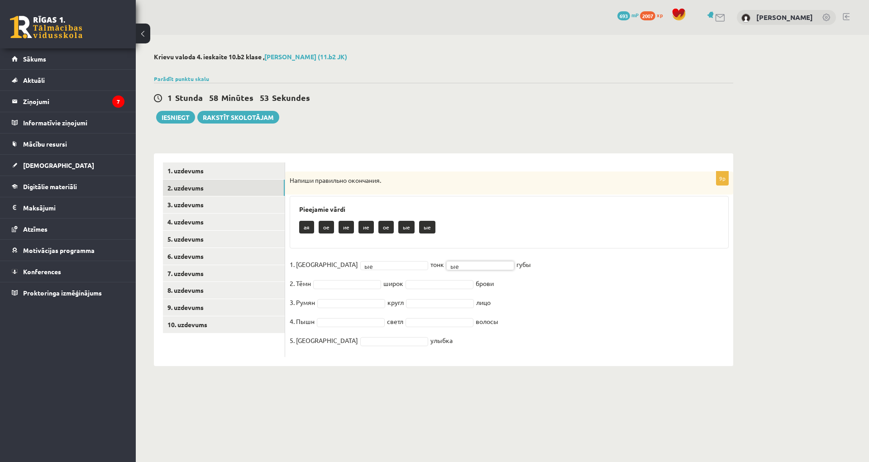
click at [342, 290] on fieldset "1. Красн ые ** тонк ые ** губы 2. Тёмн широк брови 3. Румян кругл лицо 4. Пышн …" at bounding box center [509, 305] width 439 height 95
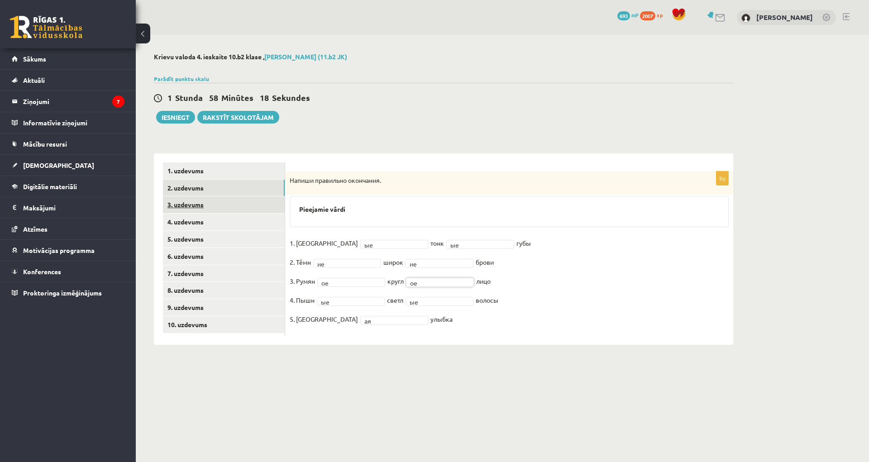
click at [199, 206] on link "3. uzdevums" at bounding box center [224, 204] width 122 height 17
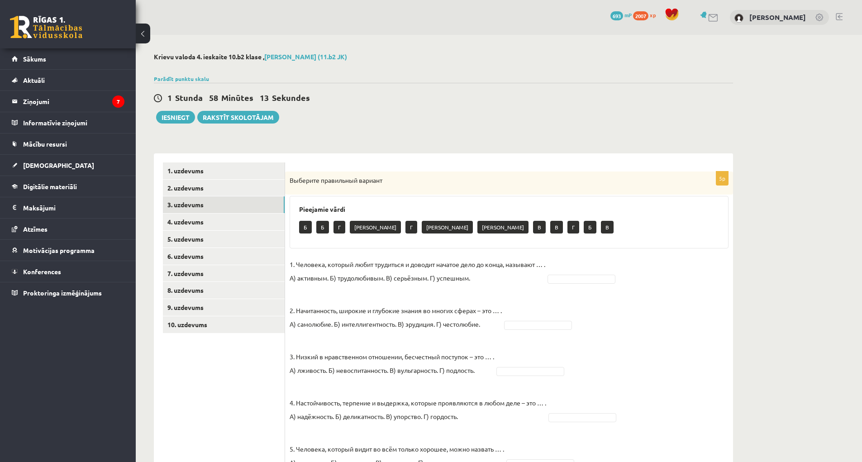
scroll to position [45, 0]
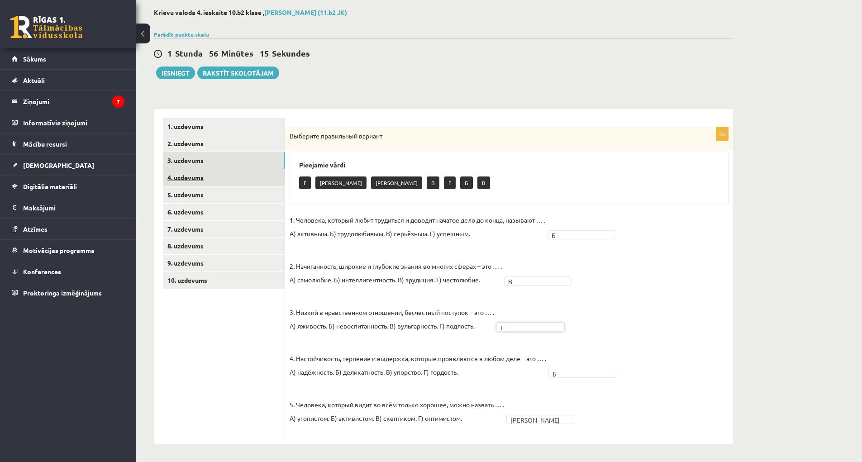
click at [201, 178] on link "4. uzdevums" at bounding box center [224, 177] width 122 height 17
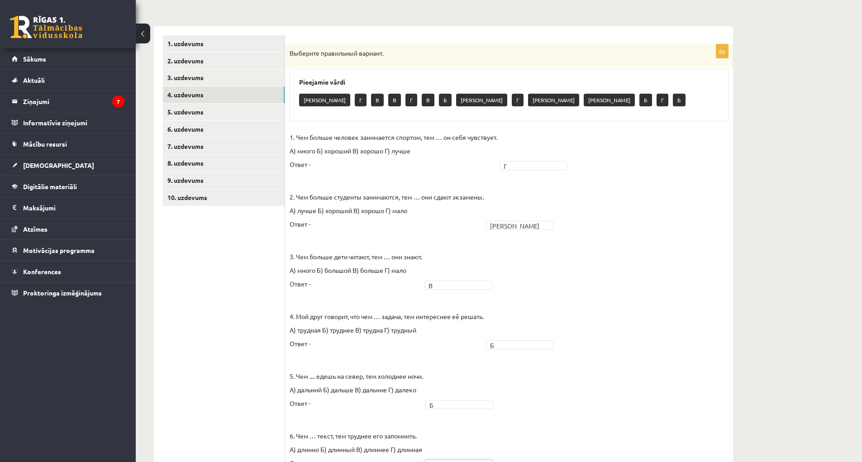
scroll to position [82, 0]
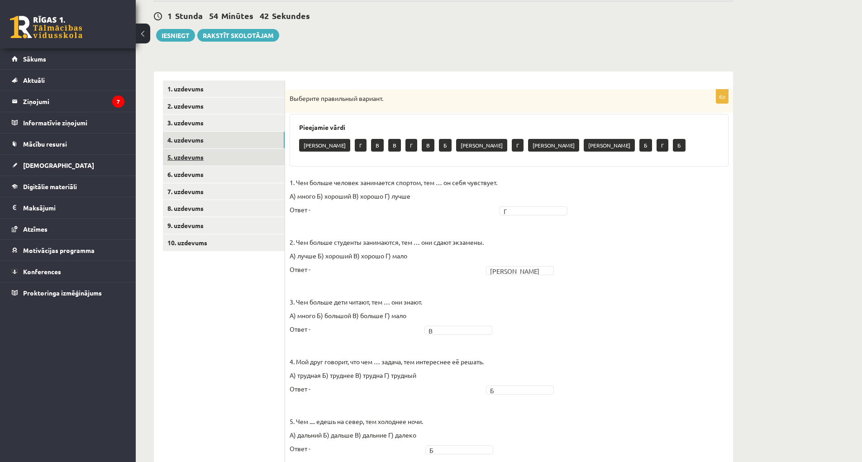
click at [220, 164] on link "5. uzdevums" at bounding box center [224, 157] width 122 height 17
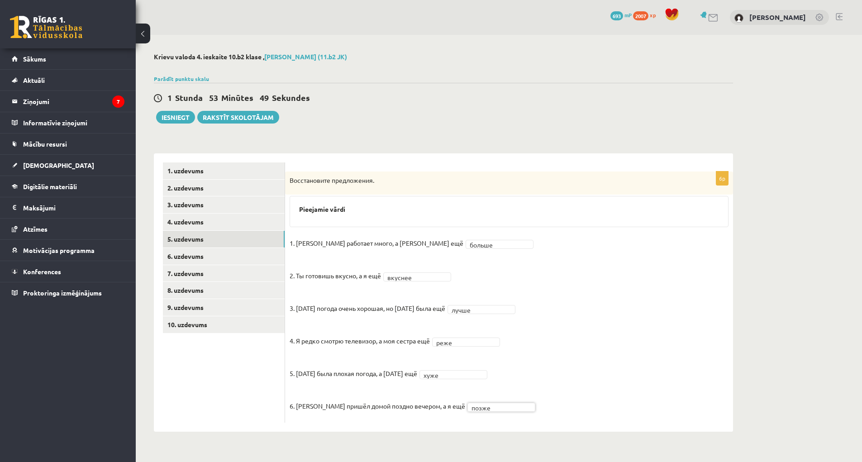
scroll to position [0, 0]
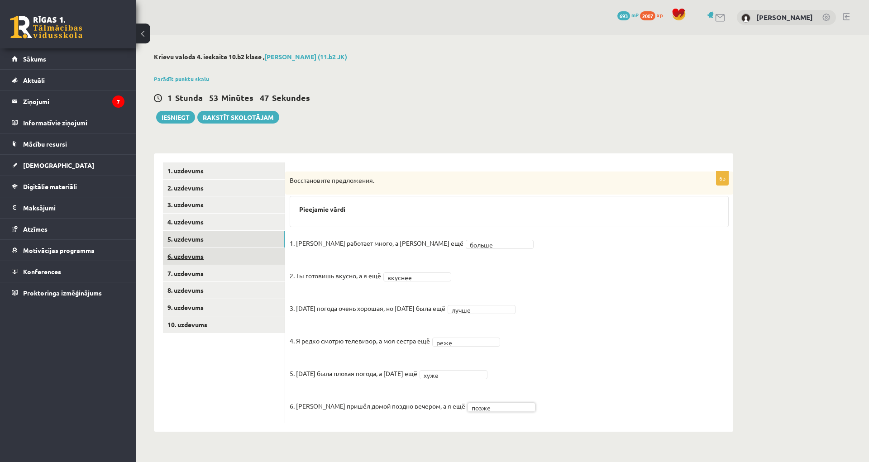
click at [197, 254] on link "6. uzdevums" at bounding box center [224, 256] width 122 height 17
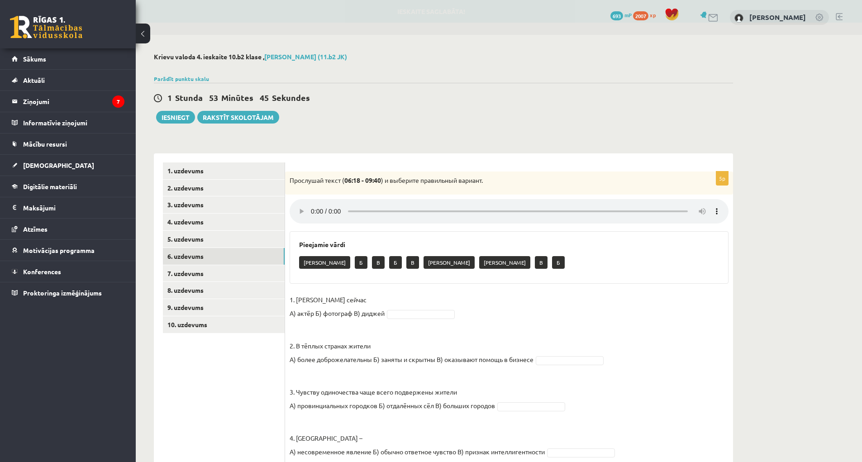
scroll to position [81, 0]
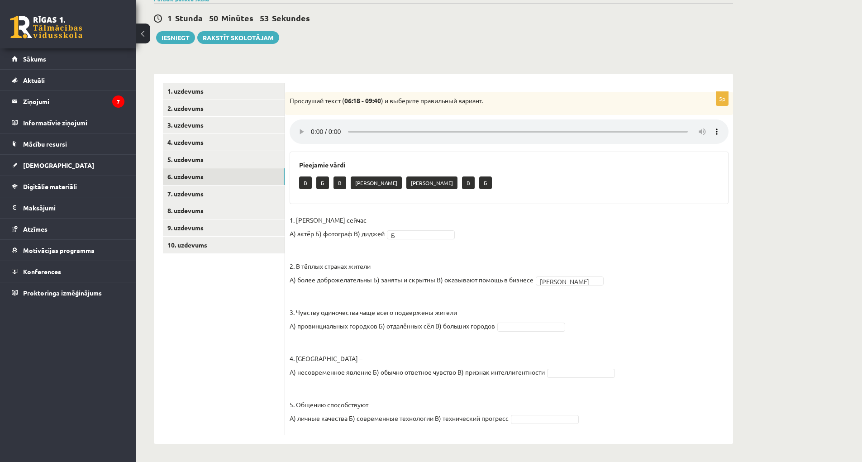
click at [544, 411] on fieldset "1. Хорен сейчас А) актёр Б) фотограф В) диджей Б * 2. В тёплых странах жители А…" at bounding box center [509, 321] width 439 height 217
click at [206, 193] on link "7. uzdevums" at bounding box center [224, 194] width 122 height 17
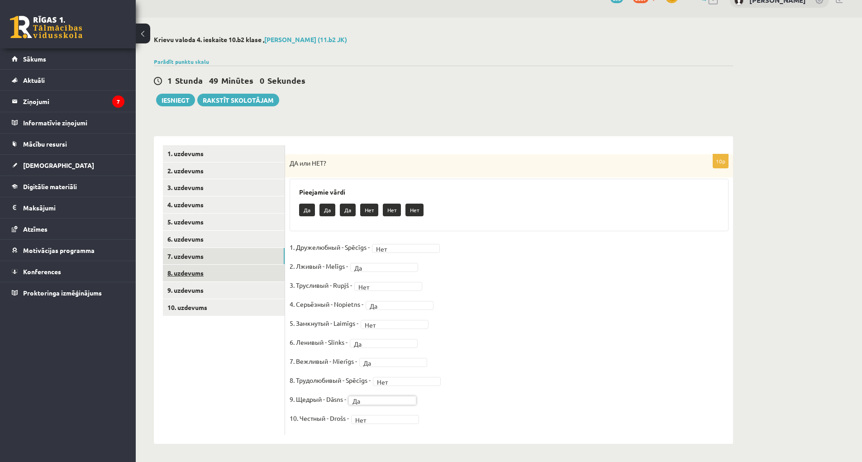
click at [197, 277] on link "8. uzdevums" at bounding box center [224, 273] width 122 height 17
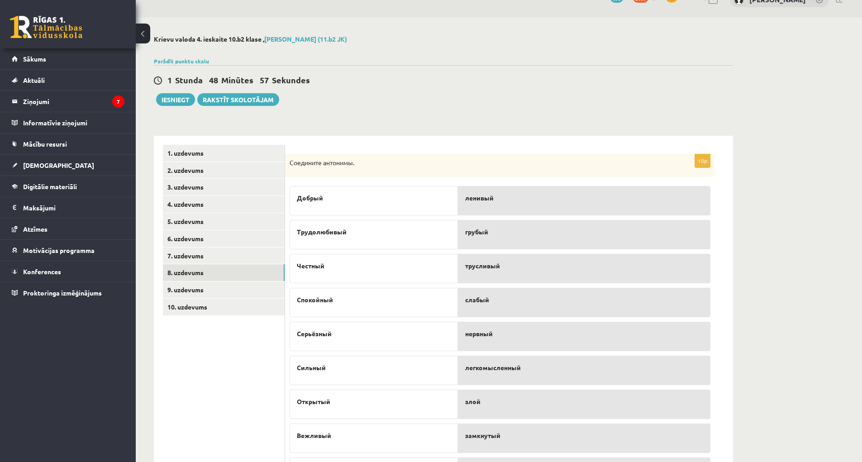
scroll to position [109, 0]
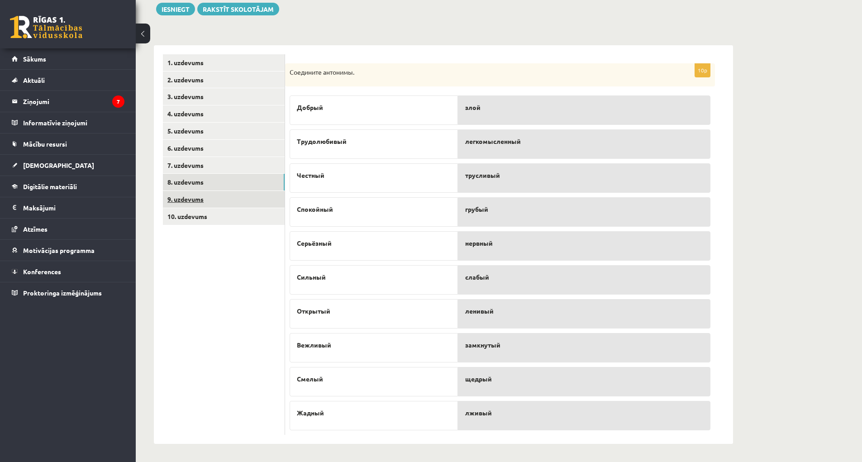
click at [198, 196] on link "9. uzdevums" at bounding box center [224, 199] width 122 height 17
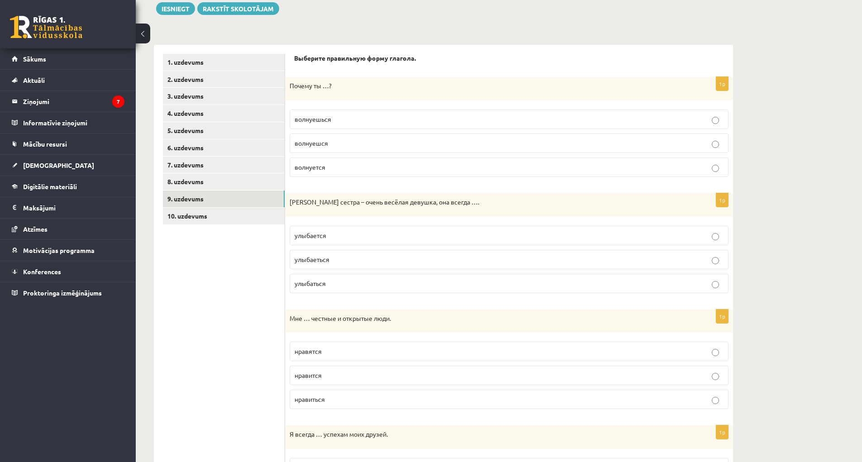
click at [363, 145] on p "волнуешся" at bounding box center [509, 144] width 429 height 10
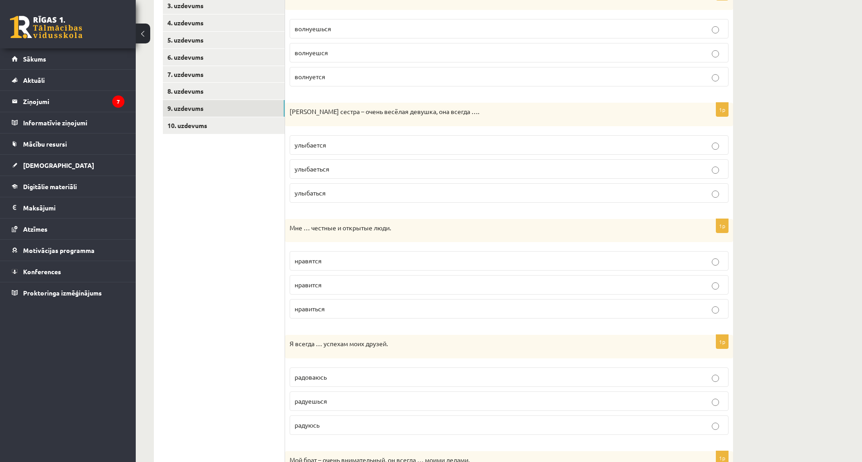
click at [349, 148] on p "улыбается" at bounding box center [509, 145] width 429 height 10
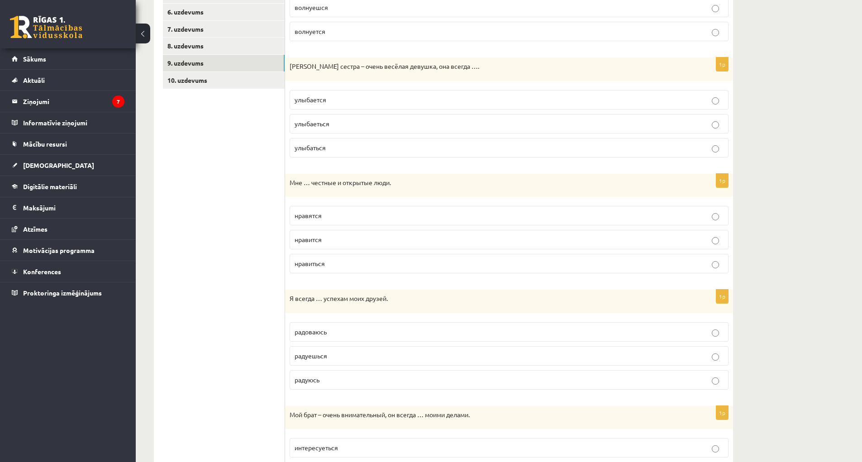
scroll to position [323, 0]
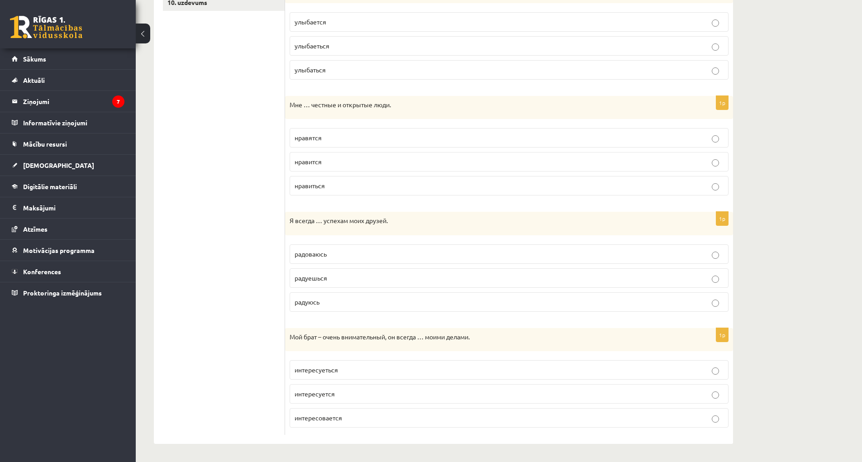
click at [462, 159] on p "нравится" at bounding box center [509, 162] width 429 height 10
click at [430, 305] on p "радуюсь" at bounding box center [509, 302] width 429 height 10
click at [393, 370] on p "интересуеться" at bounding box center [509, 370] width 429 height 10
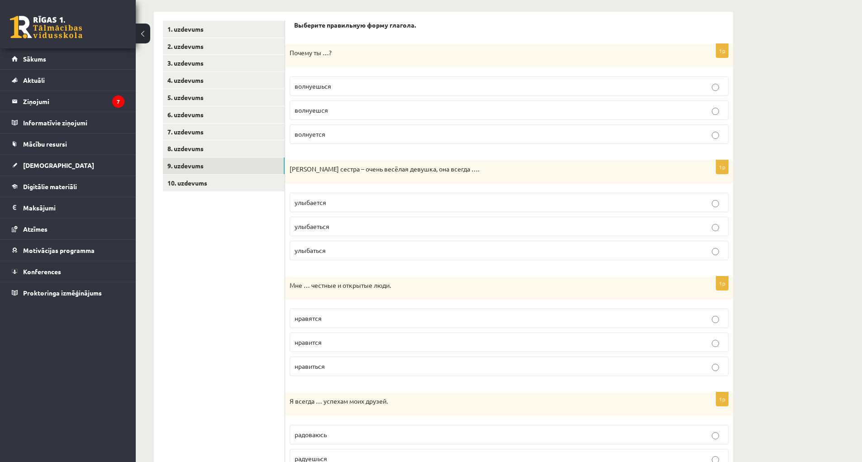
scroll to position [51, 0]
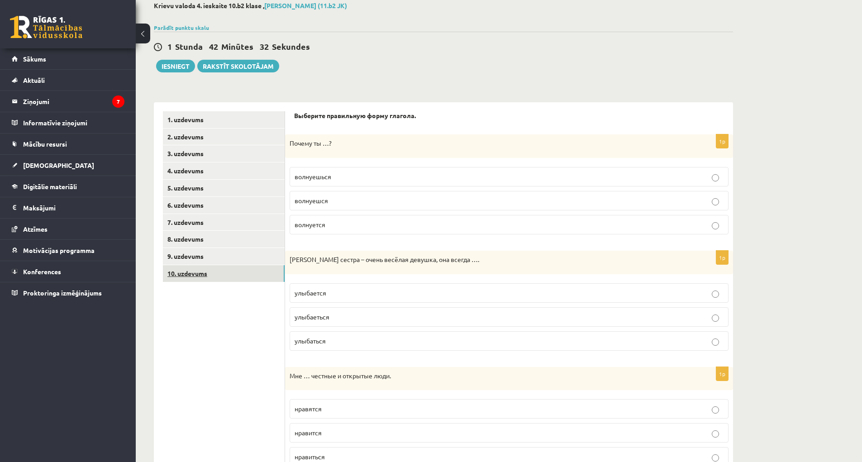
click at [218, 269] on link "10. uzdevums" at bounding box center [224, 273] width 122 height 17
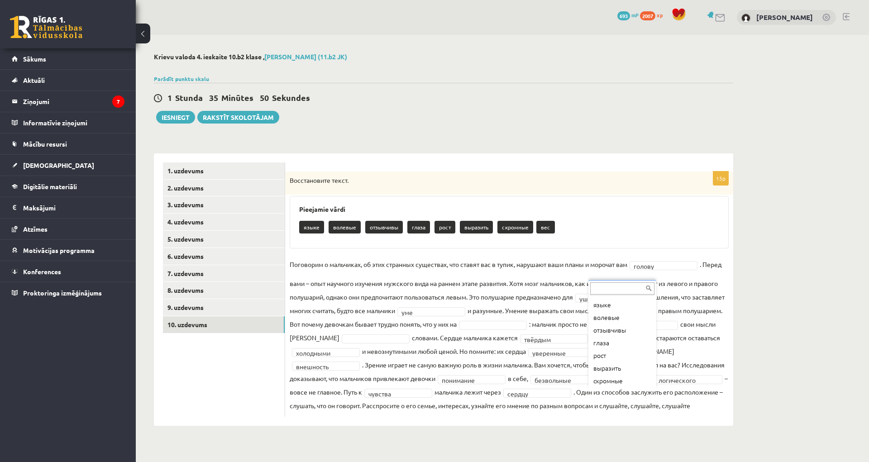
scroll to position [24, 0]
click at [624, 400] on fieldset "Поговорим о мальчиках, об этих странных существах, что ставят вас в тупик, нару…" at bounding box center [509, 335] width 439 height 155
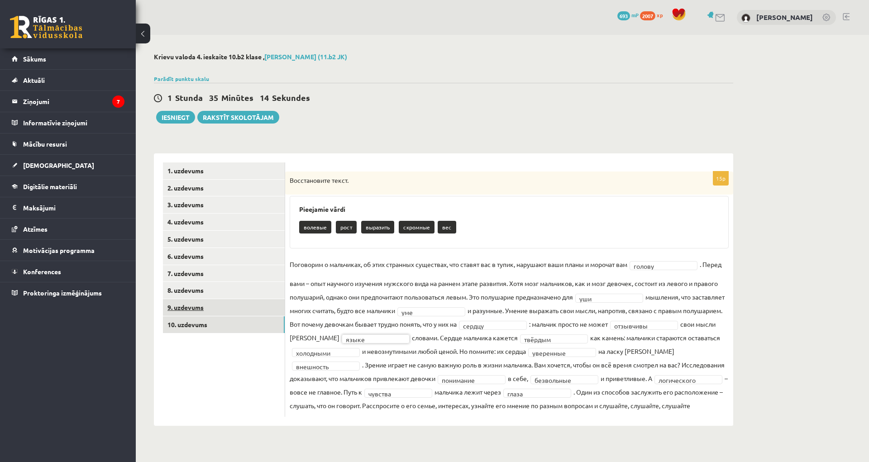
click at [218, 307] on link "9. uzdevums" at bounding box center [224, 307] width 122 height 17
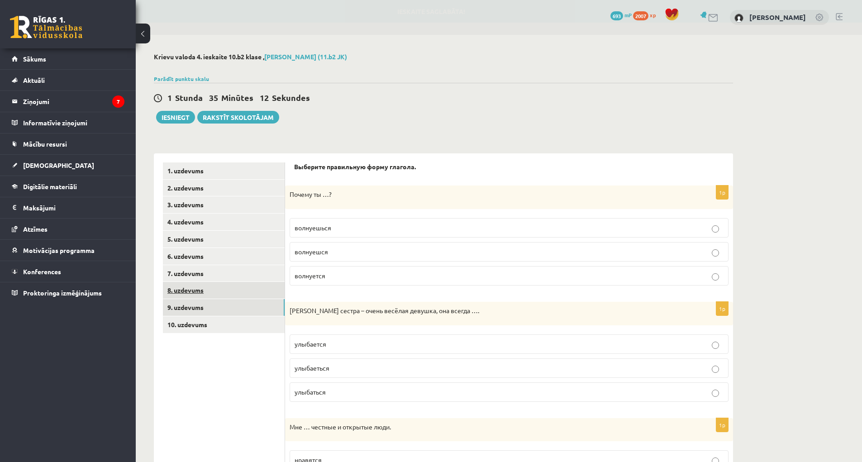
click at [192, 286] on link "8. uzdevums" at bounding box center [224, 290] width 122 height 17
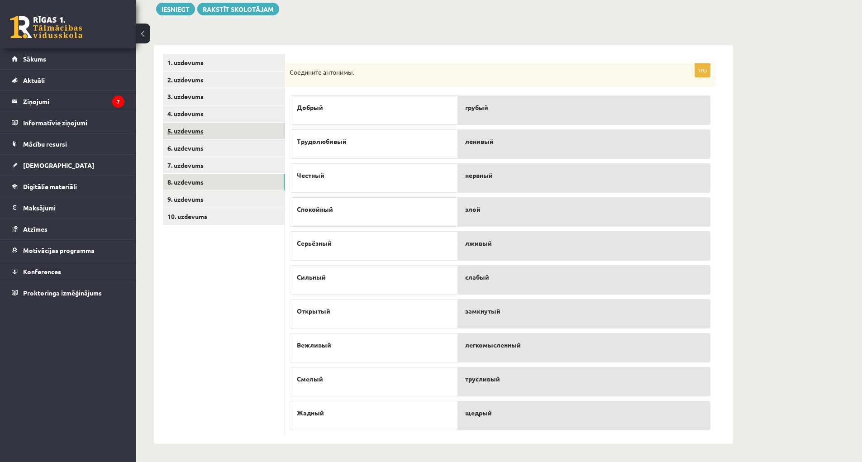
scroll to position [0, 0]
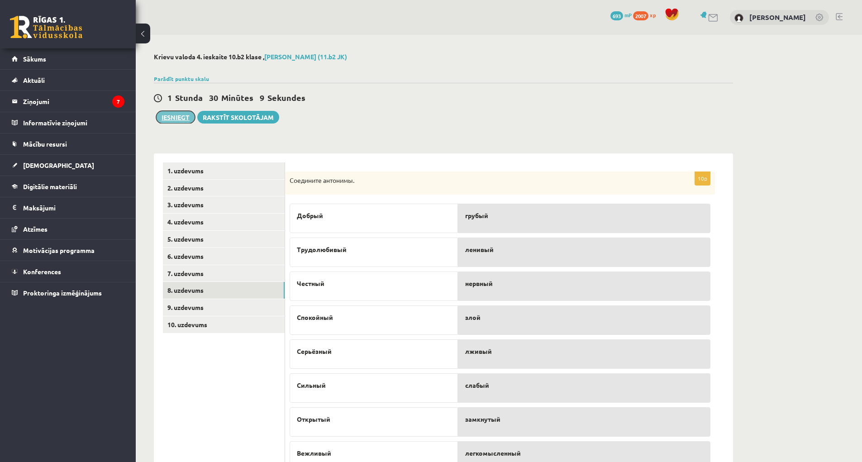
click at [171, 118] on button "Iesniegt" at bounding box center [175, 117] width 39 height 13
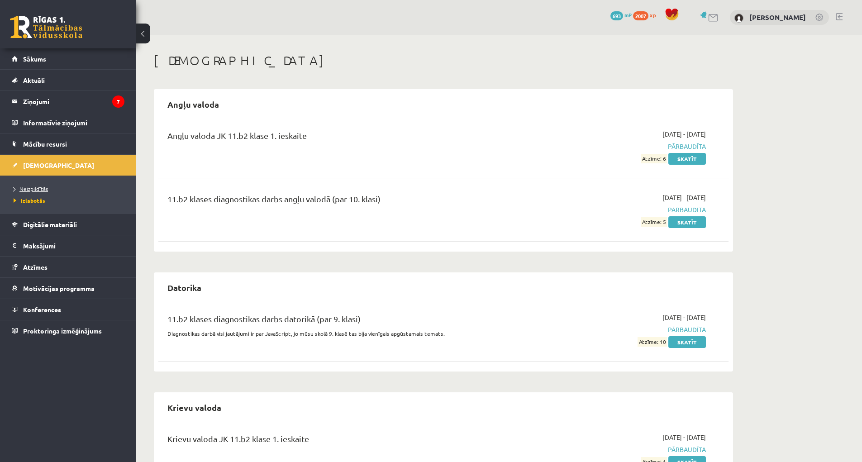
click at [28, 190] on span "Neizpildītās" at bounding box center [31, 188] width 34 height 7
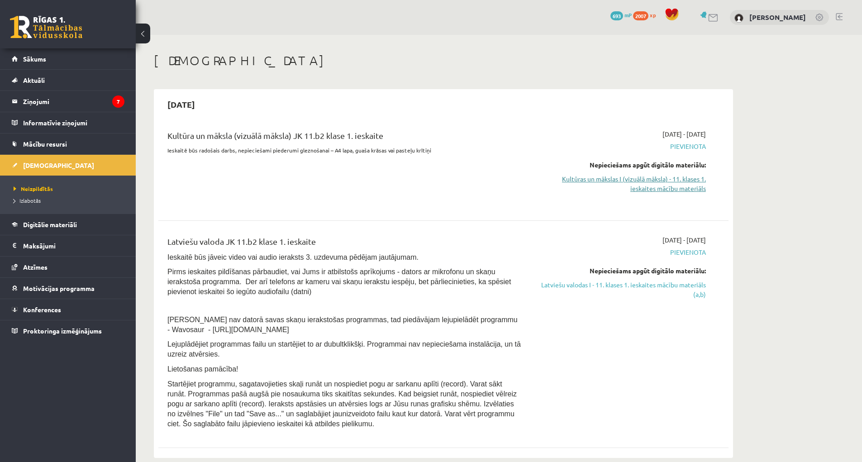
click at [658, 190] on link "Kultūras un mākslas I (vizuālā māksla) - 11. klases 1. ieskaites mācību materiā…" at bounding box center [621, 183] width 171 height 19
